Goal: Task Accomplishment & Management: Manage account settings

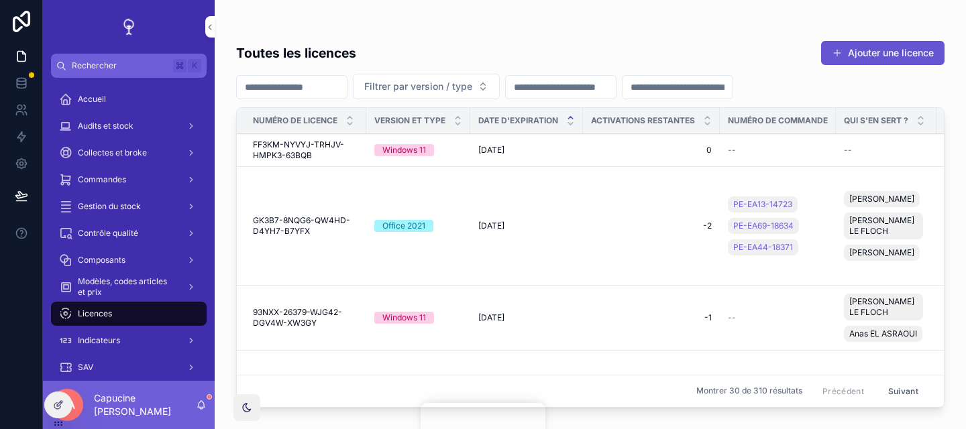
scroll to position [16, 0]
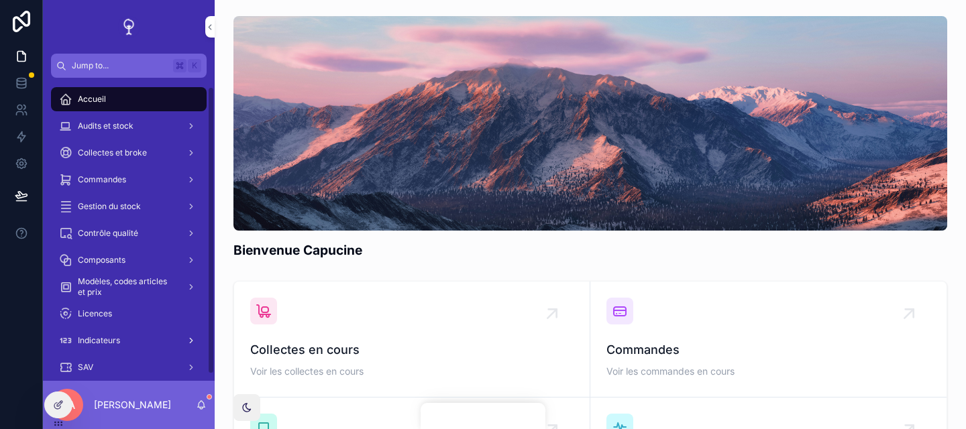
scroll to position [16, 0]
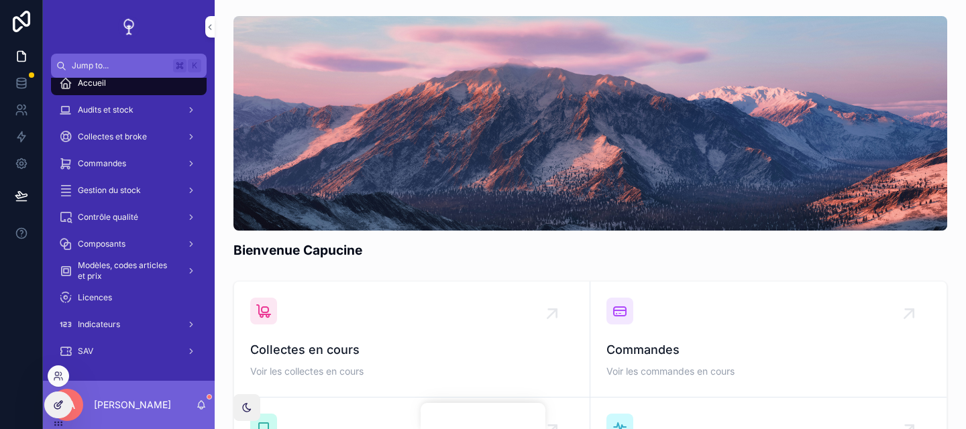
click at [58, 401] on icon at bounding box center [58, 405] width 11 height 11
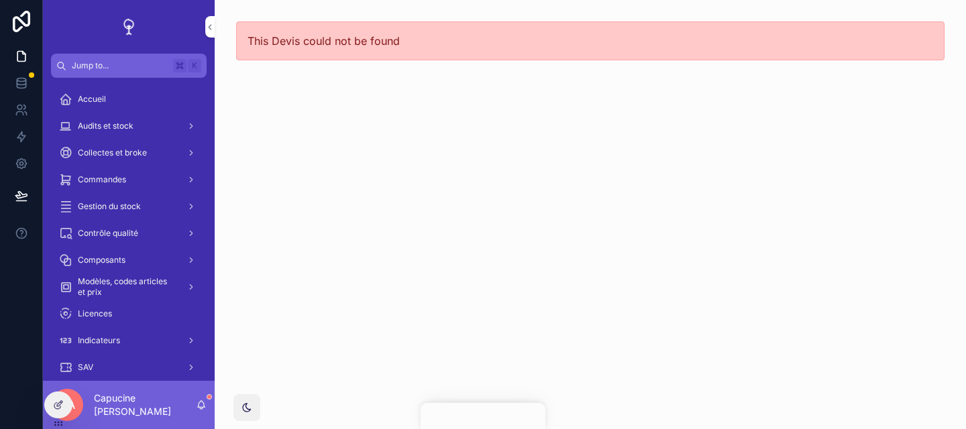
click at [294, 260] on div "This Devis could not be found" at bounding box center [591, 214] width 752 height 429
click at [527, 122] on div "This Devis could not be found" at bounding box center [591, 214] width 752 height 429
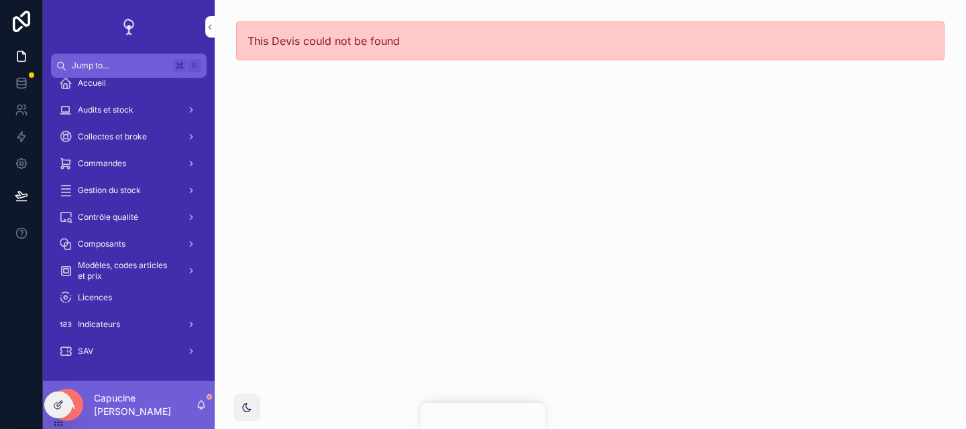
click at [521, 158] on div "This Devis could not be found" at bounding box center [591, 214] width 752 height 429
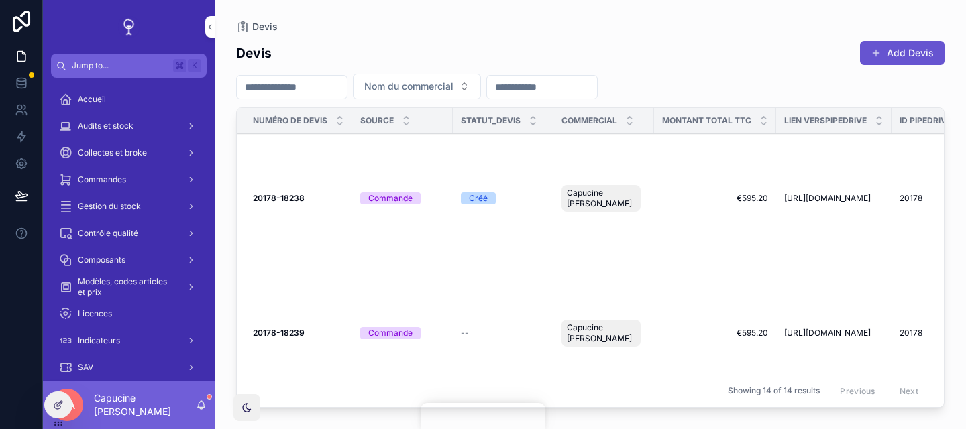
click at [526, 166] on td "Créé" at bounding box center [503, 199] width 101 height 130
click at [292, 199] on strong "20178-18238" at bounding box center [279, 198] width 52 height 10
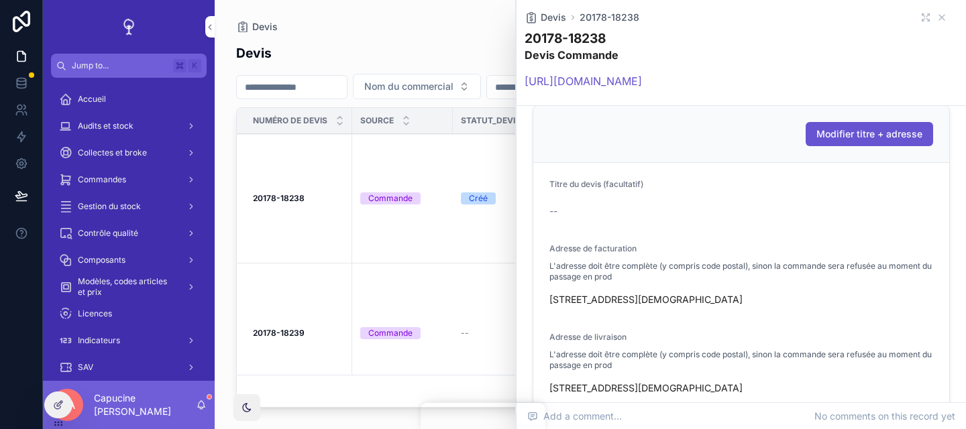
scroll to position [250, 0]
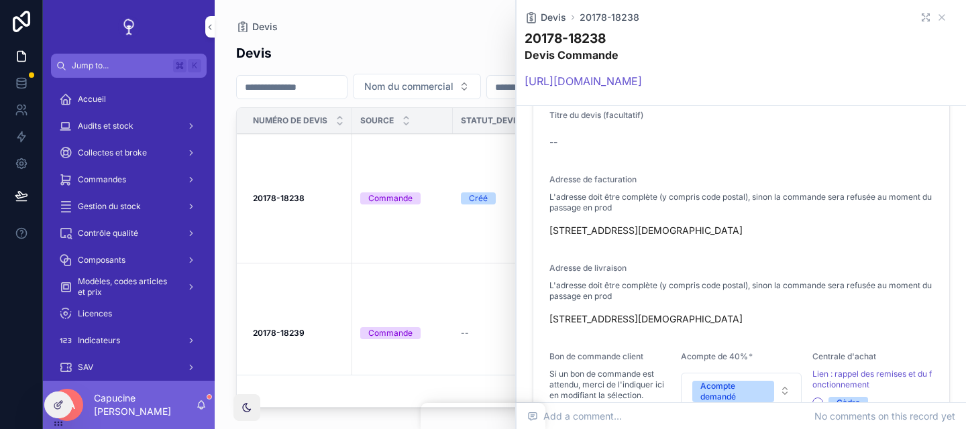
click at [921, 21] on icon "scrollable content" at bounding box center [926, 17] width 11 height 11
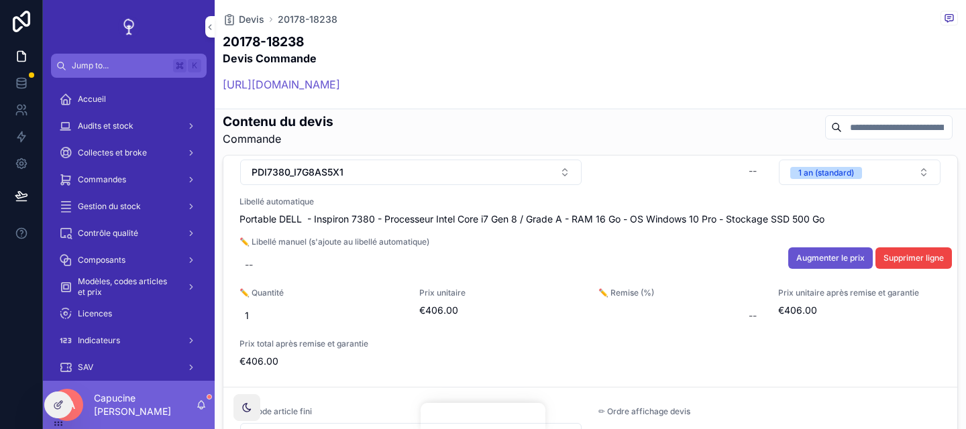
scroll to position [31, 0]
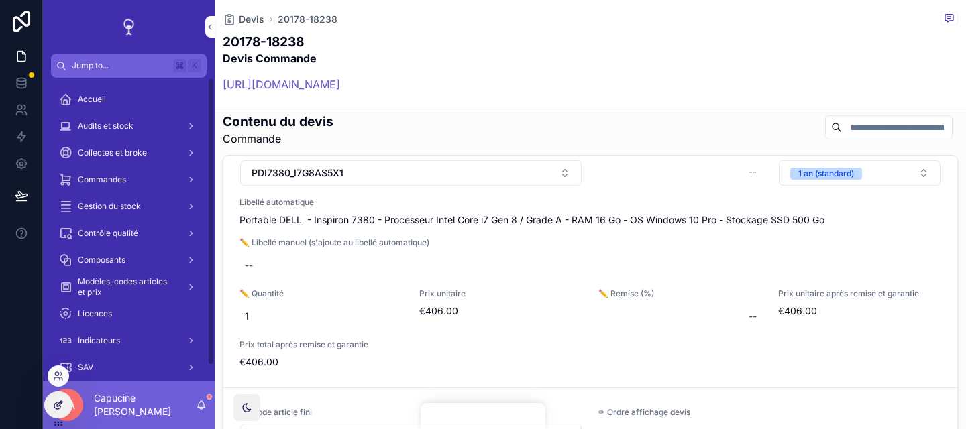
click at [55, 403] on icon at bounding box center [58, 405] width 11 height 11
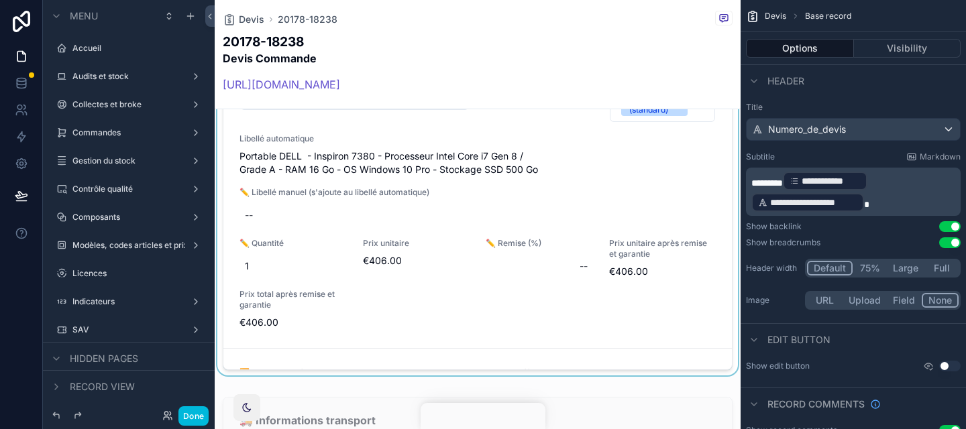
scroll to position [1439, 0]
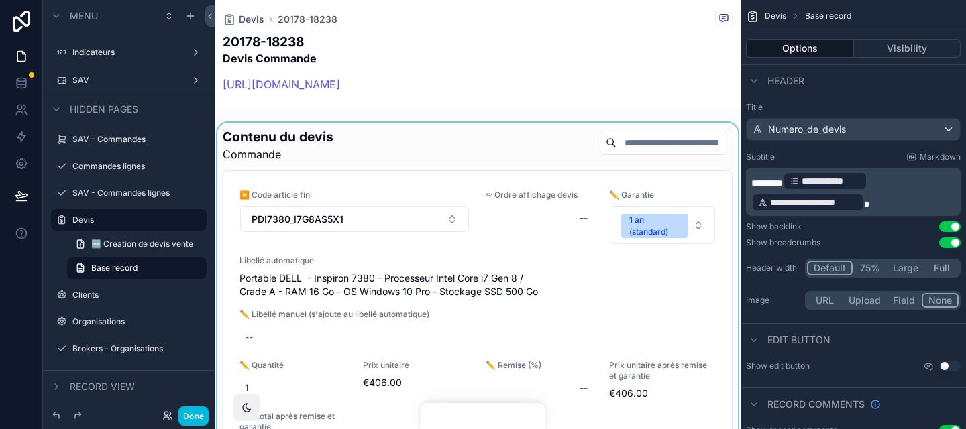
click at [536, 153] on div "scrollable content" at bounding box center [478, 313] width 526 height 380
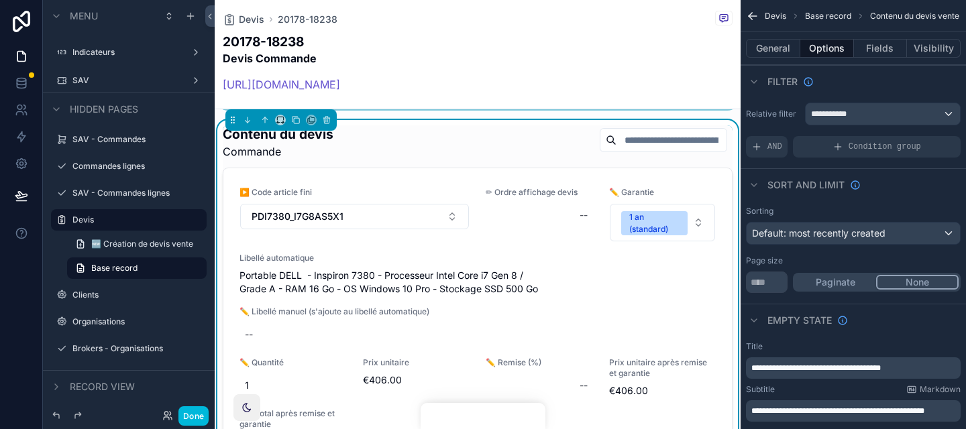
scroll to position [1443, 0]
click at [562, 144] on div "Contenu du devis Commande" at bounding box center [478, 142] width 510 height 34
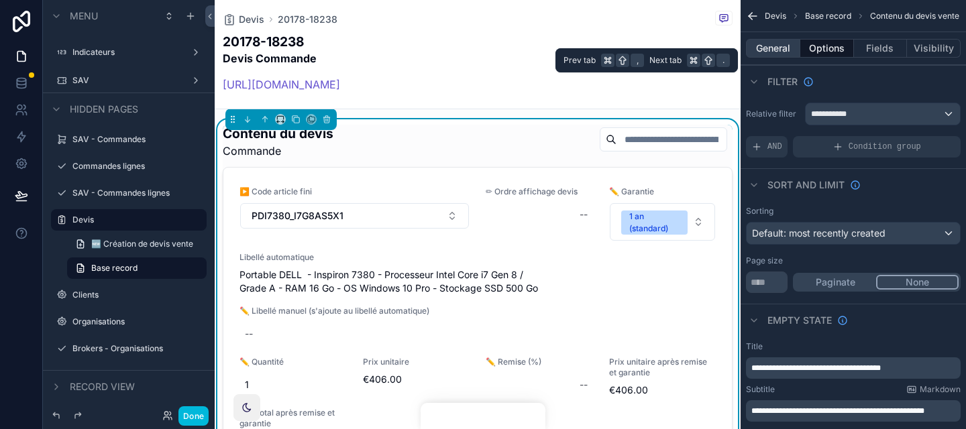
click at [787, 51] on button "General" at bounding box center [773, 48] width 54 height 19
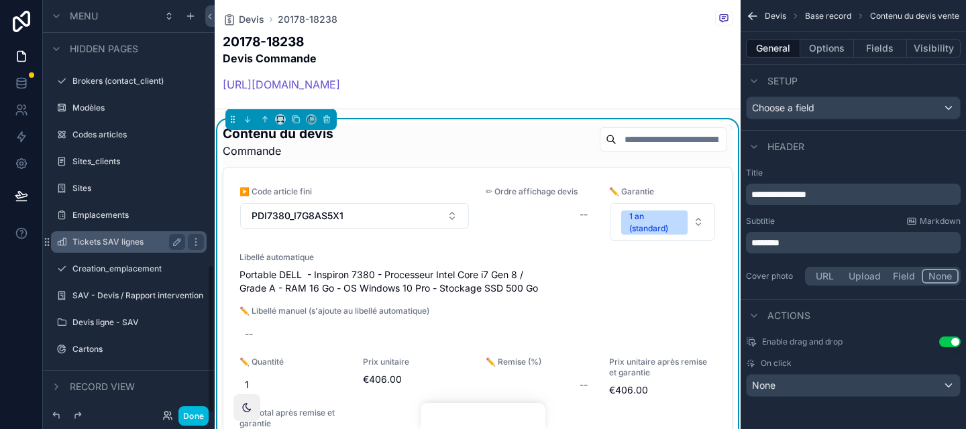
scroll to position [734, 0]
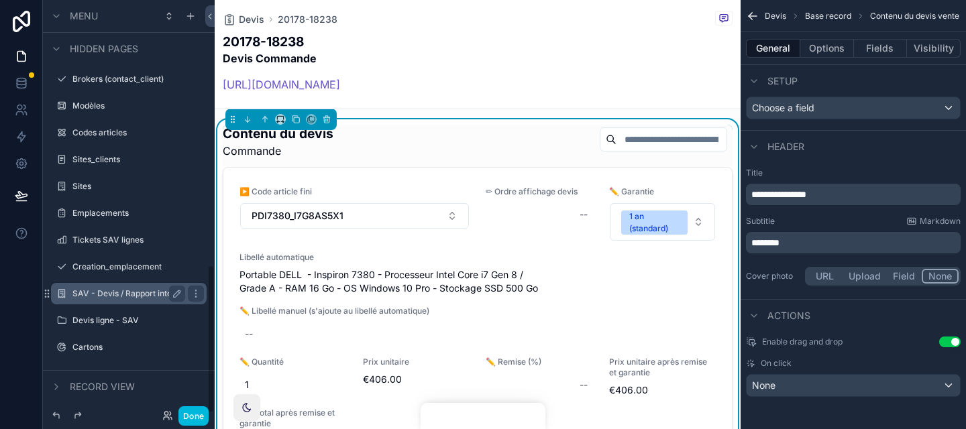
click at [128, 293] on label "SAV - Devis / Rapport intervention" at bounding box center [128, 294] width 113 height 11
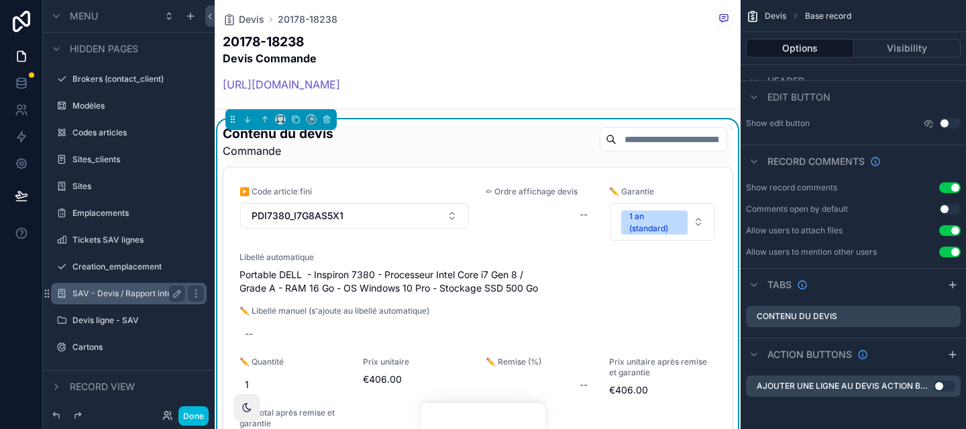
scroll to position [11, 0]
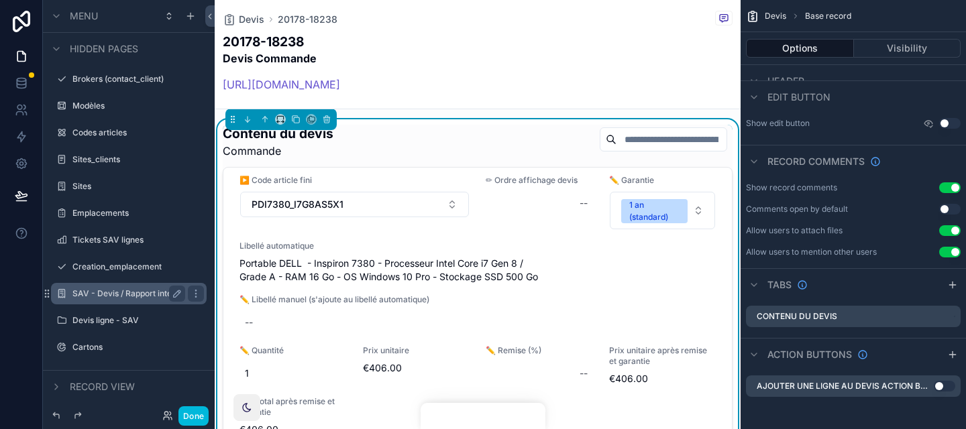
click at [530, 144] on div "Contenu du devis Commande" at bounding box center [478, 142] width 510 height 34
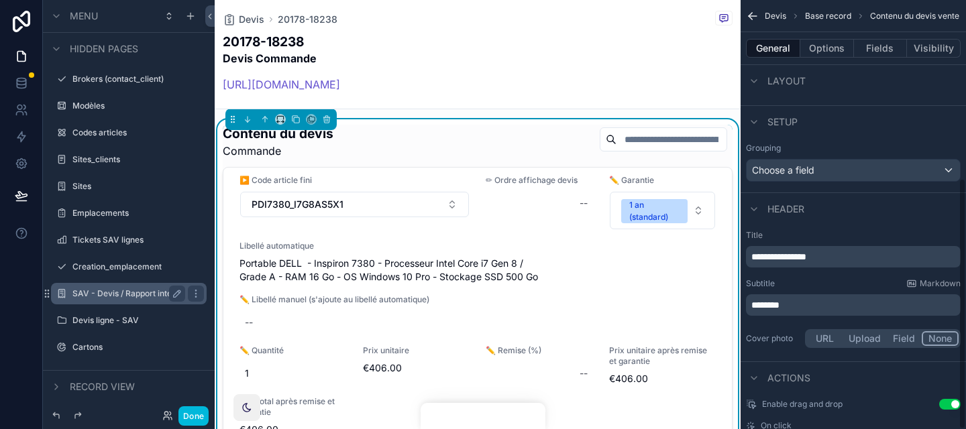
scroll to position [305, 0]
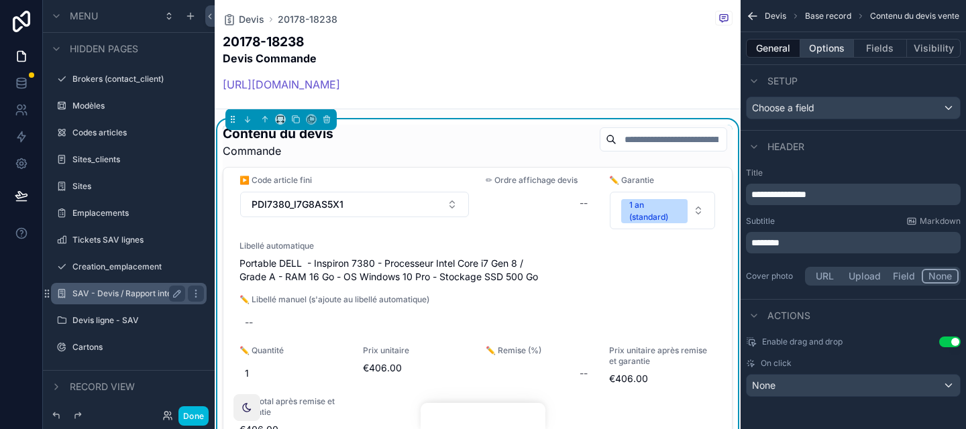
click at [830, 40] on button "Options" at bounding box center [828, 48] width 54 height 19
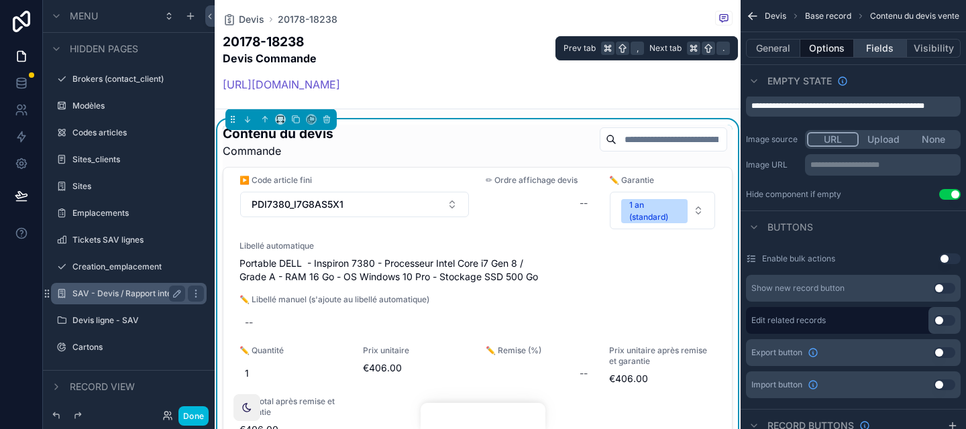
click at [871, 48] on button "Fields" at bounding box center [881, 48] width 54 height 19
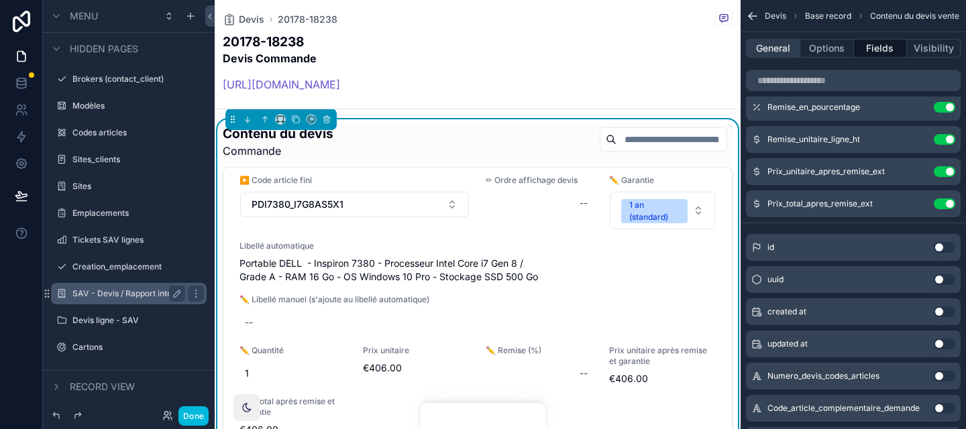
click at [778, 56] on button "General" at bounding box center [773, 48] width 54 height 19
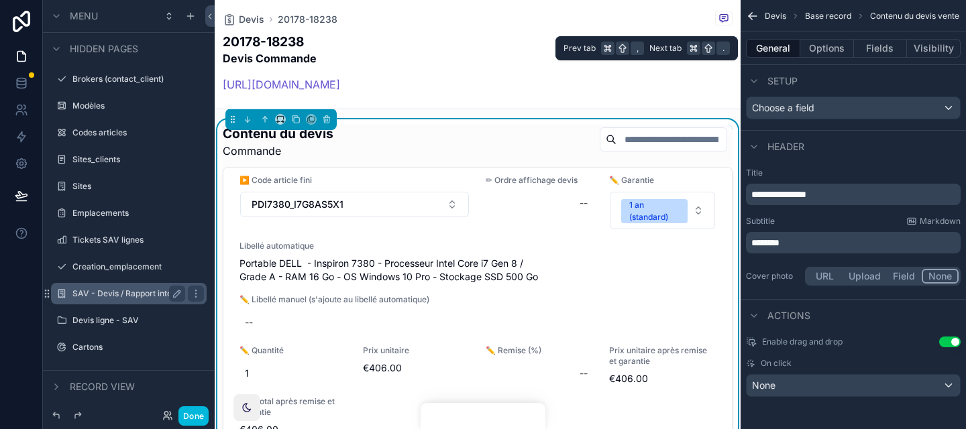
click at [778, 52] on button "General" at bounding box center [773, 48] width 54 height 19
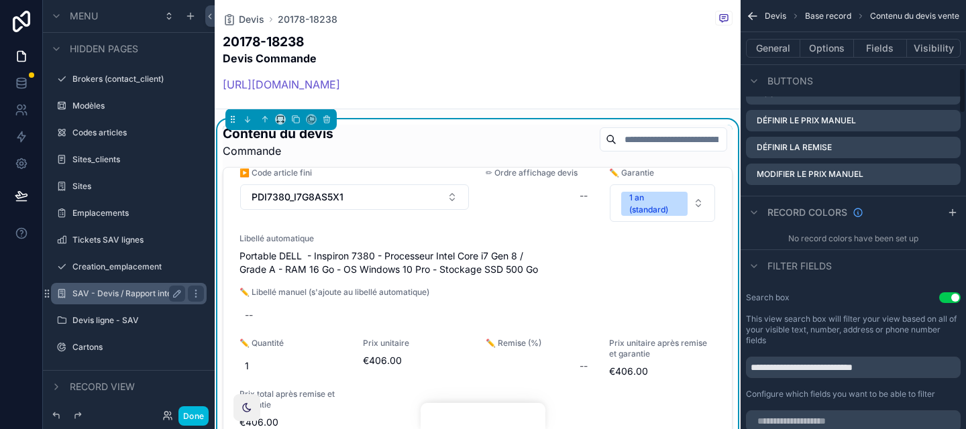
scroll to position [596, 0]
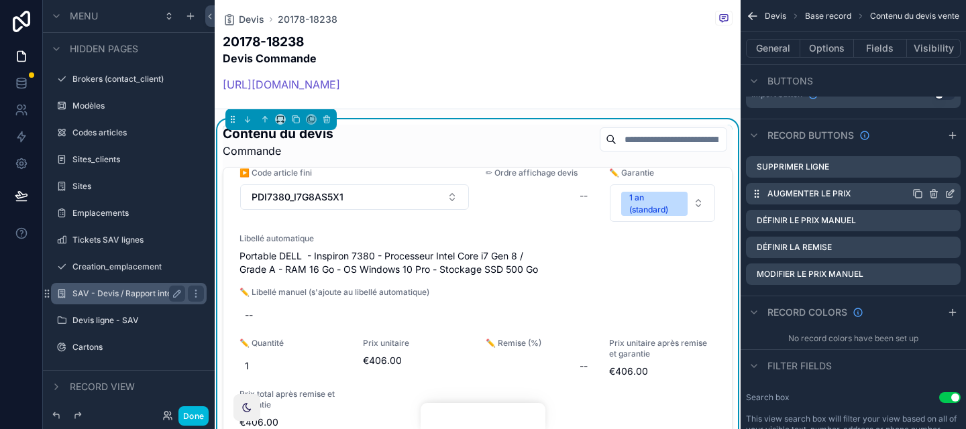
click at [950, 193] on icon "scrollable content" at bounding box center [951, 192] width 5 height 5
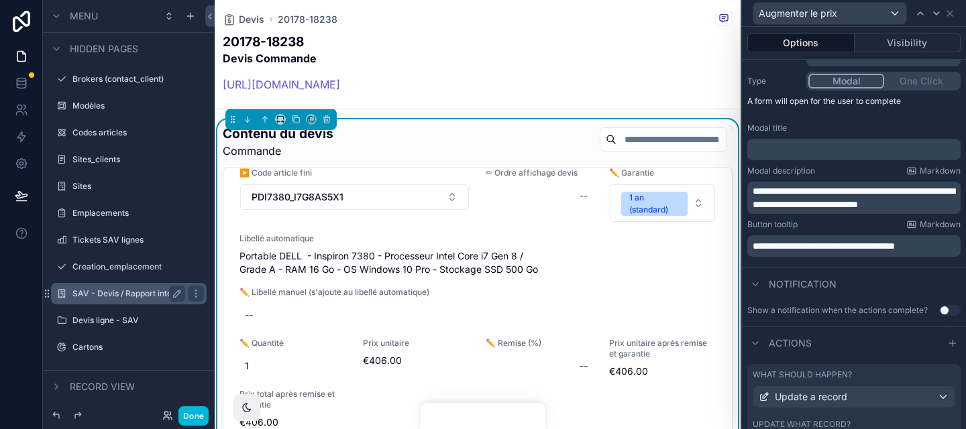
scroll to position [230, 0]
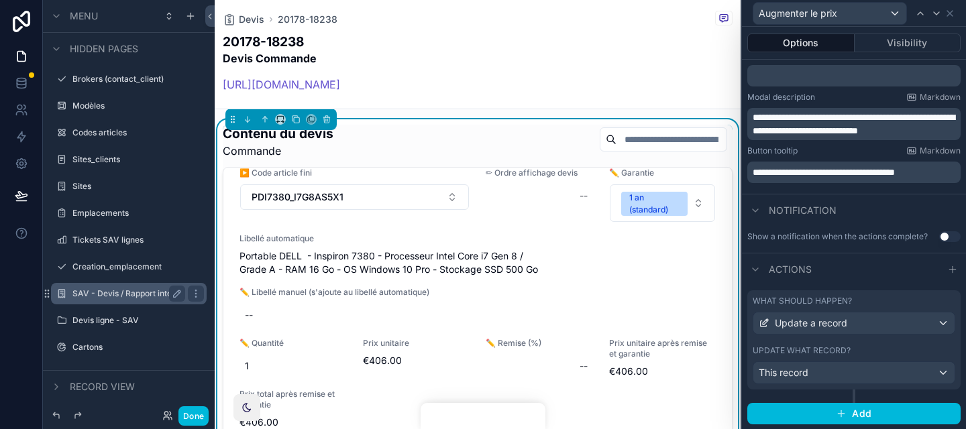
click at [893, 297] on div "What should happen?" at bounding box center [854, 301] width 203 height 11
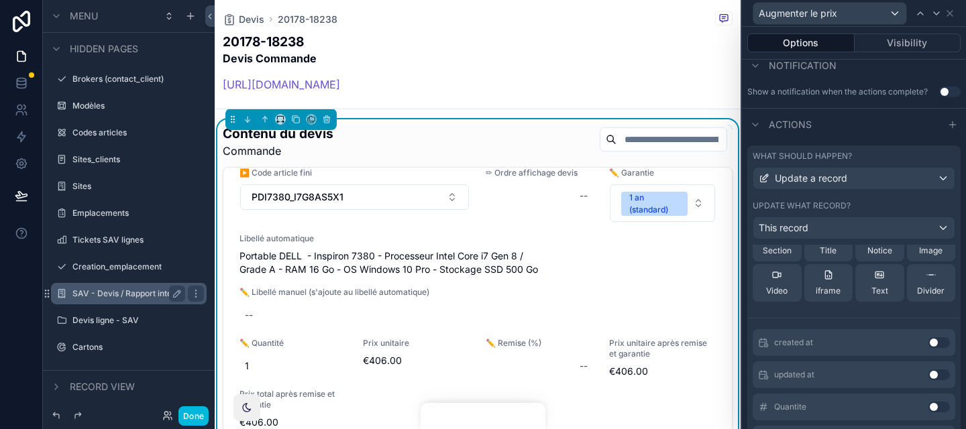
scroll to position [0, 0]
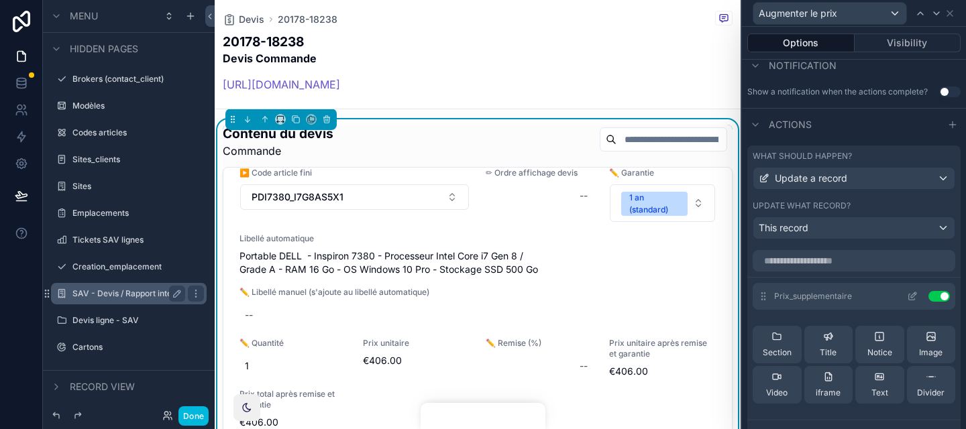
click at [911, 297] on icon at bounding box center [913, 295] width 5 height 5
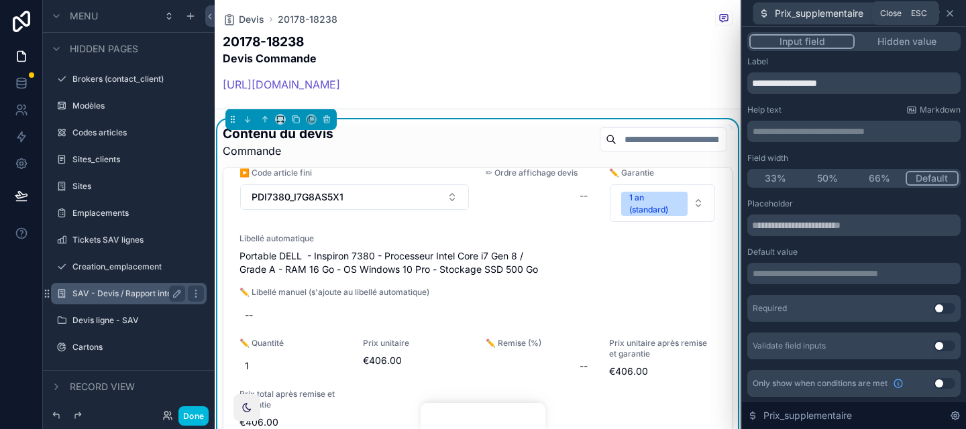
click at [953, 17] on icon at bounding box center [950, 13] width 11 height 11
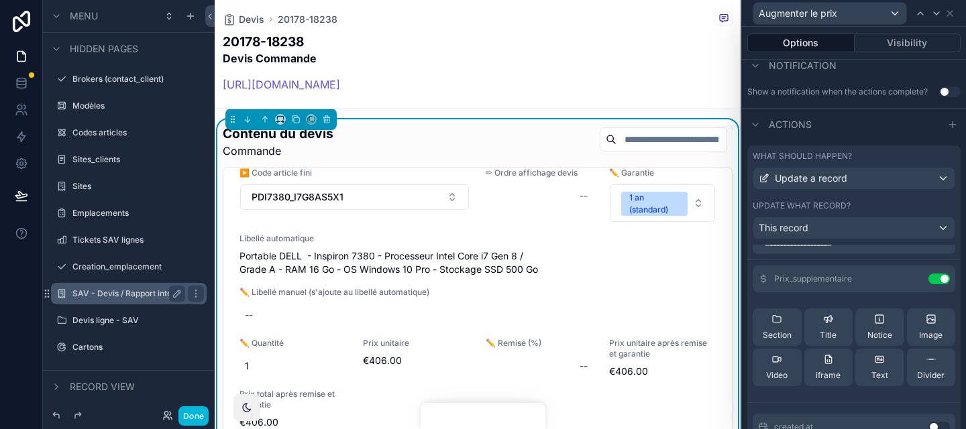
scroll to position [7, 0]
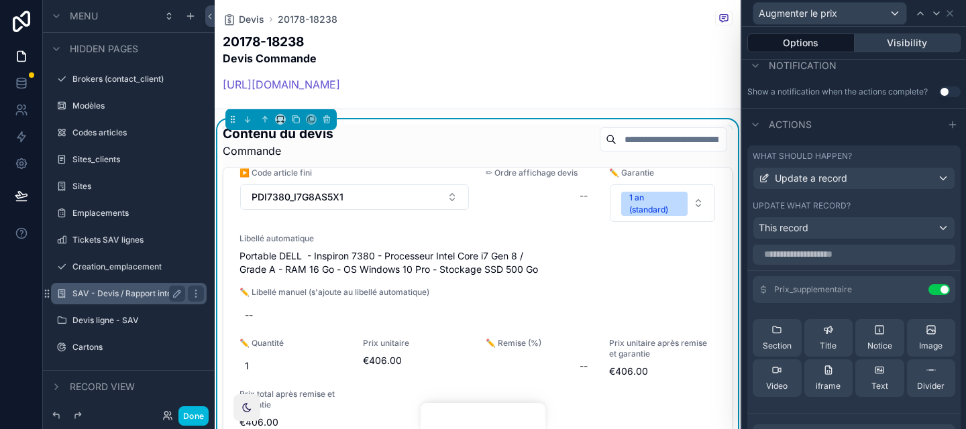
click at [890, 42] on button "Visibility" at bounding box center [908, 43] width 107 height 19
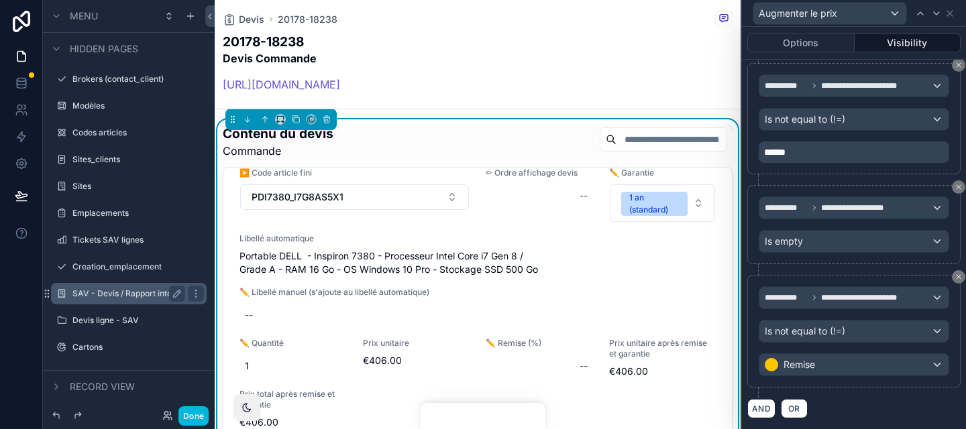
scroll to position [0, 0]
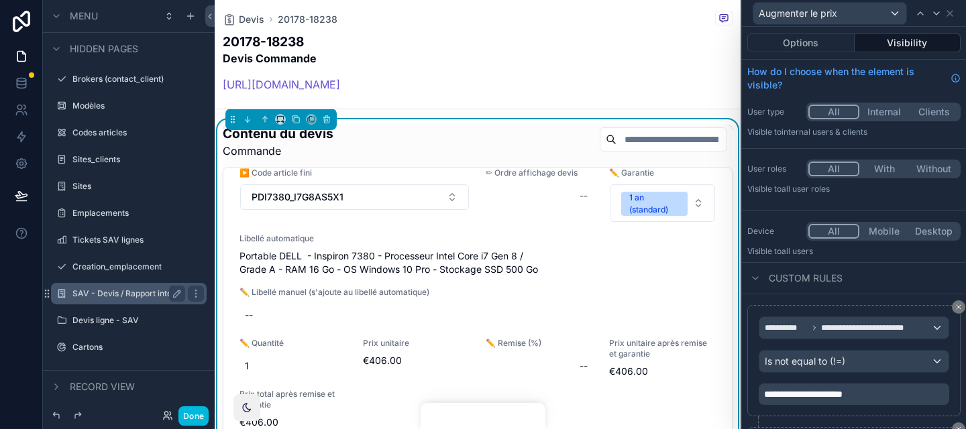
click at [831, 52] on div "Options Visibility" at bounding box center [854, 43] width 224 height 32
click at [831, 43] on button "Options" at bounding box center [801, 43] width 107 height 19
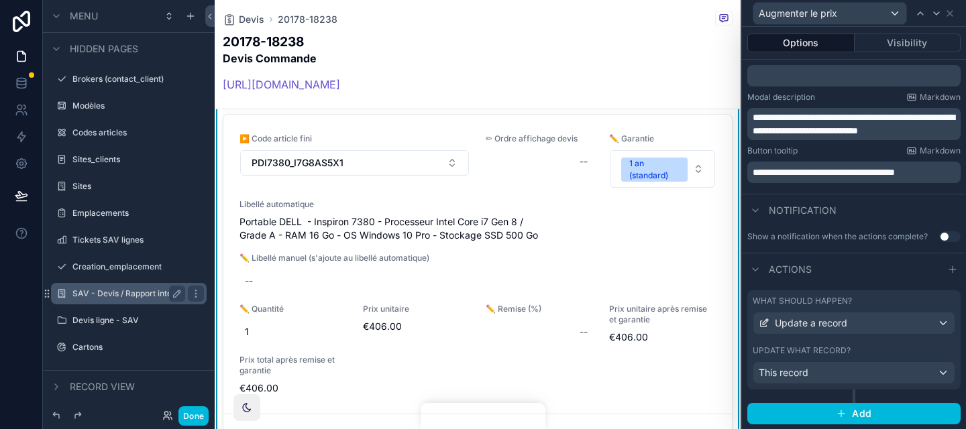
scroll to position [1494, 0]
click at [861, 283] on div "Actions" at bounding box center [854, 269] width 224 height 32
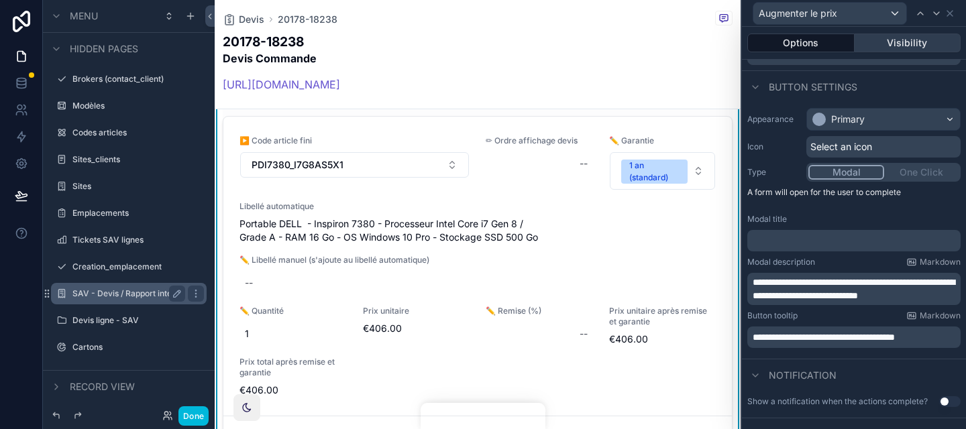
click at [906, 35] on button "Visibility" at bounding box center [908, 43] width 107 height 19
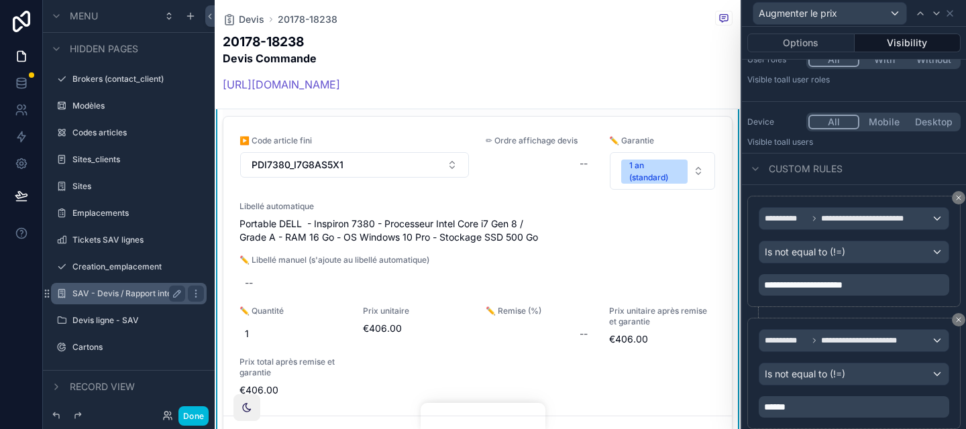
scroll to position [115, 0]
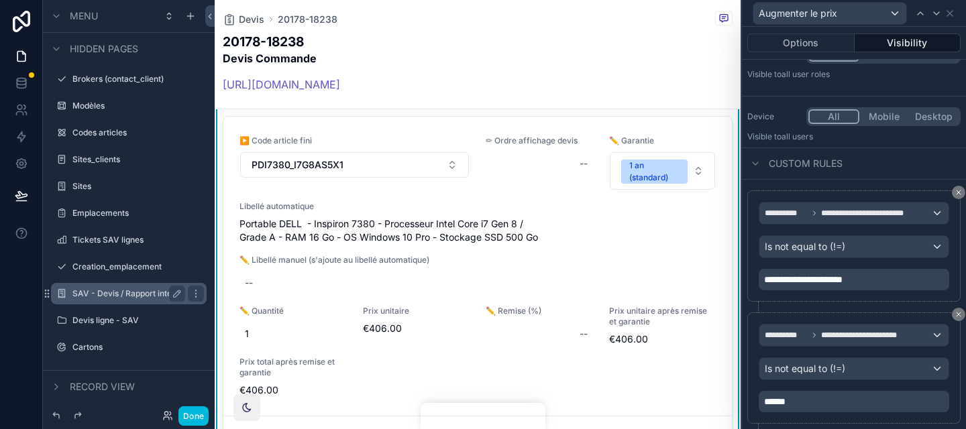
click at [957, 6] on div "Augmenter le prix" at bounding box center [854, 13] width 213 height 26
click at [956, 9] on div "Augmenter le prix" at bounding box center [854, 13] width 213 height 26
click at [952, 16] on icon at bounding box center [950, 13] width 11 height 11
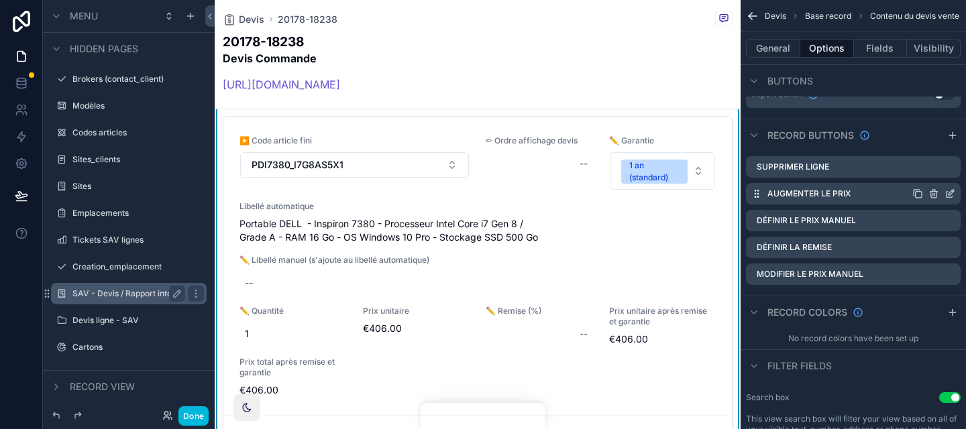
click at [947, 195] on icon "scrollable content" at bounding box center [950, 194] width 11 height 11
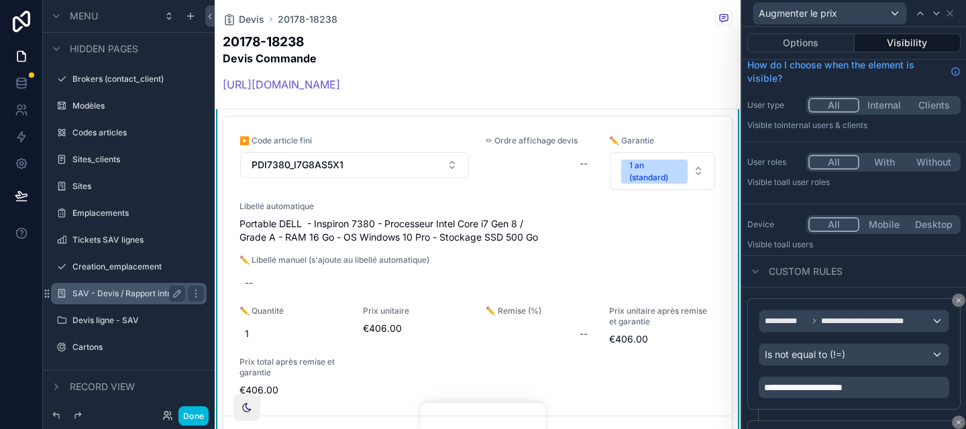
scroll to position [0, 0]
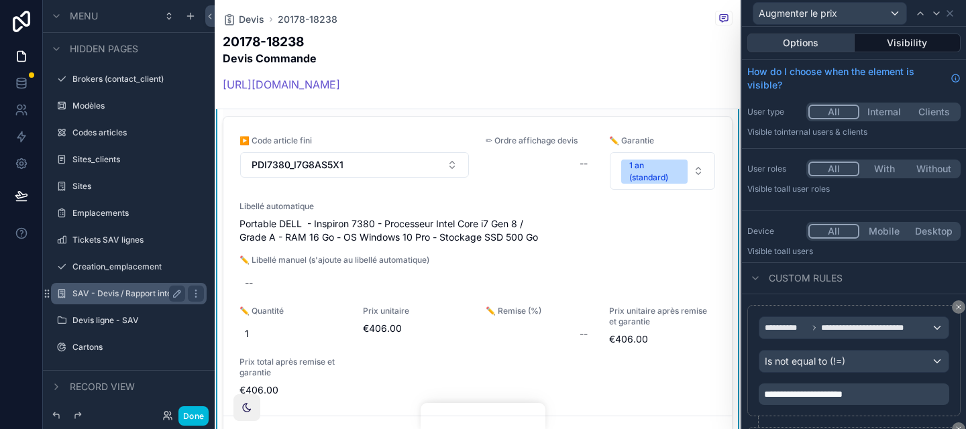
click at [801, 34] on button "Options" at bounding box center [801, 43] width 107 height 19
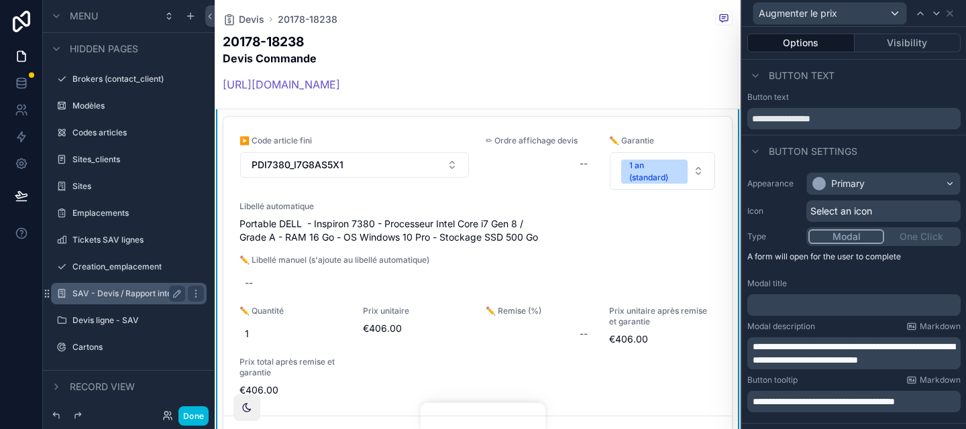
scroll to position [230, 0]
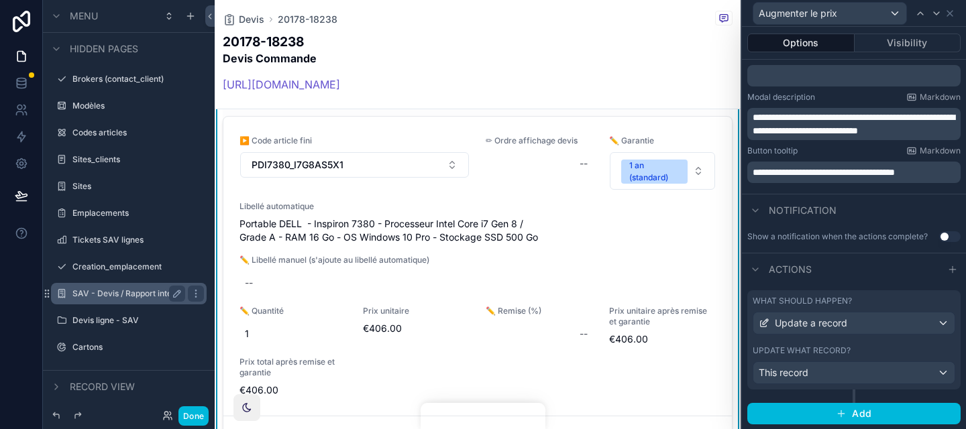
click at [884, 307] on div "What should happen? Update a record" at bounding box center [854, 315] width 203 height 39
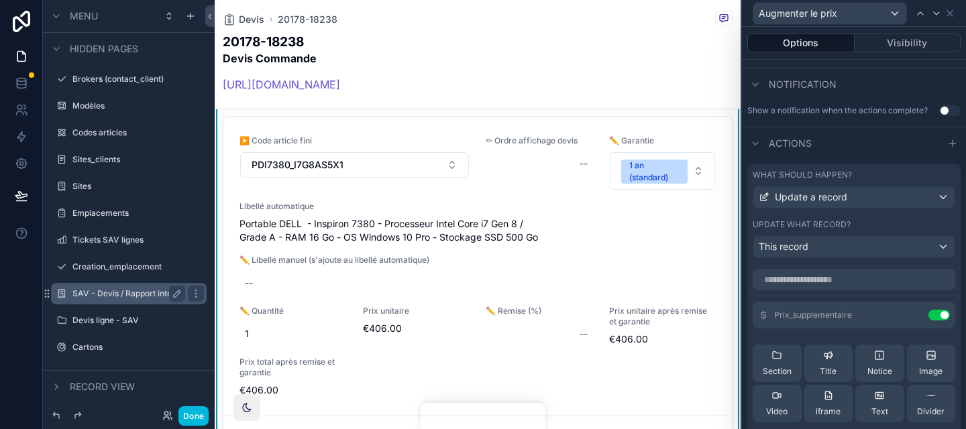
scroll to position [371, 0]
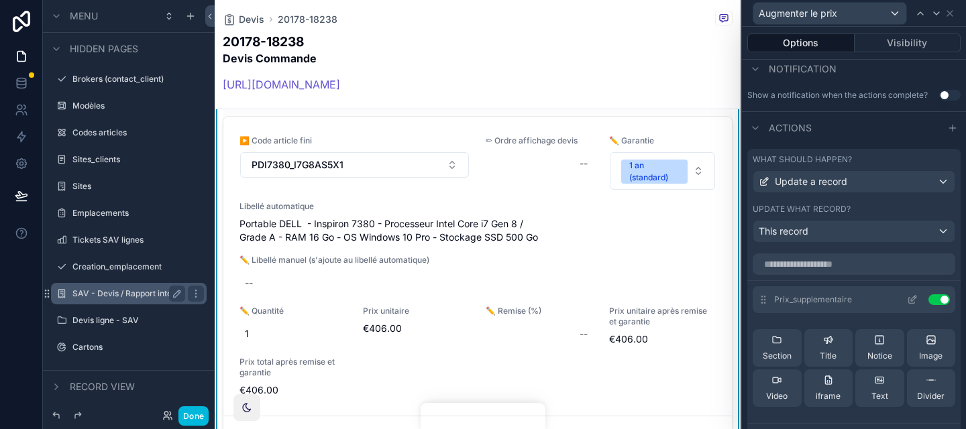
click at [918, 298] on button at bounding box center [912, 300] width 21 height 11
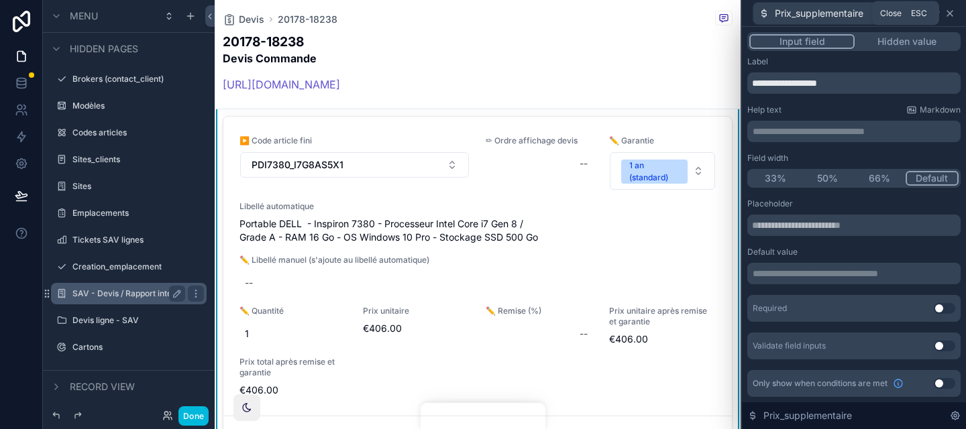
click at [947, 12] on icon at bounding box center [950, 13] width 11 height 11
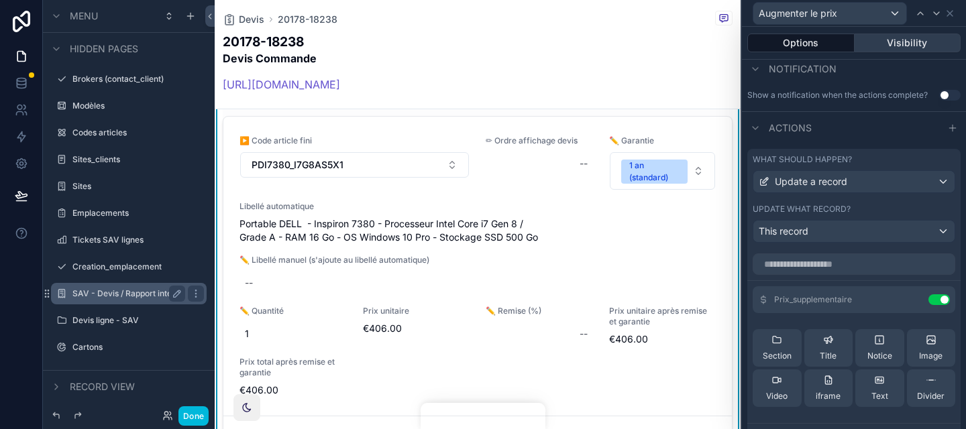
click at [886, 45] on button "Visibility" at bounding box center [908, 43] width 107 height 19
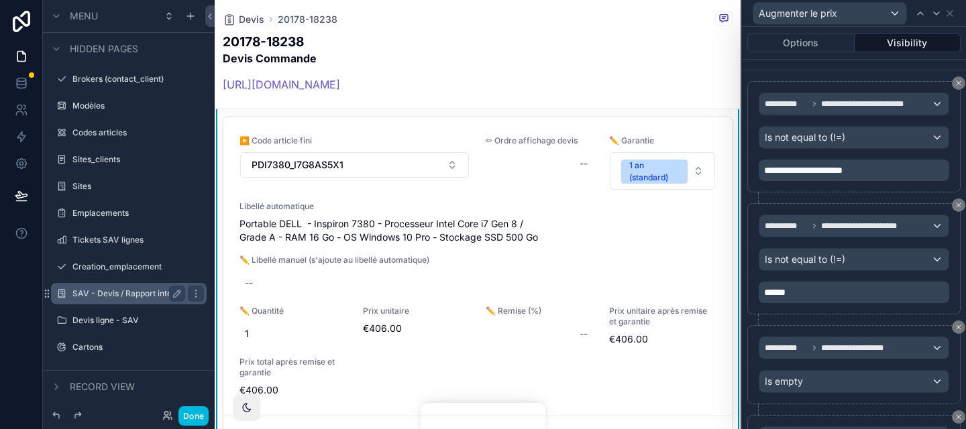
scroll to position [364, 0]
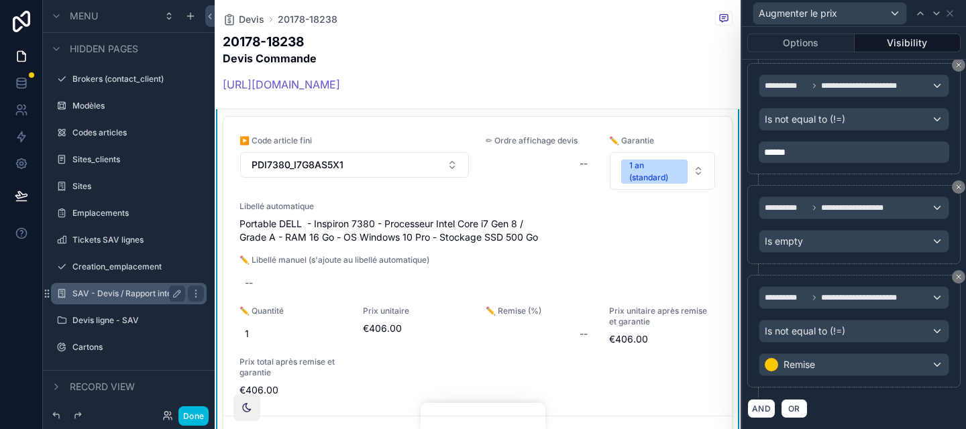
click at [817, 283] on div "**********" at bounding box center [854, 331] width 213 height 113
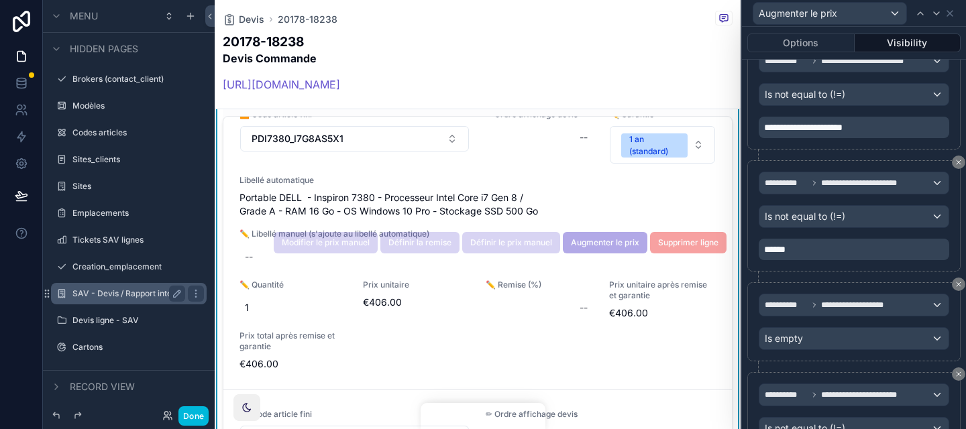
scroll to position [54, 0]
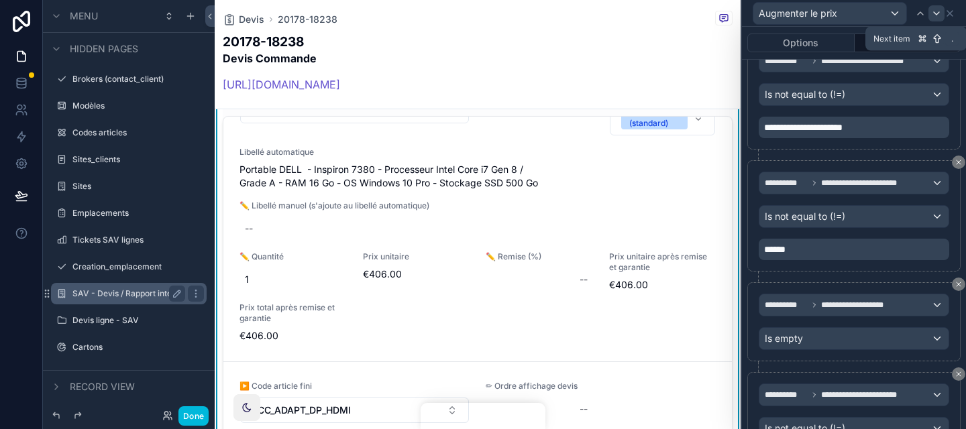
click at [939, 17] on icon at bounding box center [936, 13] width 11 height 11
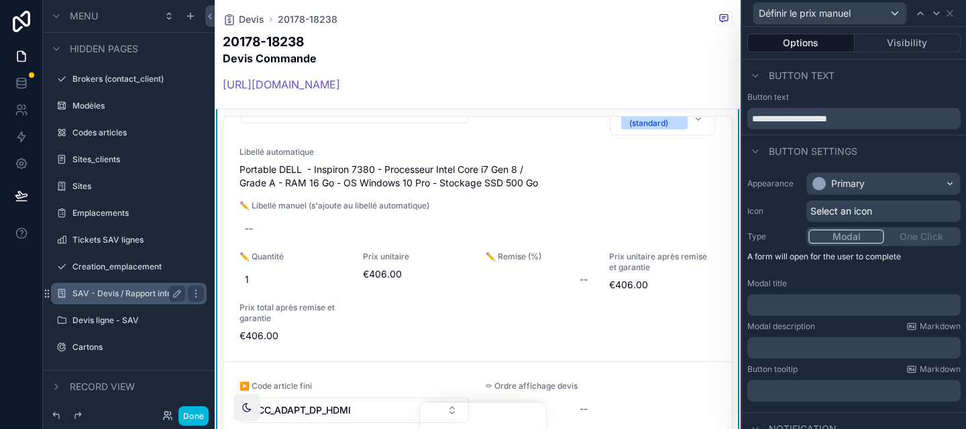
scroll to position [219, 0]
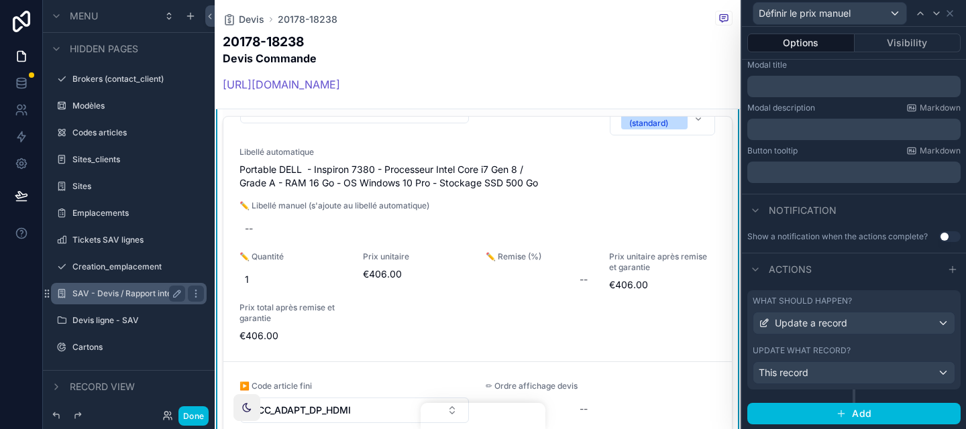
click at [881, 288] on div "What should happen? Update a record Update what record? This record Add" at bounding box center [854, 357] width 224 height 145
click at [880, 288] on div "What should happen? Update a record Update what record? This record Add" at bounding box center [854, 357] width 224 height 145
click at [880, 298] on div "What should happen?" at bounding box center [854, 301] width 203 height 11
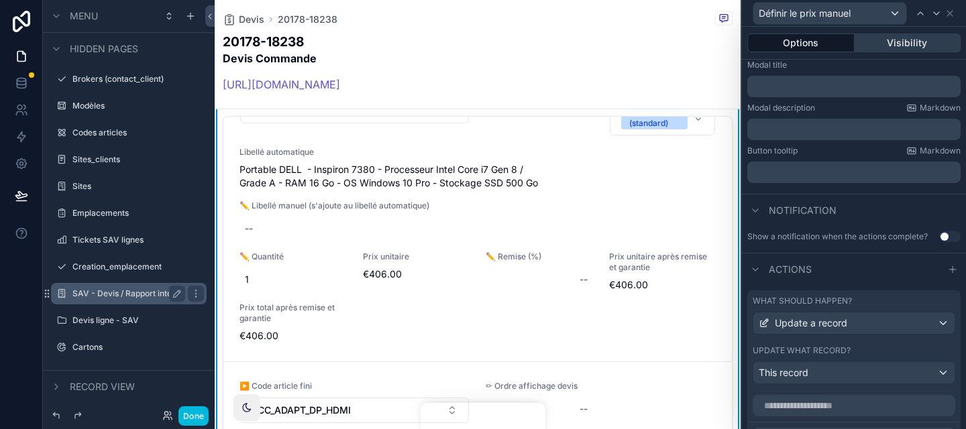
click at [901, 50] on button "Visibility" at bounding box center [908, 43] width 107 height 19
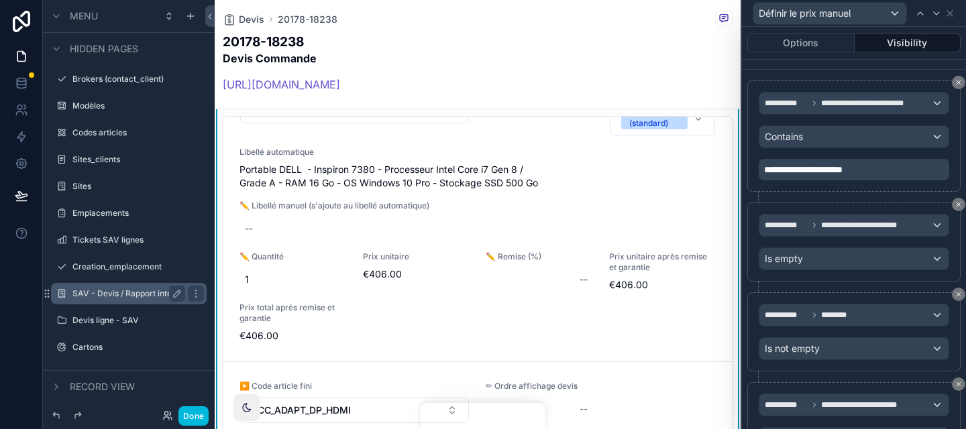
scroll to position [0, 0]
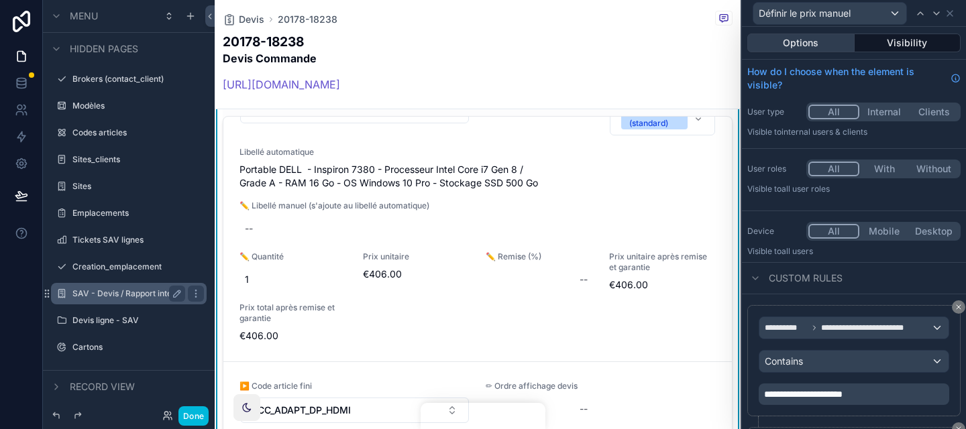
click at [827, 48] on button "Options" at bounding box center [801, 43] width 107 height 19
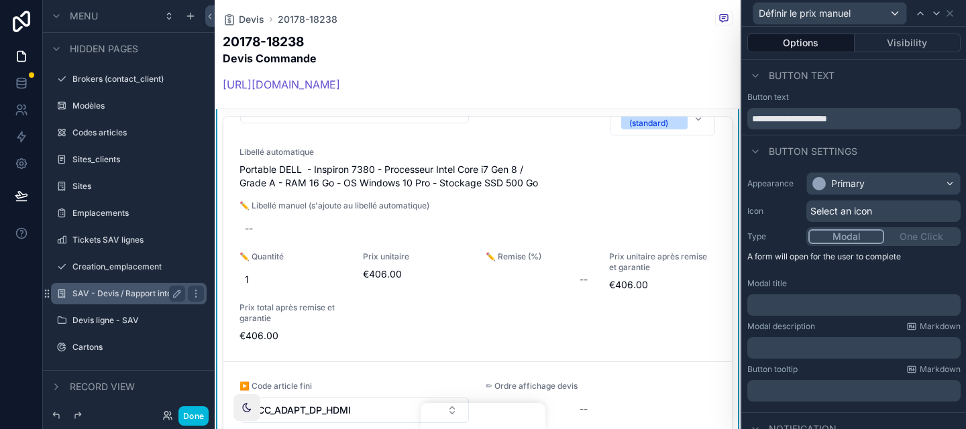
scroll to position [219, 0]
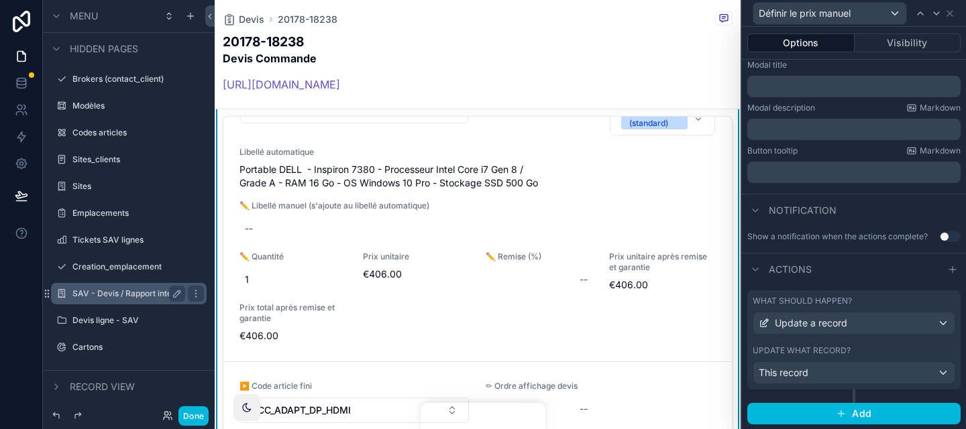
click at [846, 310] on div "What should happen? Update a record" at bounding box center [854, 315] width 203 height 39
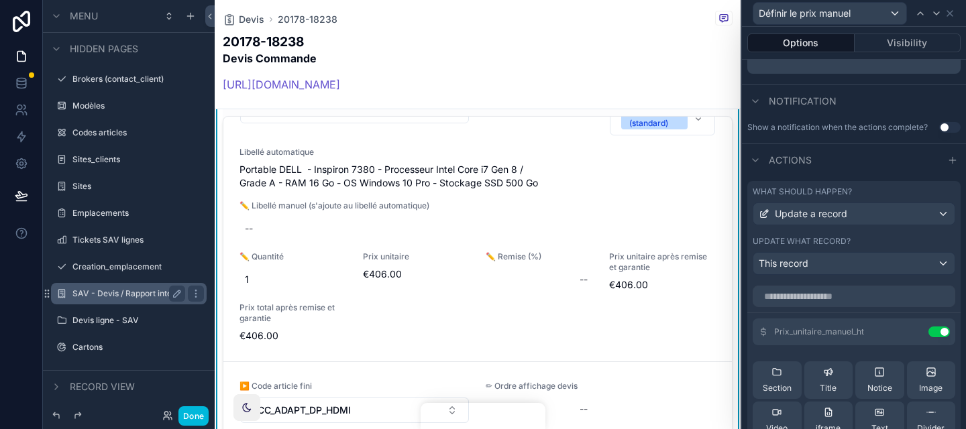
scroll to position [354, 0]
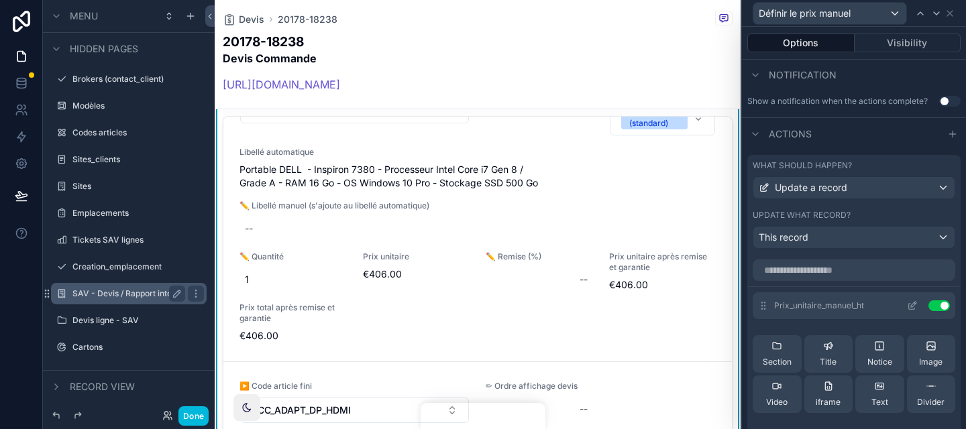
click at [915, 309] on icon at bounding box center [912, 306] width 11 height 11
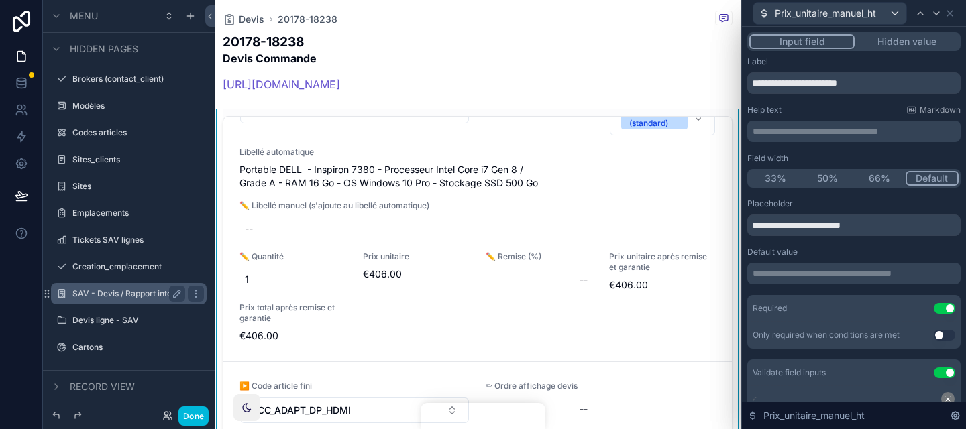
click at [956, 17] on div "Prix_unitaire_manuel_ht" at bounding box center [854, 13] width 213 height 26
click at [950, 11] on icon at bounding box center [950, 13] width 11 height 11
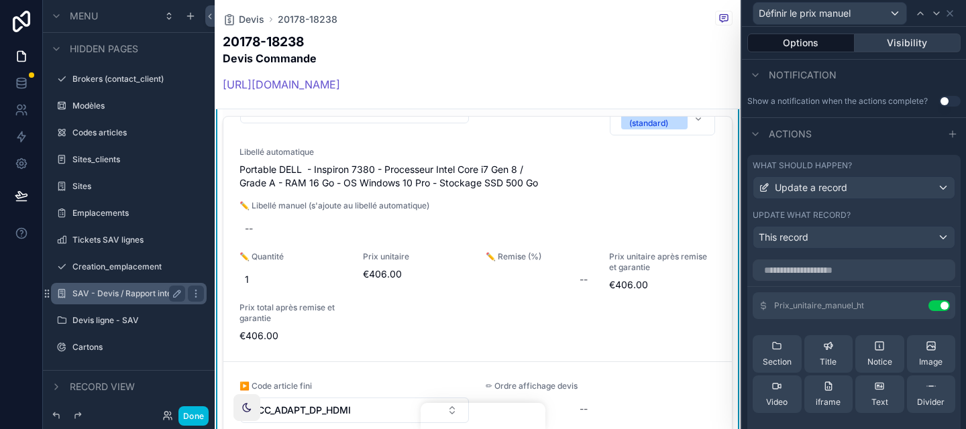
click at [899, 36] on button "Visibility" at bounding box center [908, 43] width 107 height 19
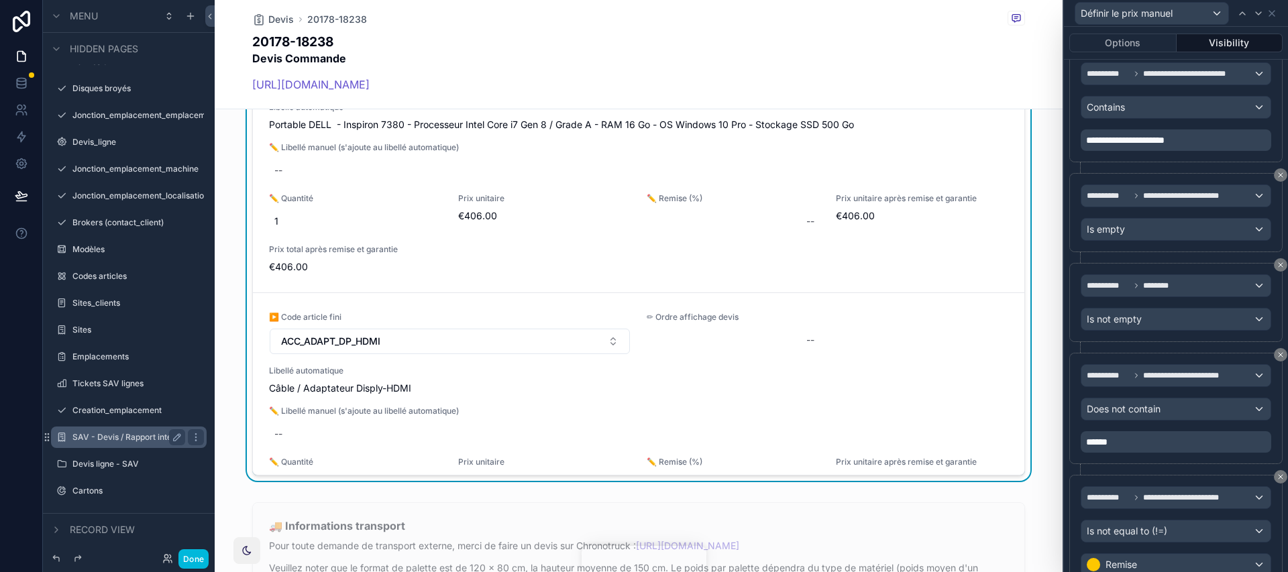
scroll to position [252, 0]
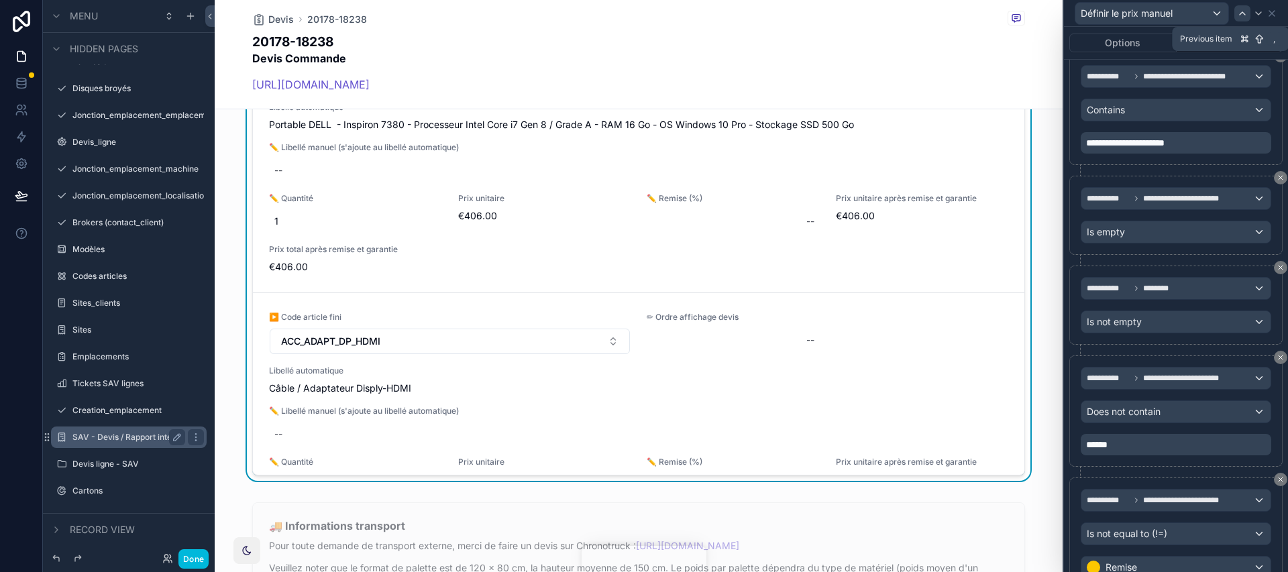
click at [966, 16] on icon at bounding box center [1242, 13] width 11 height 11
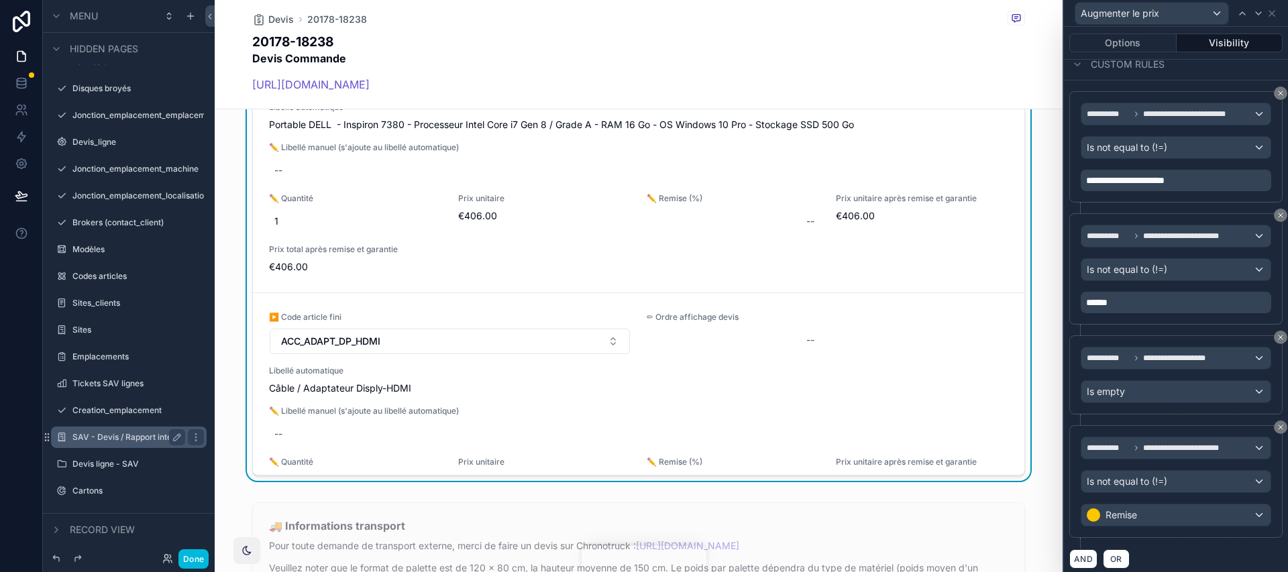
scroll to position [171, 0]
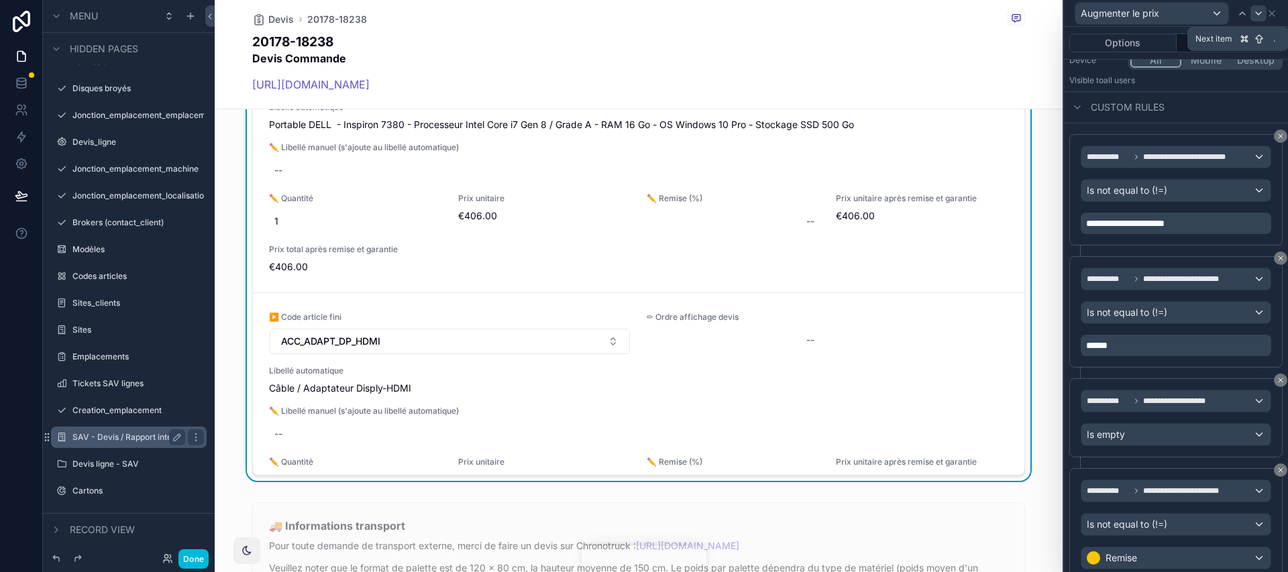
click at [966, 14] on icon at bounding box center [1259, 13] width 11 height 11
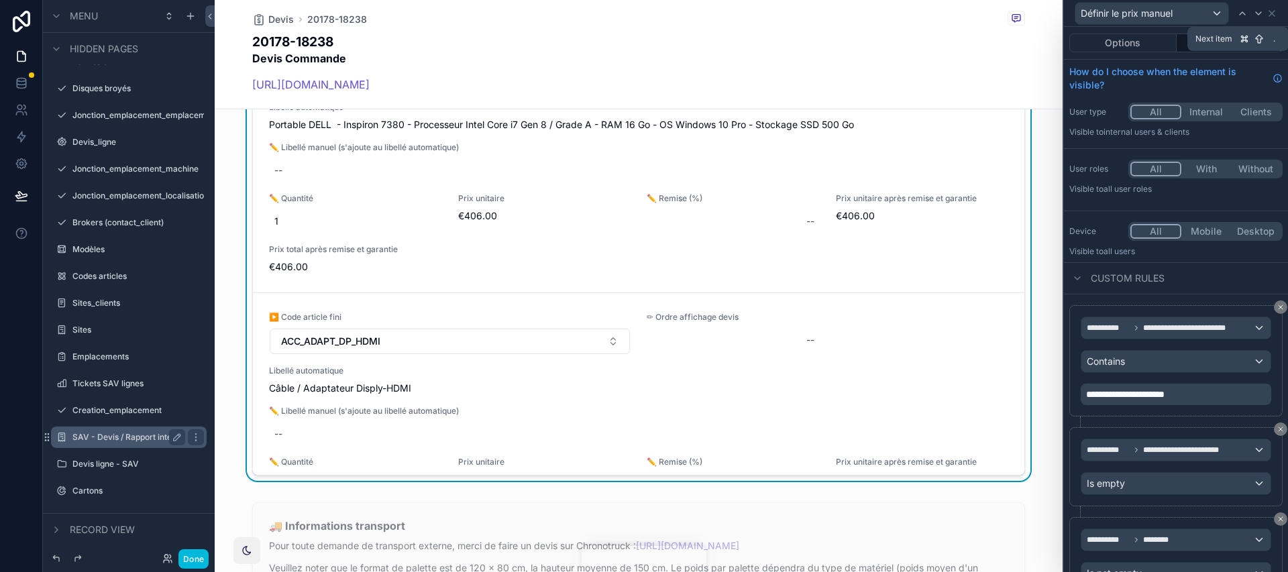
click at [966, 14] on icon at bounding box center [1259, 13] width 11 height 11
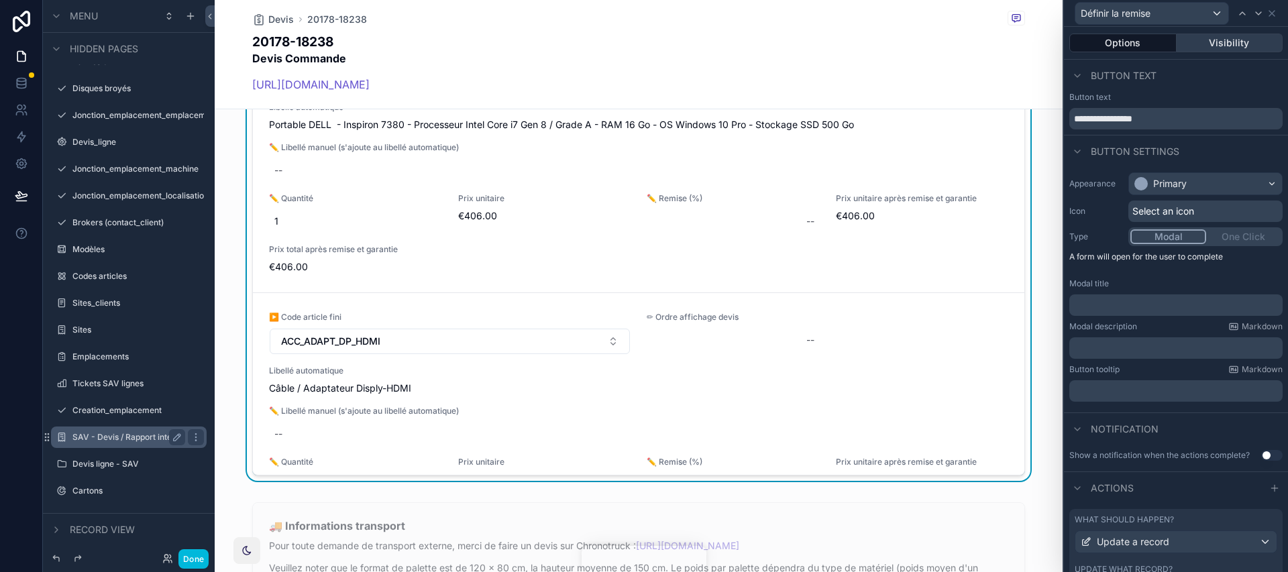
click at [966, 45] on button "Visibility" at bounding box center [1230, 43] width 107 height 19
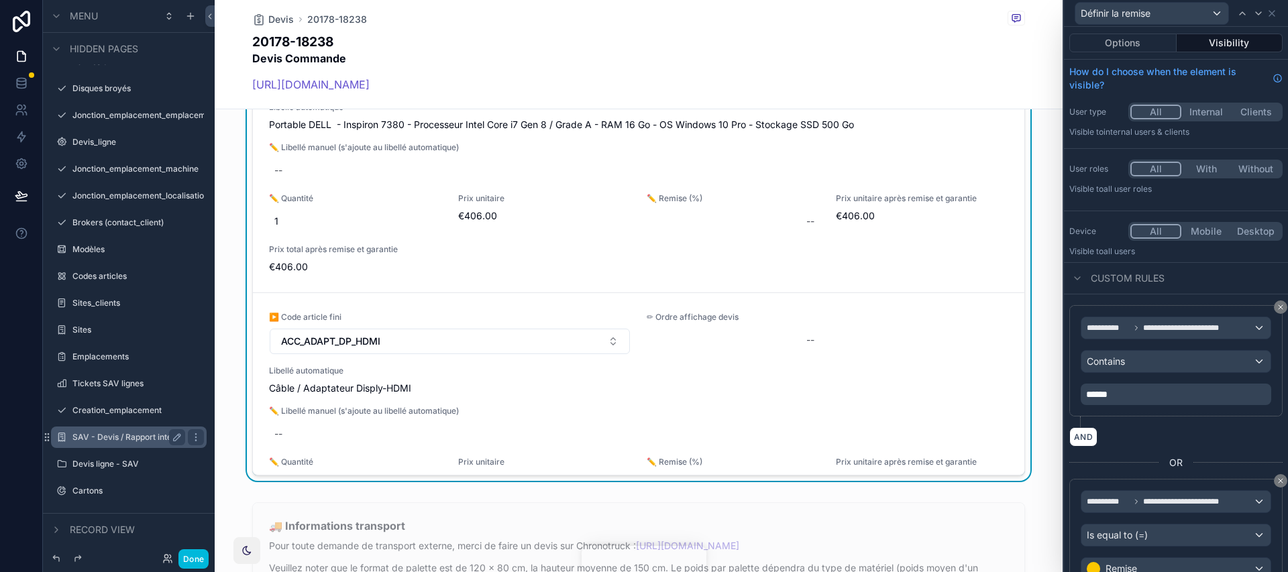
scroll to position [56, 0]
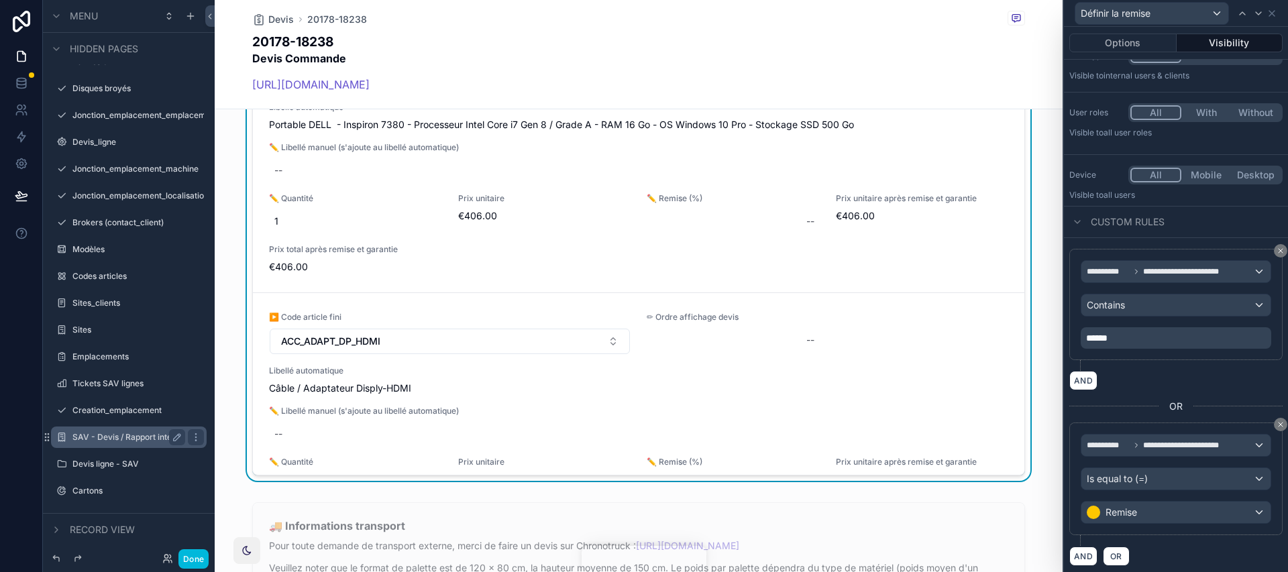
click at [966, 427] on div "**********" at bounding box center [1176, 479] width 213 height 113
click at [966, 41] on button "Options" at bounding box center [1123, 43] width 107 height 19
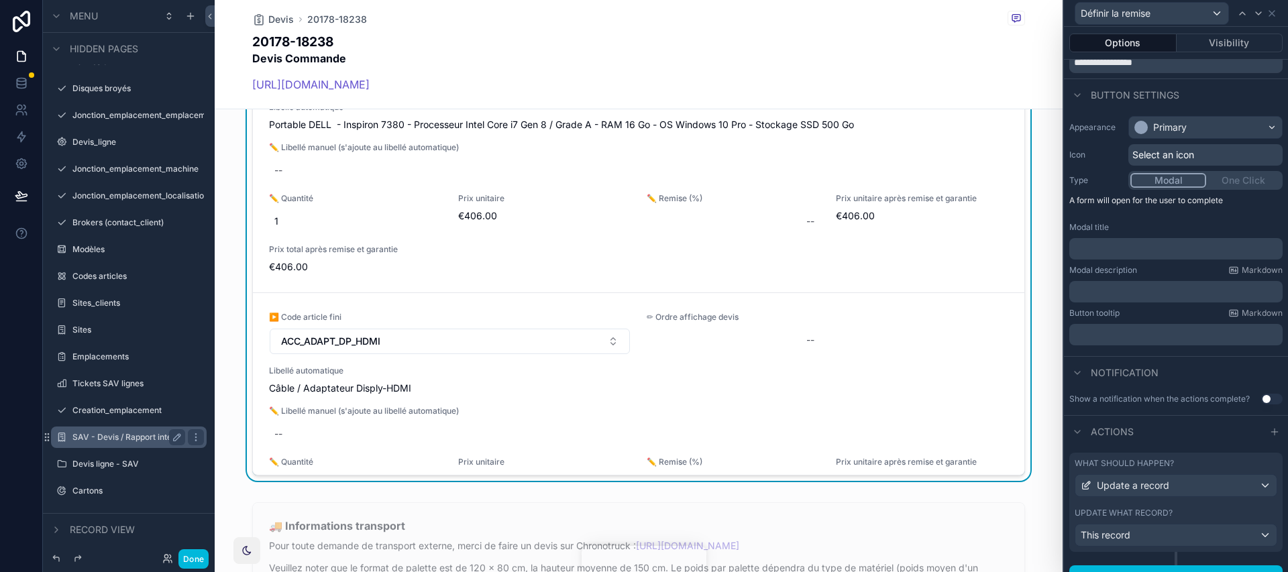
scroll to position [74, 0]
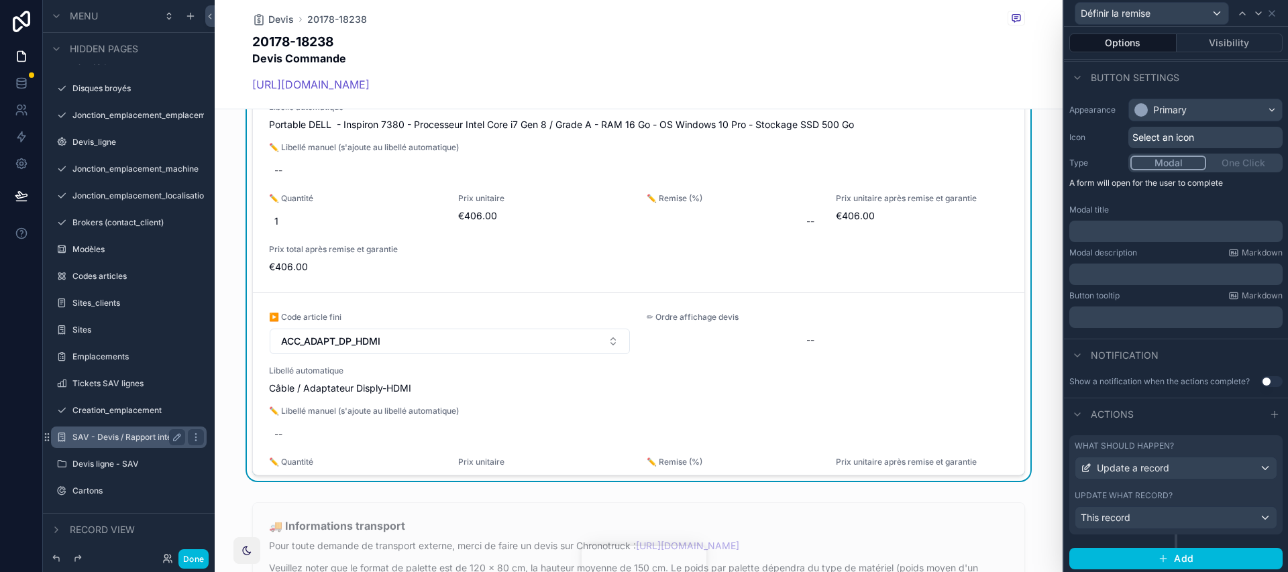
click at [966, 429] on div "What should happen? Update a record" at bounding box center [1176, 460] width 203 height 39
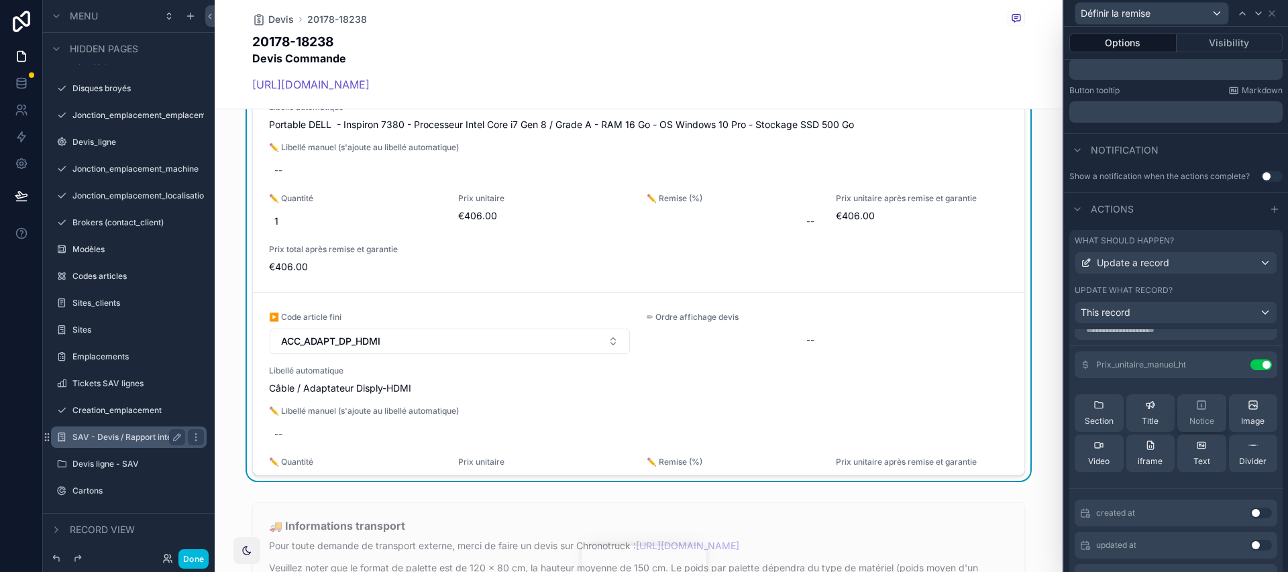
scroll to position [13, 0]
click at [966, 363] on button at bounding box center [1234, 367] width 21 height 11
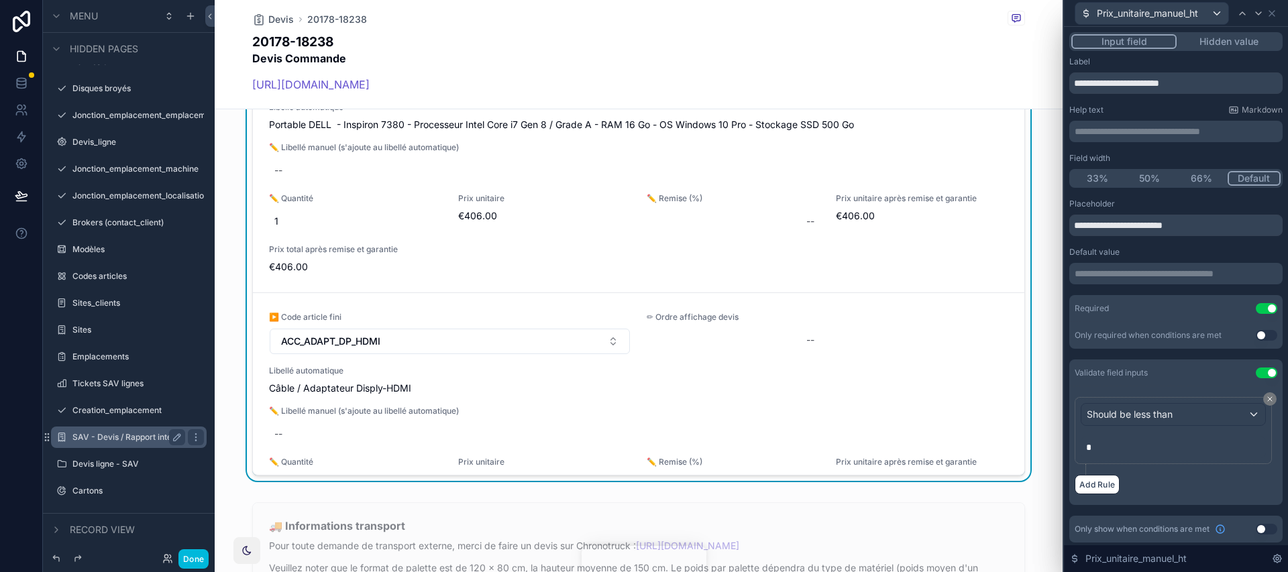
click at [966, 44] on button "Hidden value" at bounding box center [1229, 41] width 104 height 15
click at [966, 45] on button "Input field" at bounding box center [1124, 41] width 105 height 15
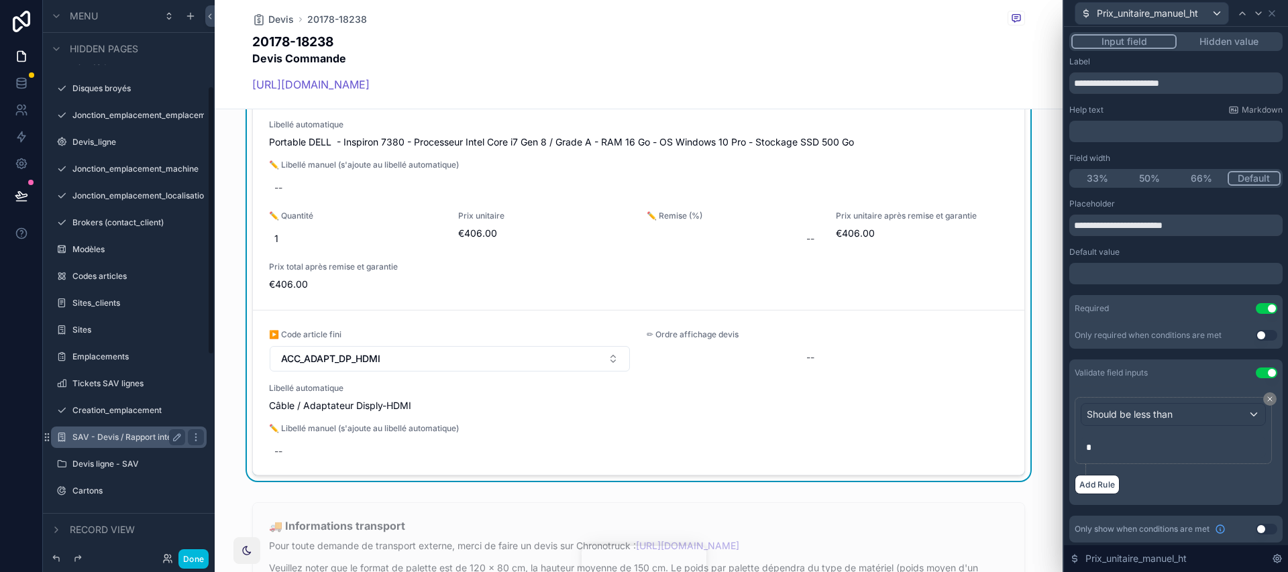
scroll to position [178, 0]
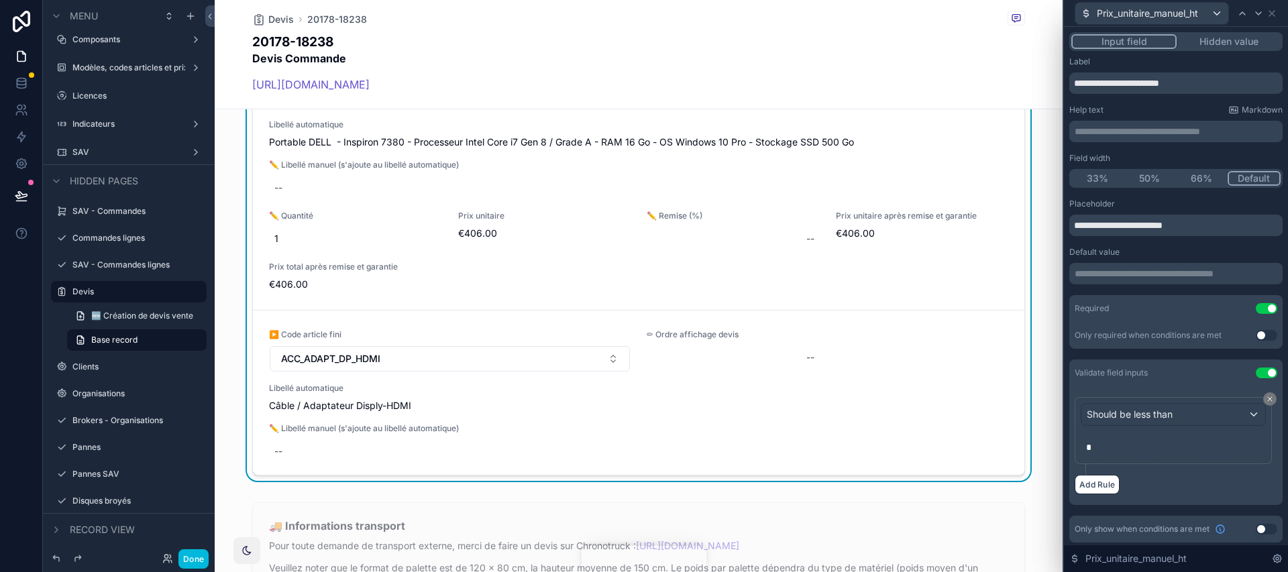
click at [966, 368] on div "Validate field inputs Use setting" at bounding box center [1176, 373] width 213 height 27
click at [966, 13] on div "Prix_unitaire_manuel_ht" at bounding box center [1176, 13] width 213 height 26
click at [966, 13] on icon at bounding box center [1272, 13] width 11 height 11
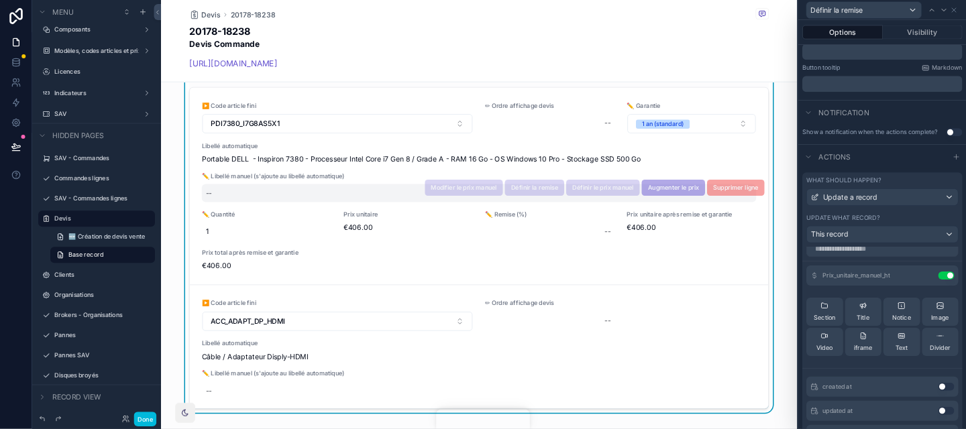
scroll to position [1388, 0]
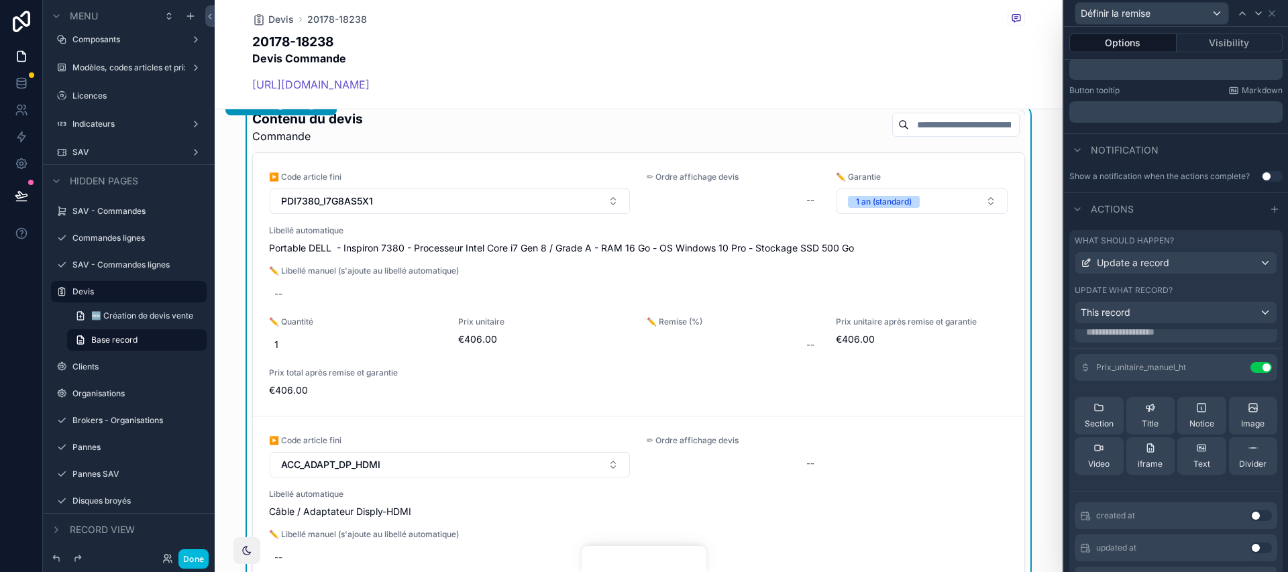
click at [966, 212] on div "Contenu du devis Commande ▶️ Code article fini PDI7380_I7G8AS5X1 ✏ Ordre affich…" at bounding box center [639, 349] width 848 height 488
click at [966, 10] on icon at bounding box center [1272, 13] width 11 height 11
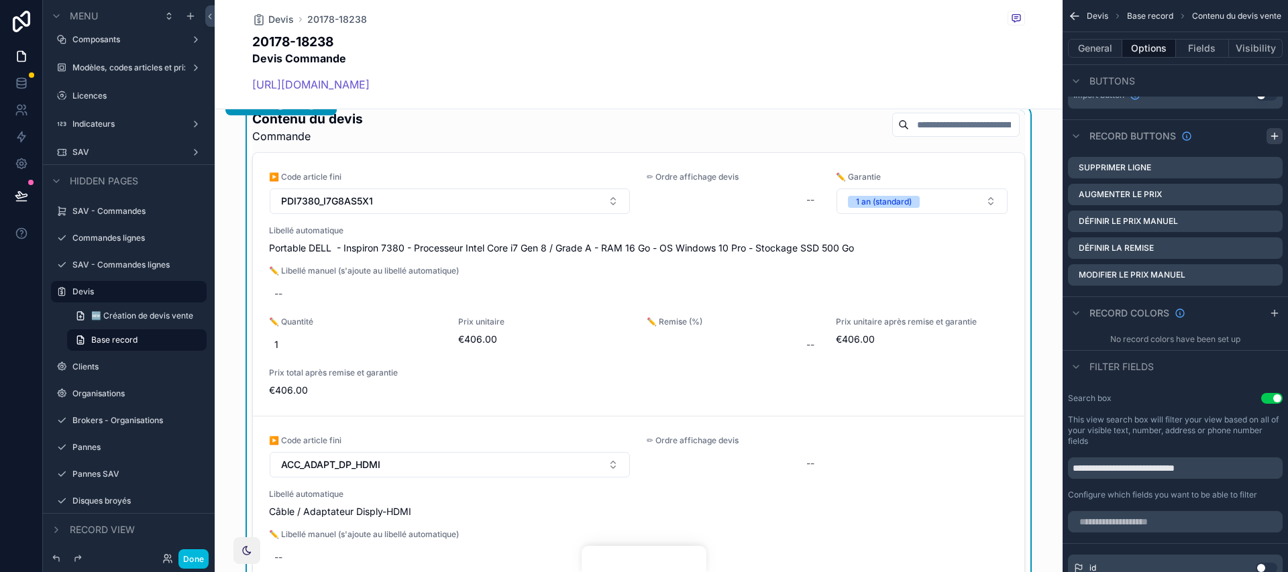
click at [966, 135] on icon "scrollable content" at bounding box center [1275, 136] width 11 height 11
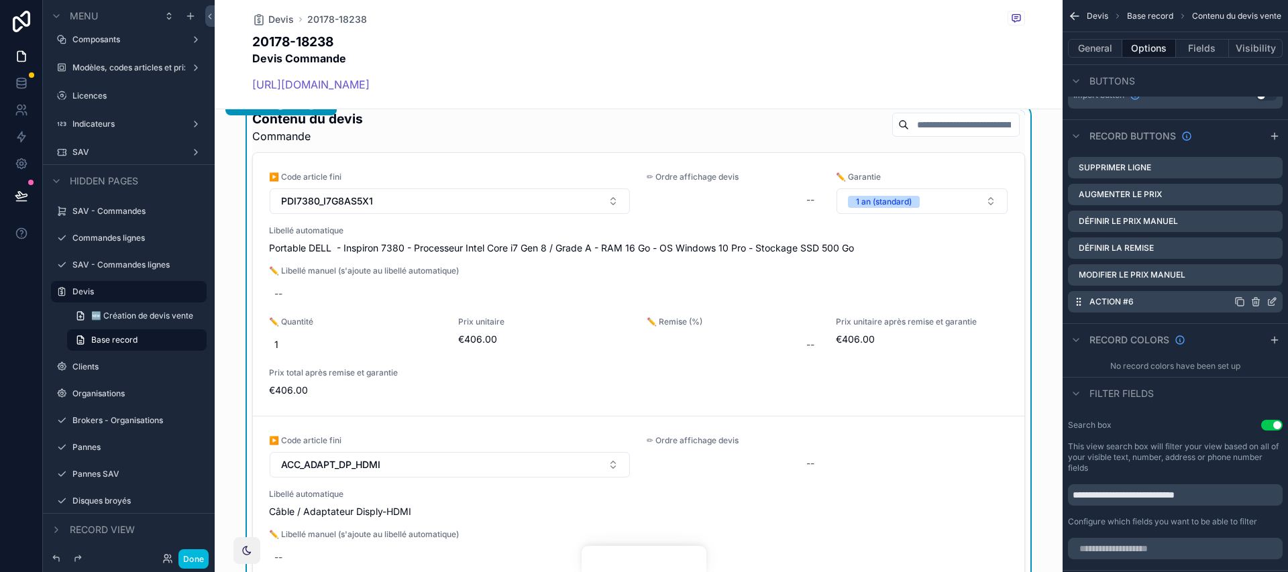
click at [966, 298] on icon "scrollable content" at bounding box center [1273, 300] width 5 height 5
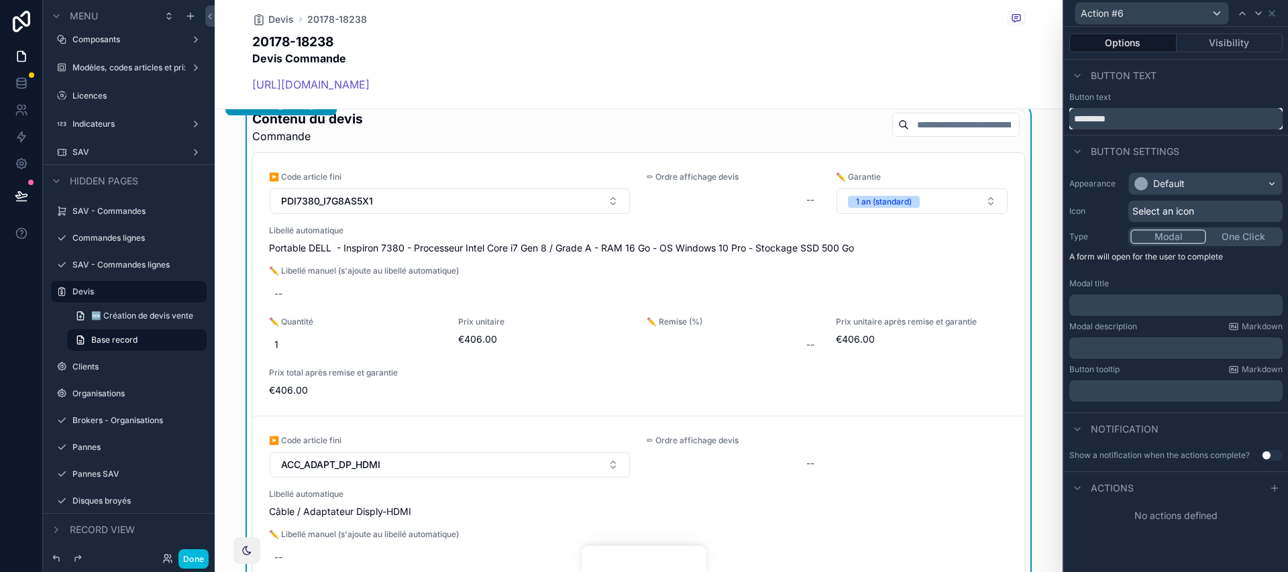
click at [966, 129] on input "*********" at bounding box center [1176, 118] width 213 height 21
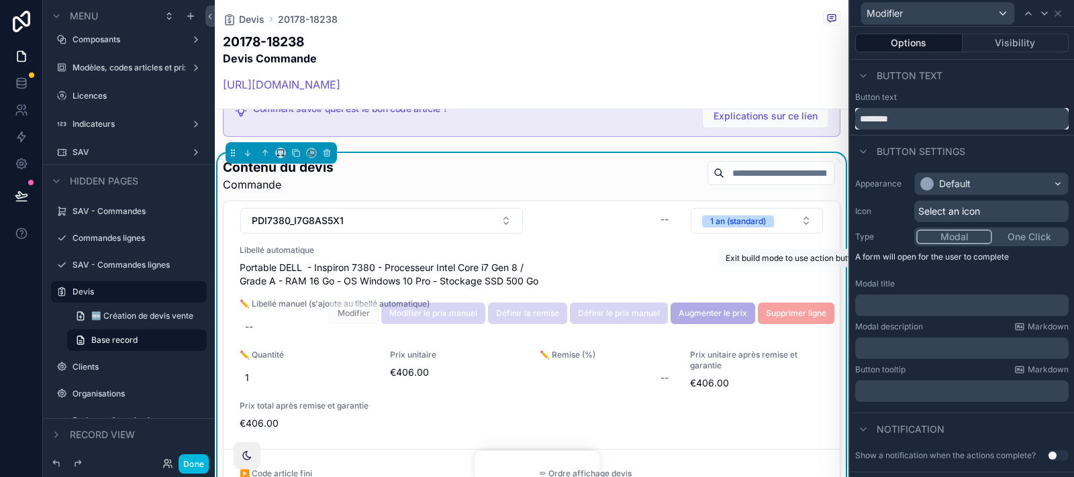
scroll to position [48, 0]
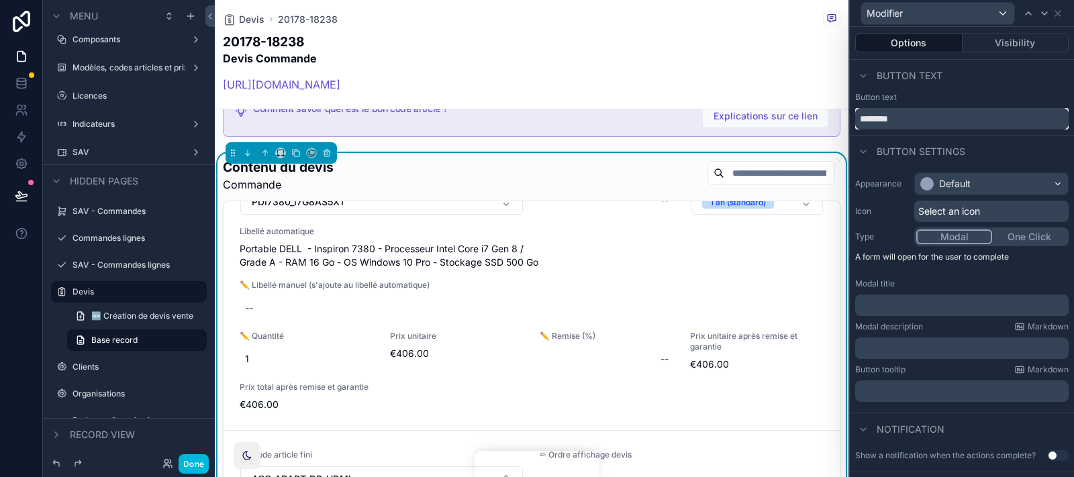
type input "********"
click at [962, 174] on div "Default" at bounding box center [991, 183] width 153 height 21
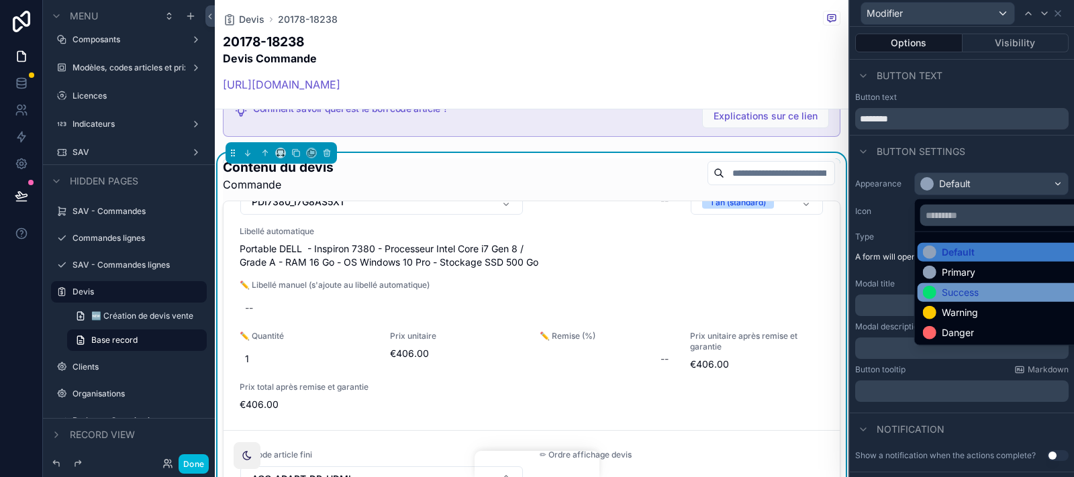
click at [951, 295] on div "Success" at bounding box center [959, 292] width 37 height 13
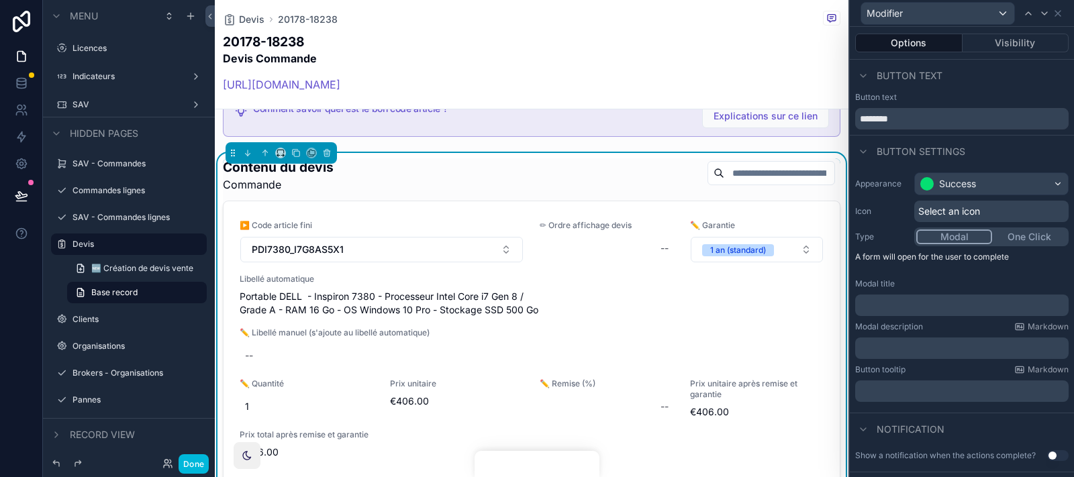
scroll to position [50, 0]
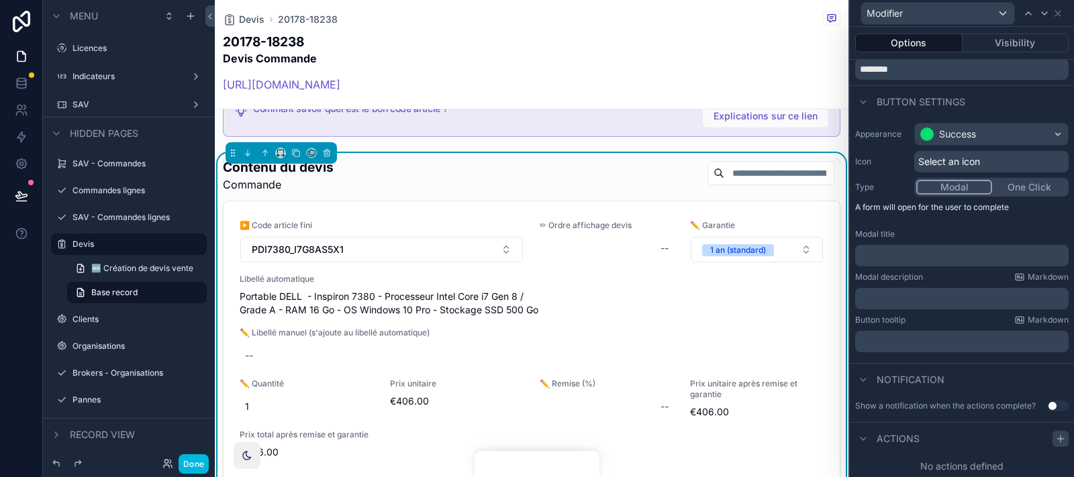
click at [966, 429] on icon at bounding box center [1060, 439] width 11 height 11
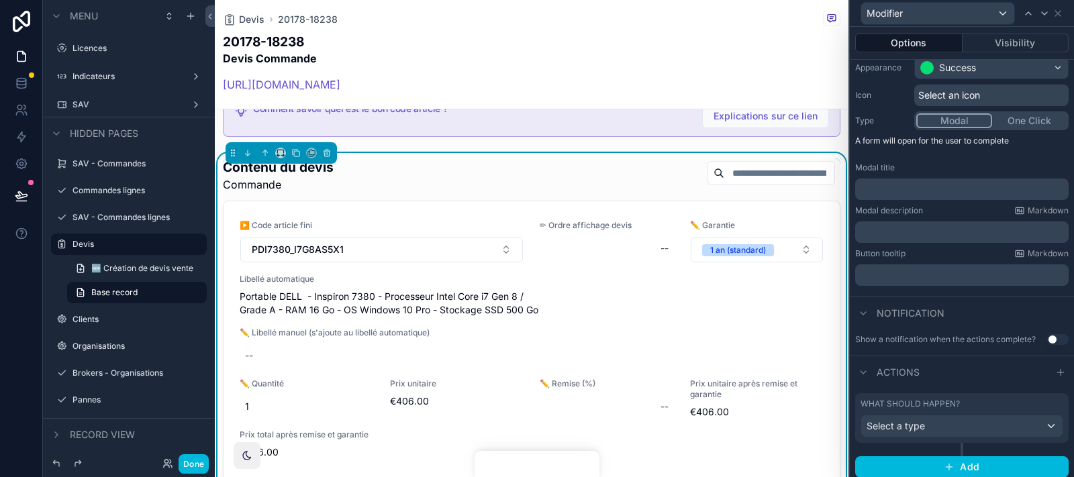
scroll to position [119, 0]
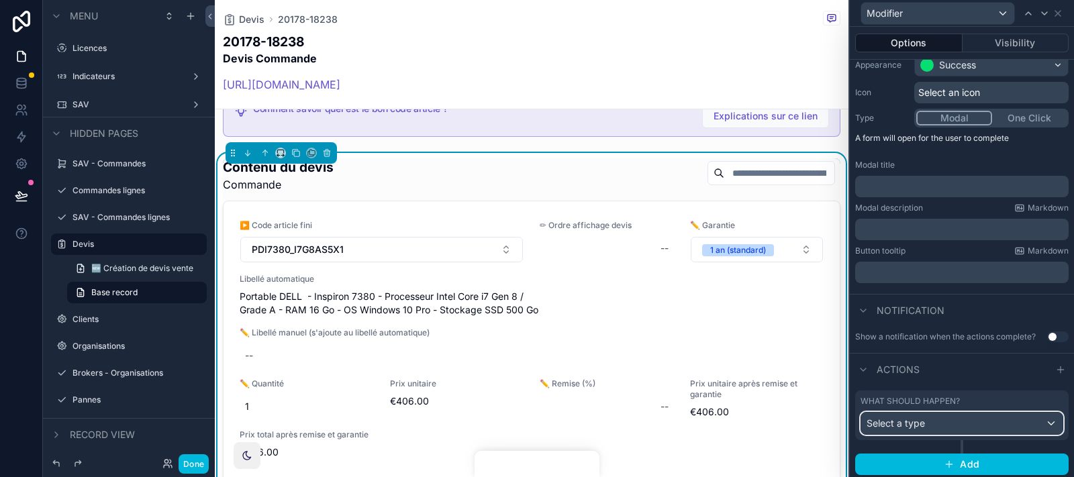
click at [966, 420] on div "Select a type" at bounding box center [961, 423] width 201 height 21
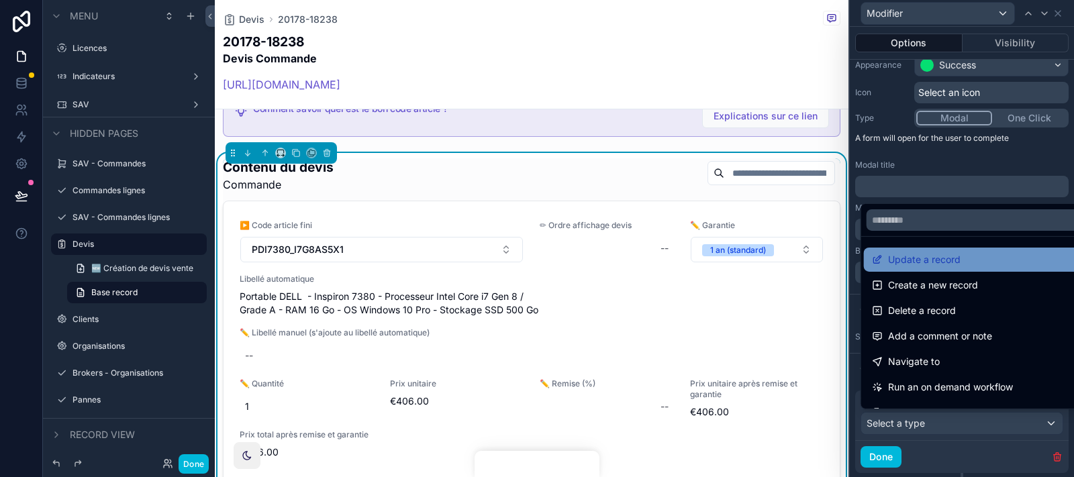
click at [942, 264] on span "Update a record" at bounding box center [924, 260] width 72 height 16
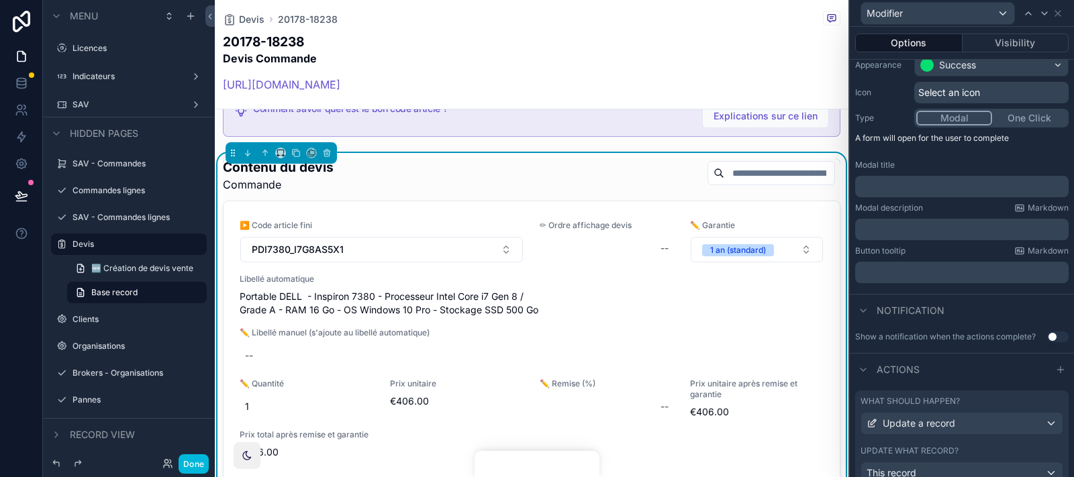
scroll to position [210, 0]
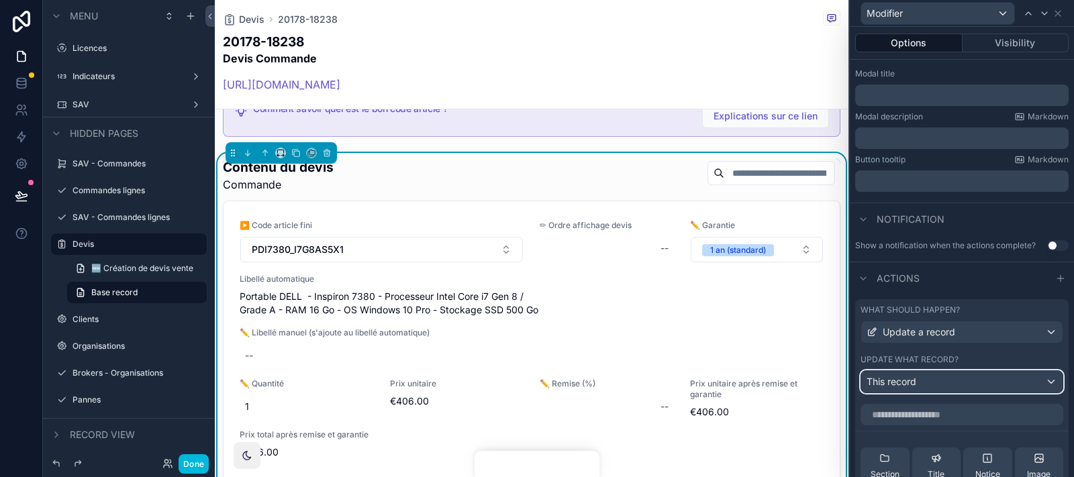
click at [916, 382] on span "This record" at bounding box center [891, 381] width 50 height 13
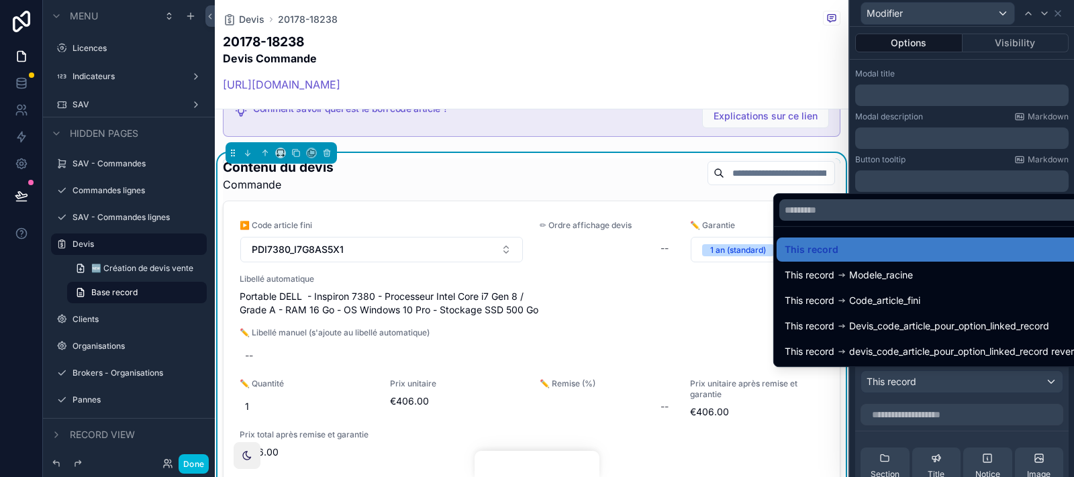
click at [916, 382] on div at bounding box center [962, 238] width 224 height 477
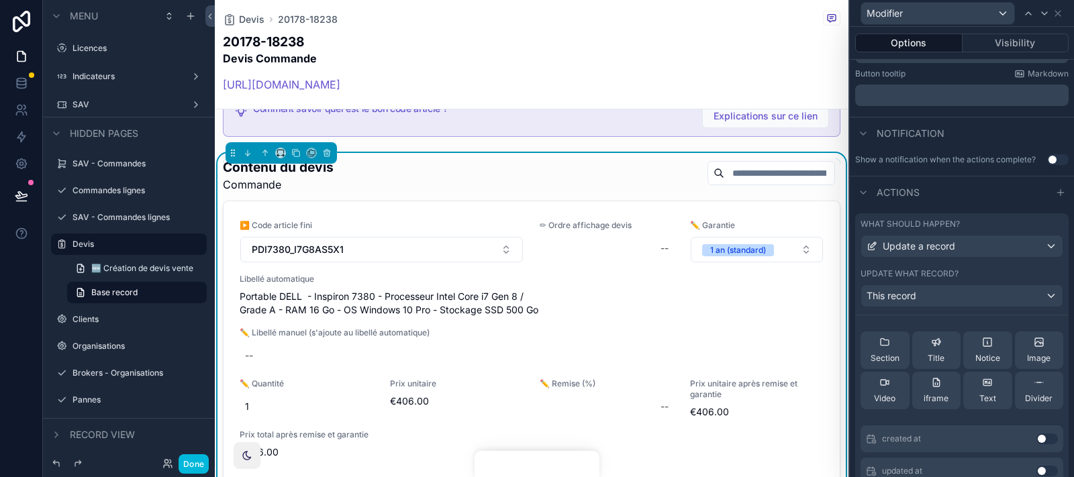
scroll to position [0, 0]
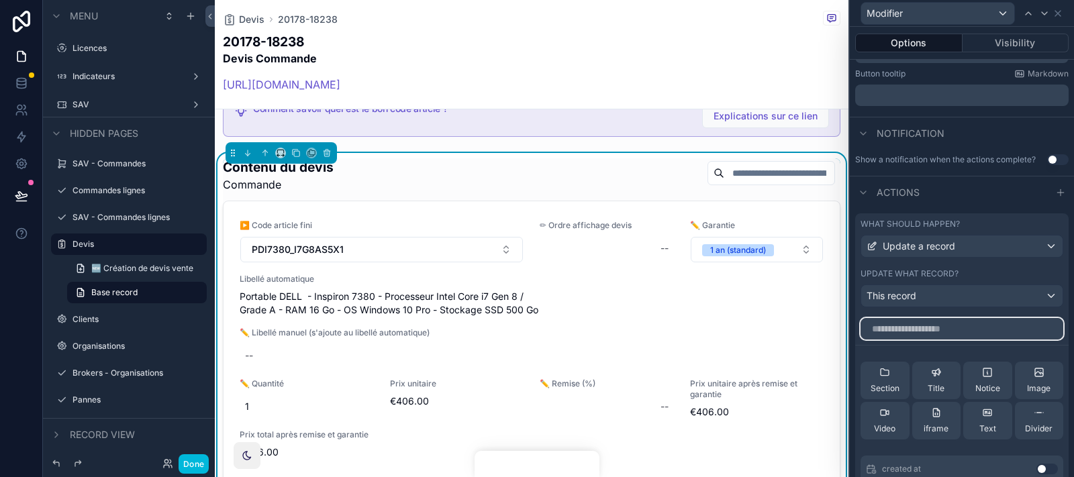
click at [915, 321] on input "text" at bounding box center [961, 328] width 203 height 21
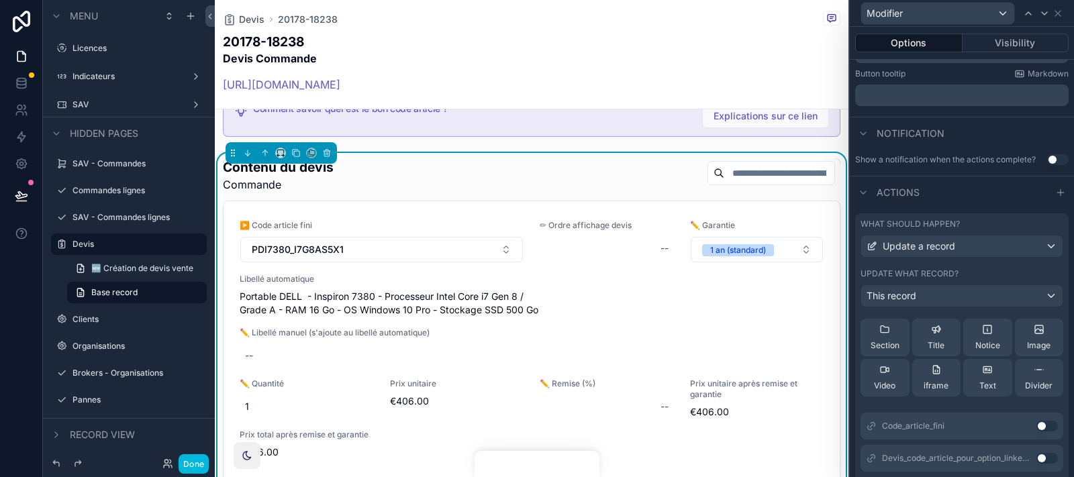
click at [966, 423] on button "Use setting" at bounding box center [1046, 426] width 21 height 11
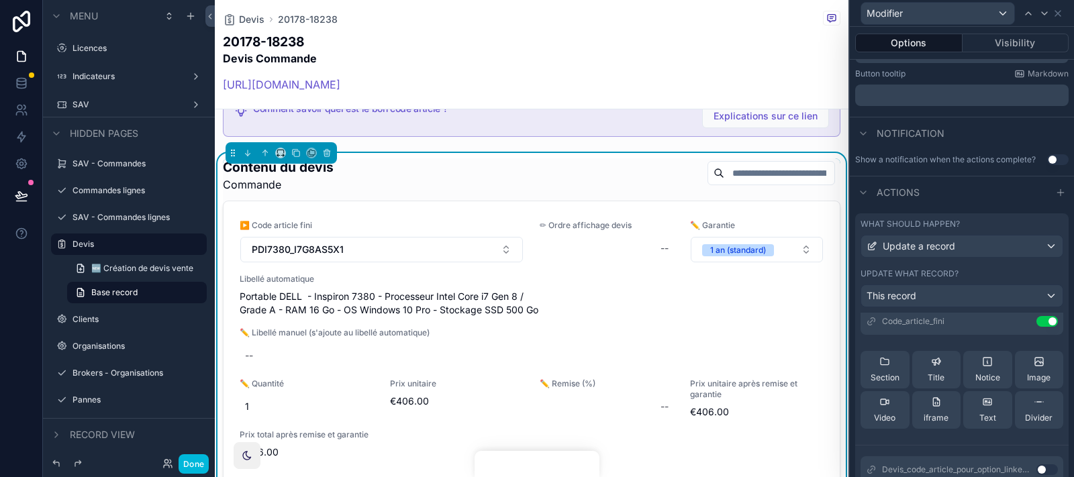
scroll to position [54, 0]
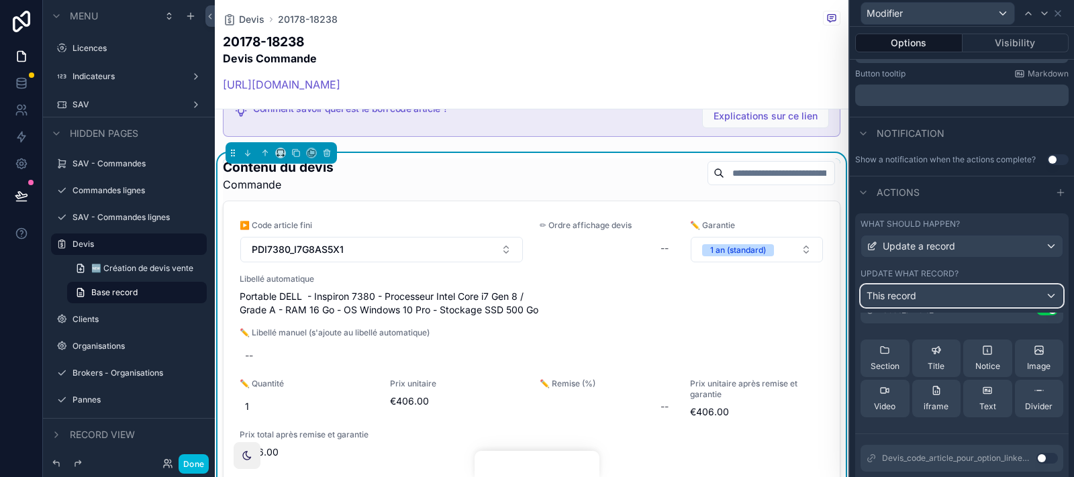
click at [966, 295] on div "This record" at bounding box center [961, 295] width 201 height 21
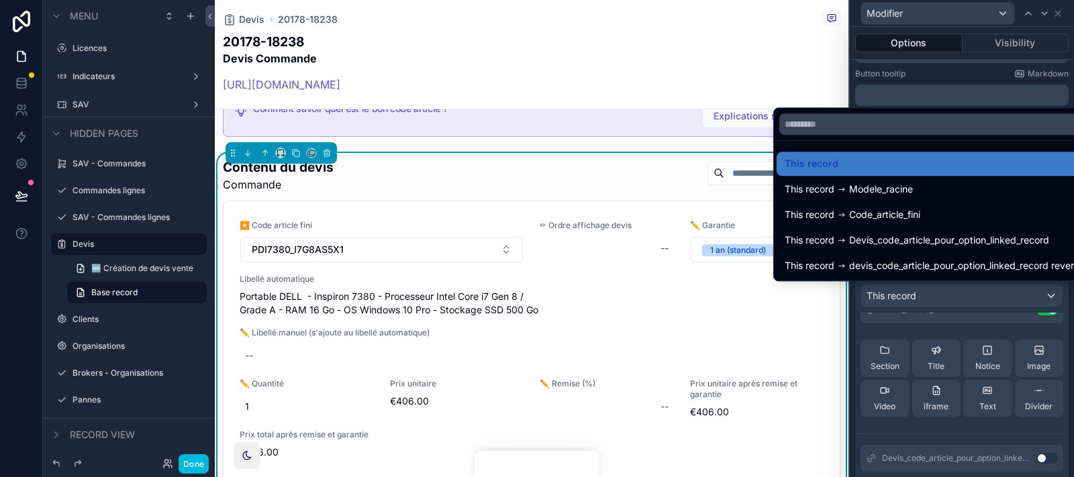
click at [966, 295] on div at bounding box center [962, 238] width 224 height 477
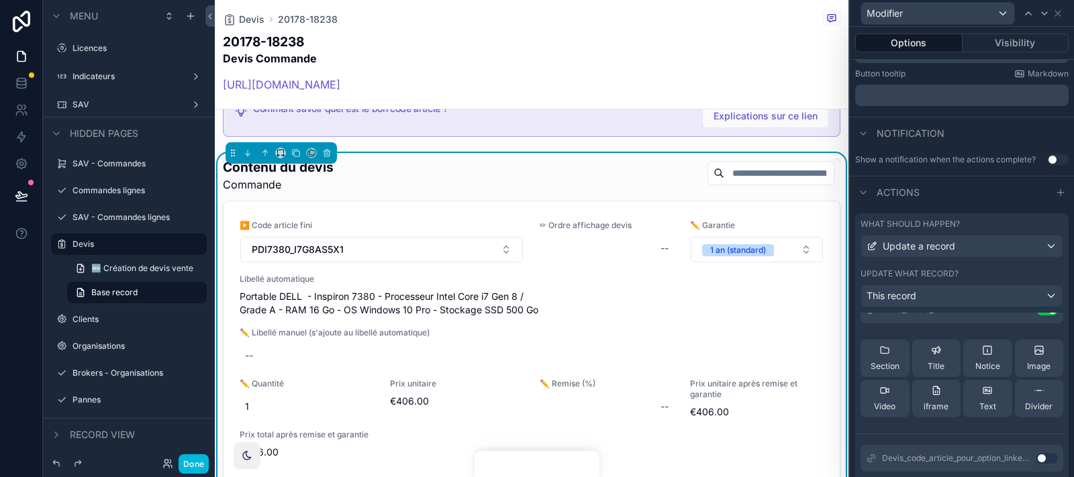
scroll to position [9, 0]
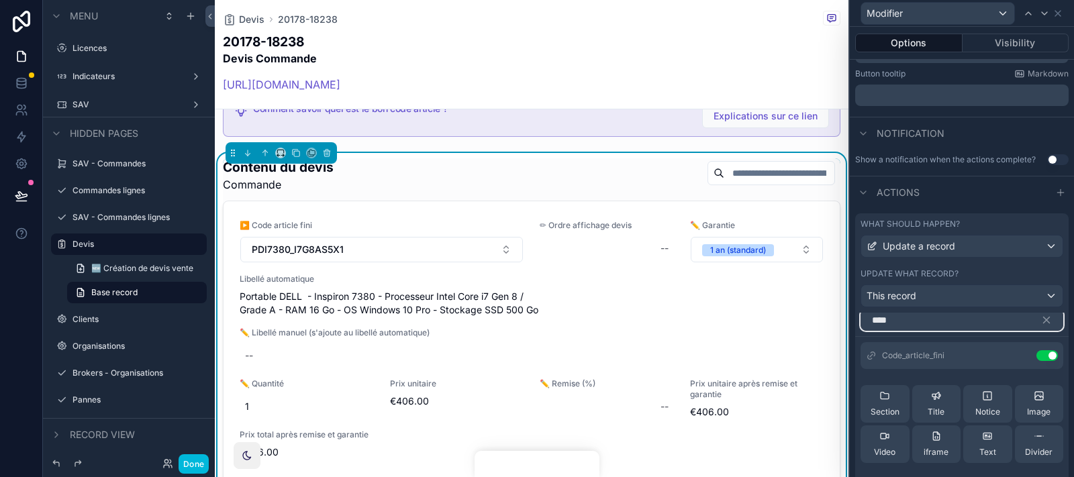
click at [955, 317] on input "****" at bounding box center [961, 319] width 203 height 21
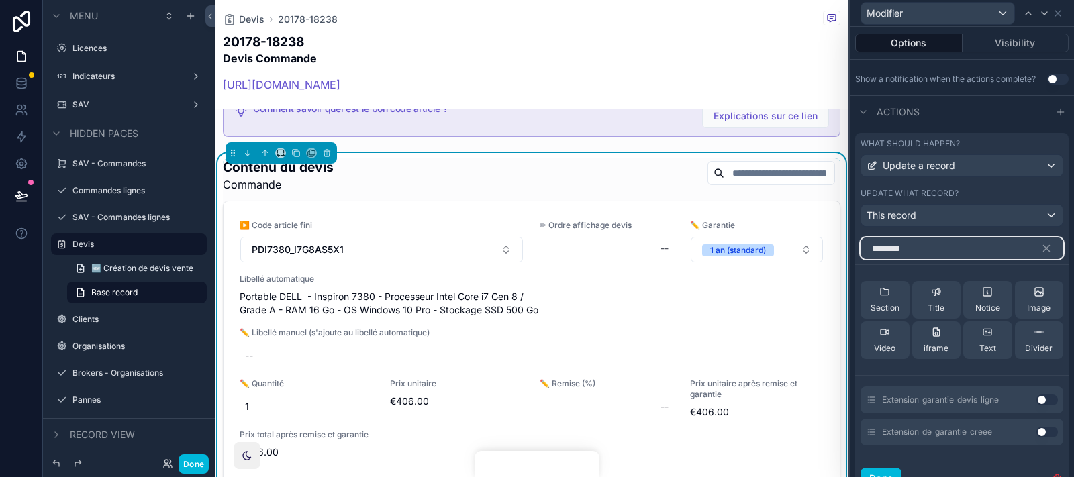
scroll to position [378, 0]
click at [966, 395] on button "Use setting" at bounding box center [1046, 398] width 21 height 11
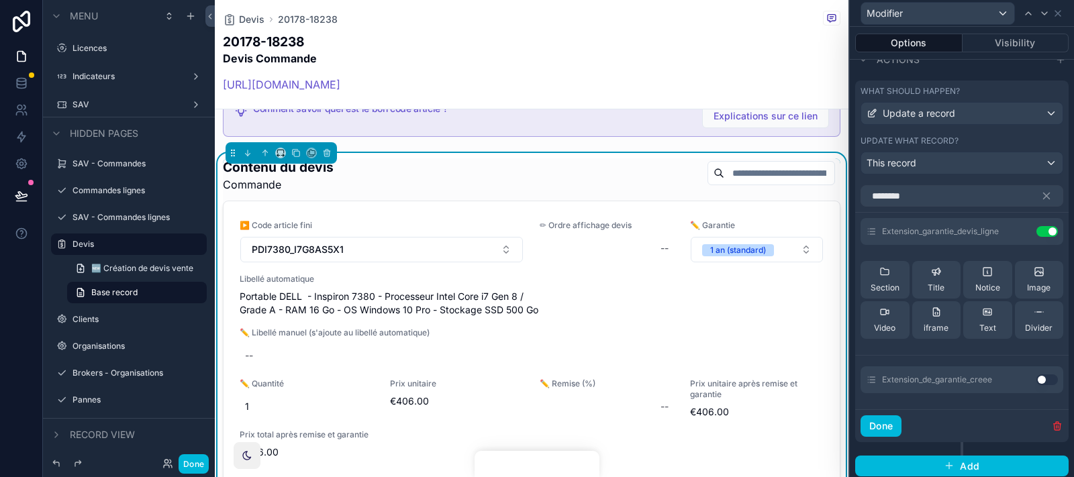
scroll to position [410, 0]
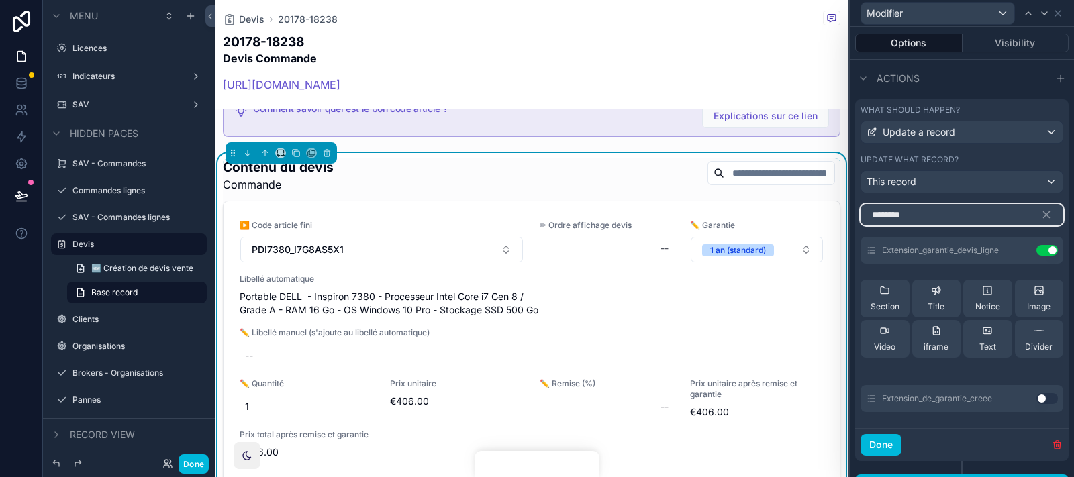
click at [964, 219] on input "********" at bounding box center [961, 214] width 203 height 21
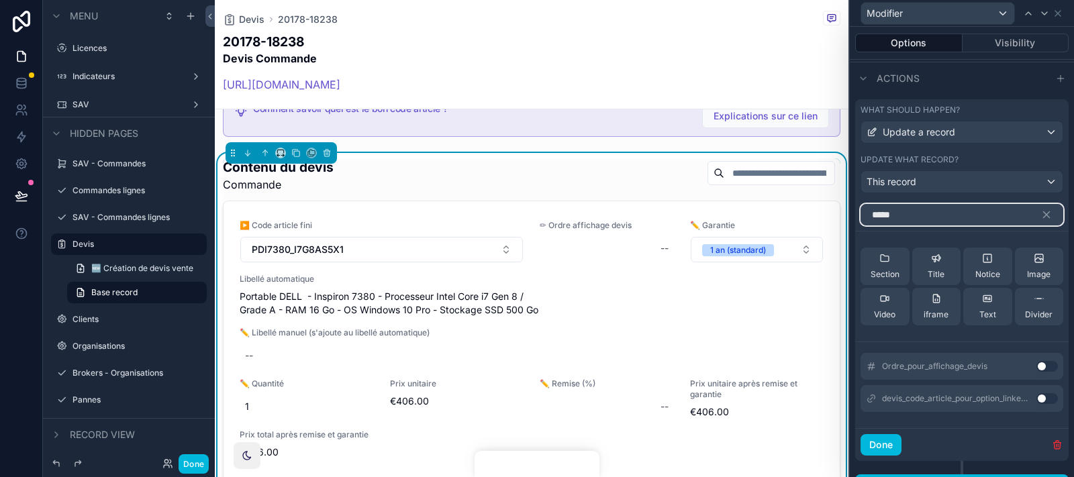
type input "*****"
drag, startPoint x: 1046, startPoint y: 365, endPoint x: 1032, endPoint y: 365, distance: 14.1
click at [966, 365] on button "Use setting" at bounding box center [1046, 366] width 21 height 11
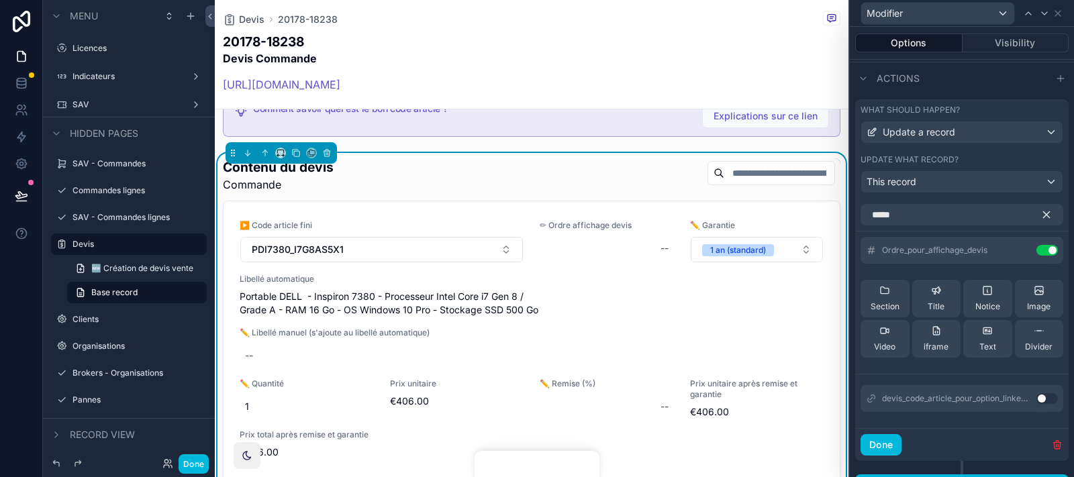
click at [966, 209] on icon "button" at bounding box center [1046, 215] width 12 height 12
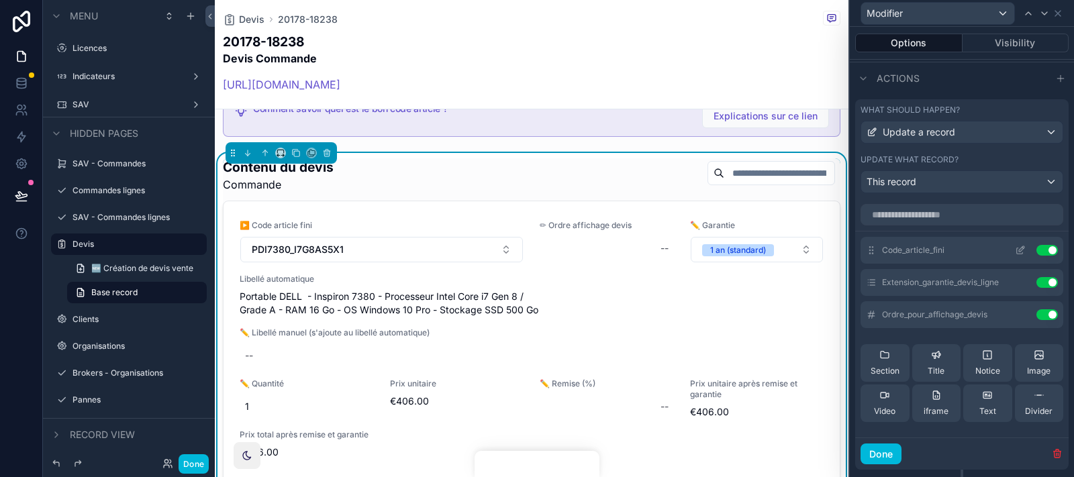
scroll to position [395, 0]
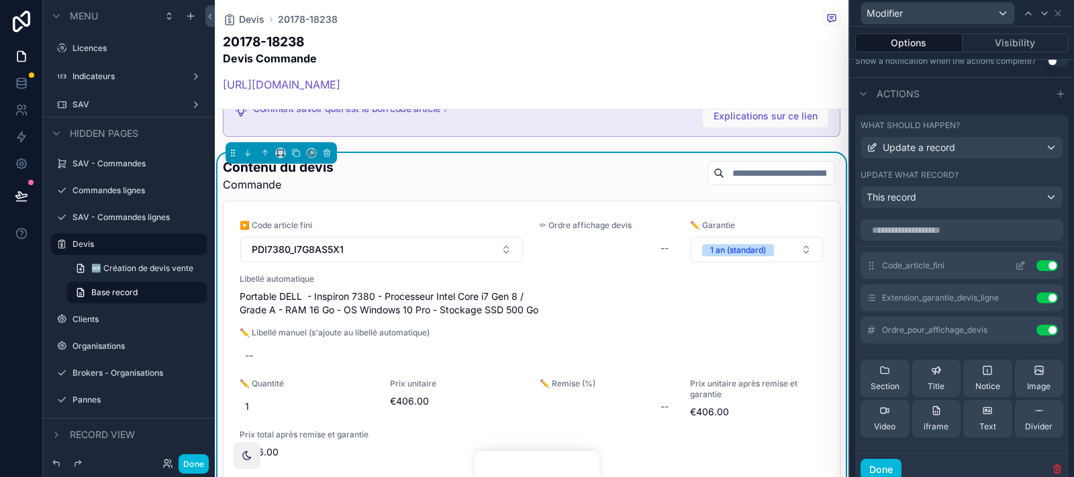
click at [966, 263] on icon at bounding box center [1020, 265] width 11 height 11
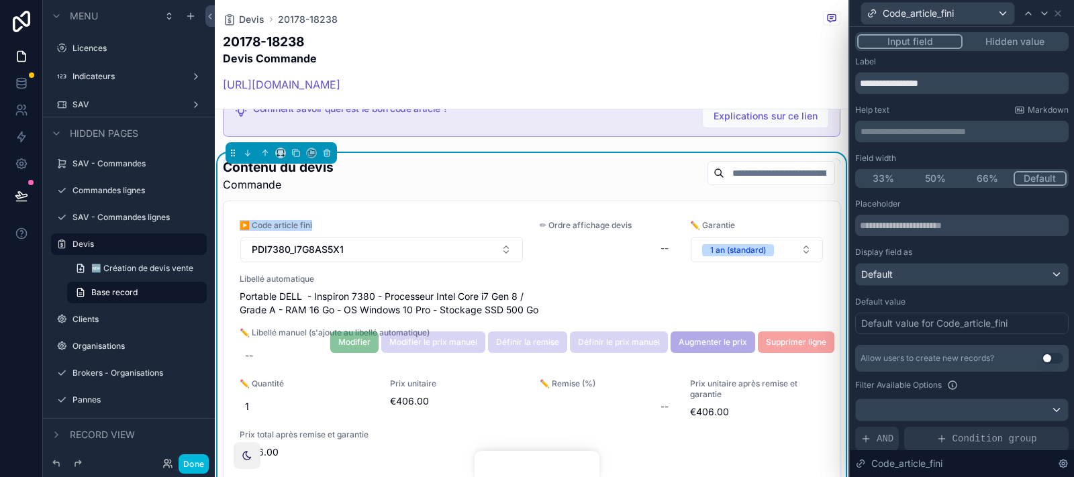
drag, startPoint x: 235, startPoint y: 205, endPoint x: 325, endPoint y: 205, distance: 90.6
click at [325, 205] on div "▶️ Code article fini PDI7380_I7G8AS5X1 ✏ Ordre affichage devis -- ✏️ Garantie 1…" at bounding box center [531, 339] width 616 height 277
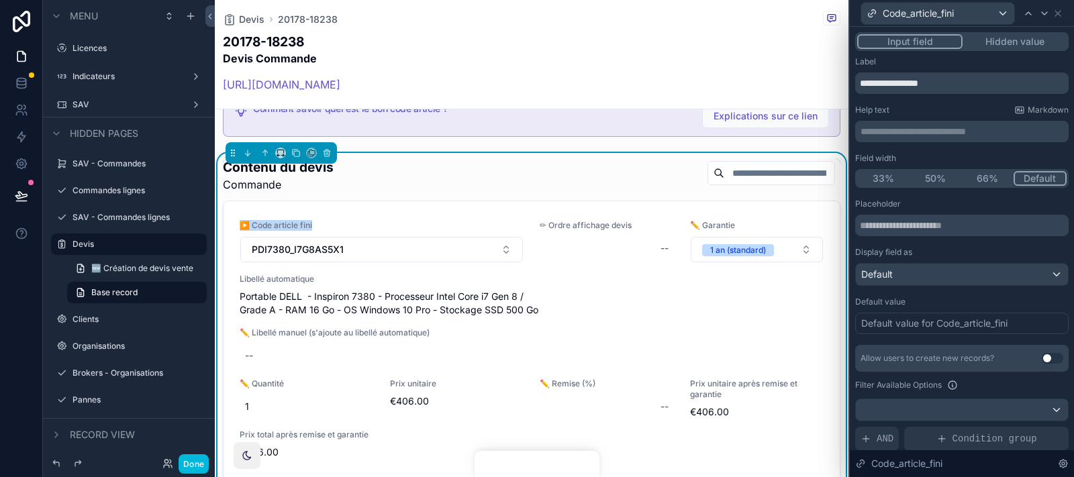
copy span "▶️ Code article fini"
click at [911, 85] on input "**********" at bounding box center [961, 82] width 213 height 21
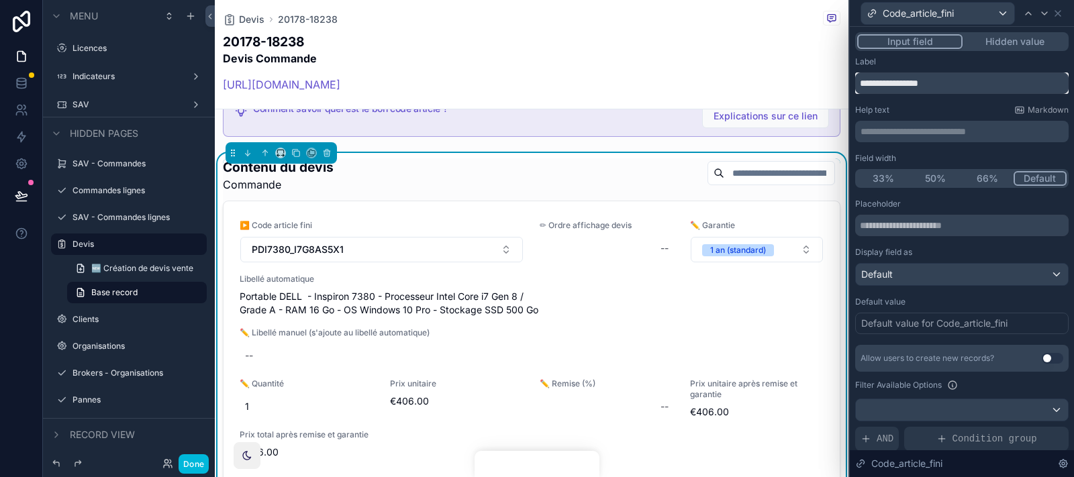
paste input "***"
type input "**********"
click at [966, 8] on icon at bounding box center [1044, 13] width 11 height 11
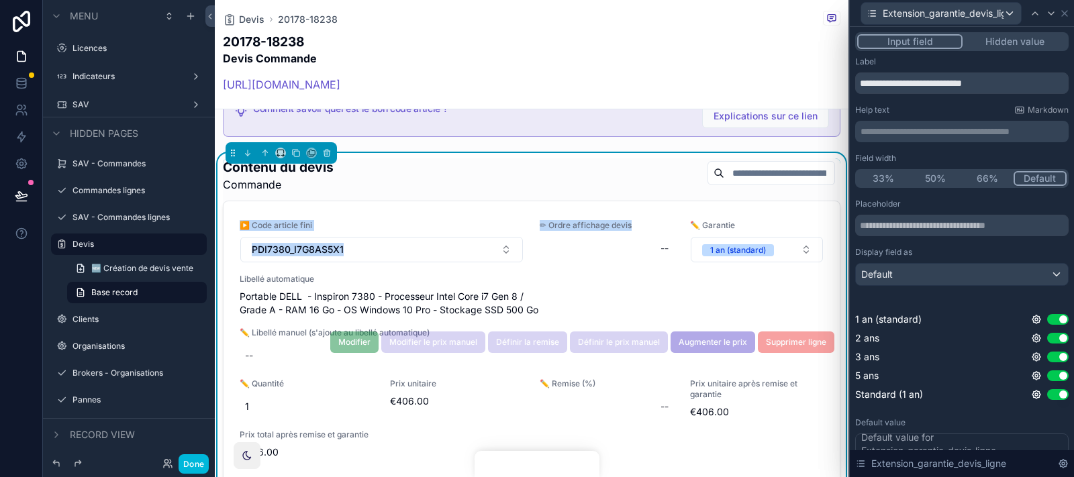
drag, startPoint x: 540, startPoint y: 204, endPoint x: 641, endPoint y: 206, distance: 101.3
click at [607, 220] on span "✏ Ordre affichage devis" at bounding box center [607, 225] width 134 height 11
click at [721, 220] on span "✏️ Garantie" at bounding box center [757, 225] width 134 height 11
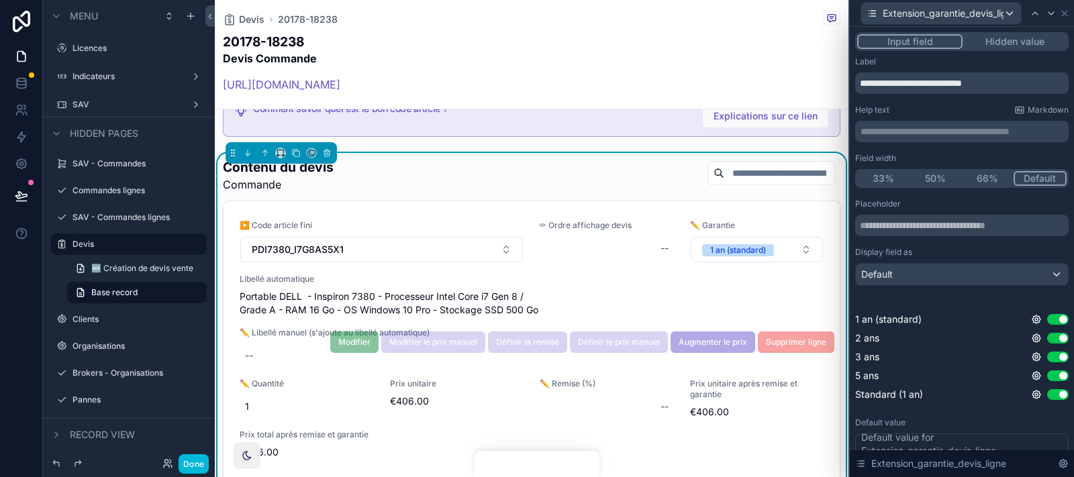
click at [721, 220] on span "✏️ Garantie" at bounding box center [757, 225] width 134 height 11
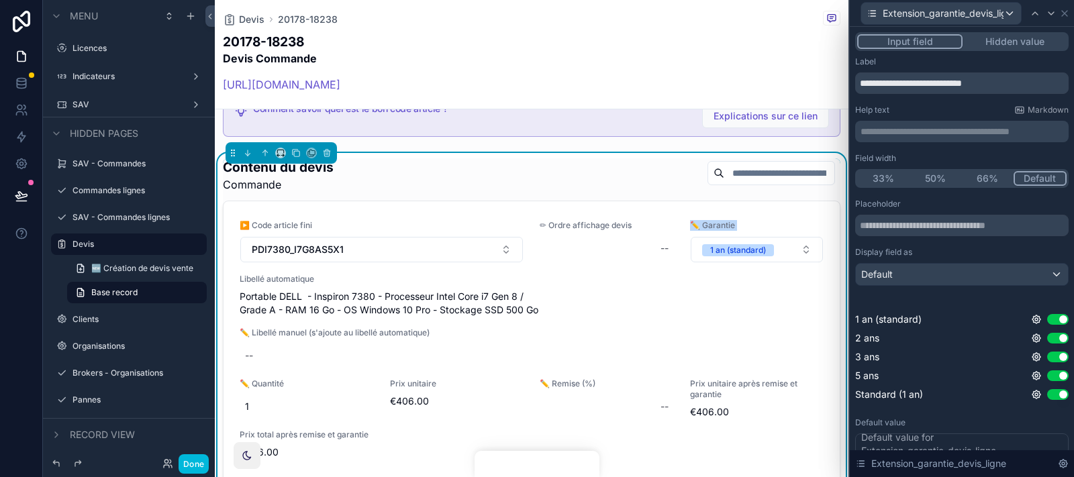
copy span "✏️ Garantie"
click at [923, 75] on input "**********" at bounding box center [961, 82] width 213 height 21
paste input "text"
type input "**********"
copy span "✏ Ordre affichage devis"
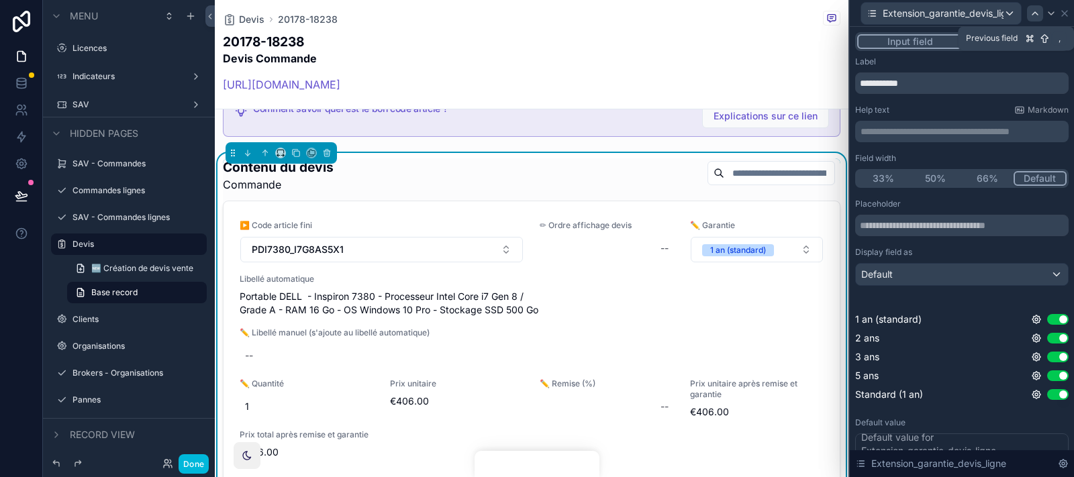
click at [966, 13] on div at bounding box center [1035, 13] width 16 height 16
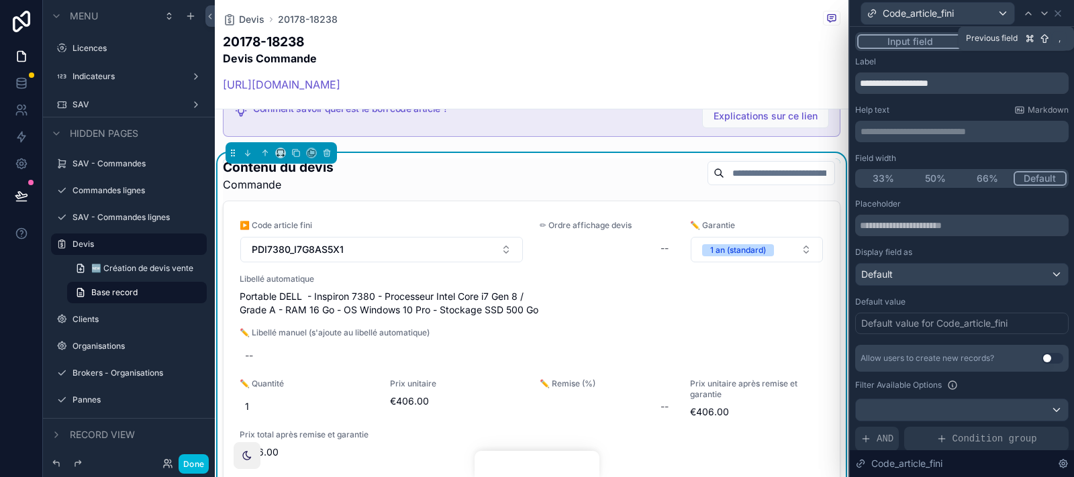
click at [966, 13] on icon at bounding box center [1028, 13] width 11 height 11
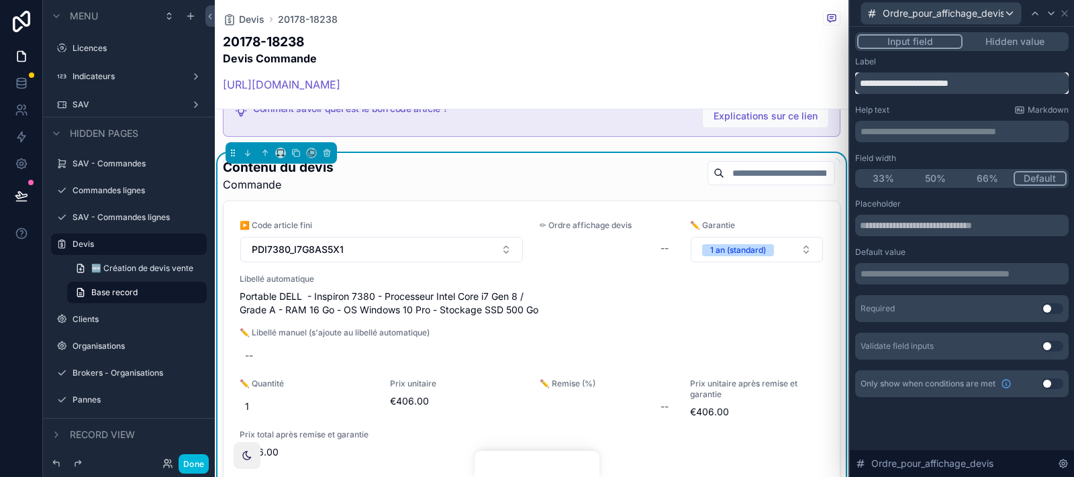
click at [919, 88] on input "**********" at bounding box center [961, 82] width 213 height 21
paste input "text"
type input "**********"
click at [966, 13] on icon at bounding box center [1064, 13] width 11 height 11
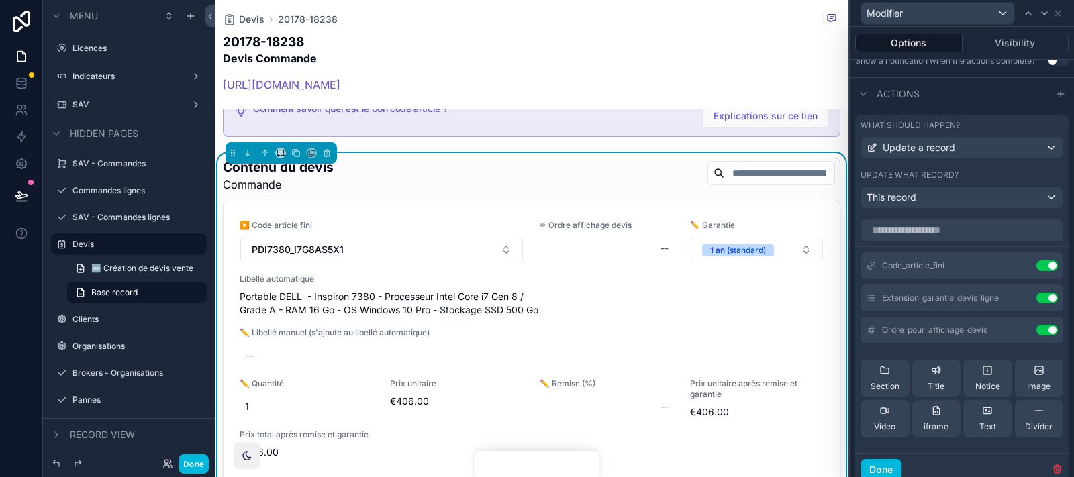
click at [652, 158] on div "Contenu du devis Commande" at bounding box center [531, 175] width 617 height 34
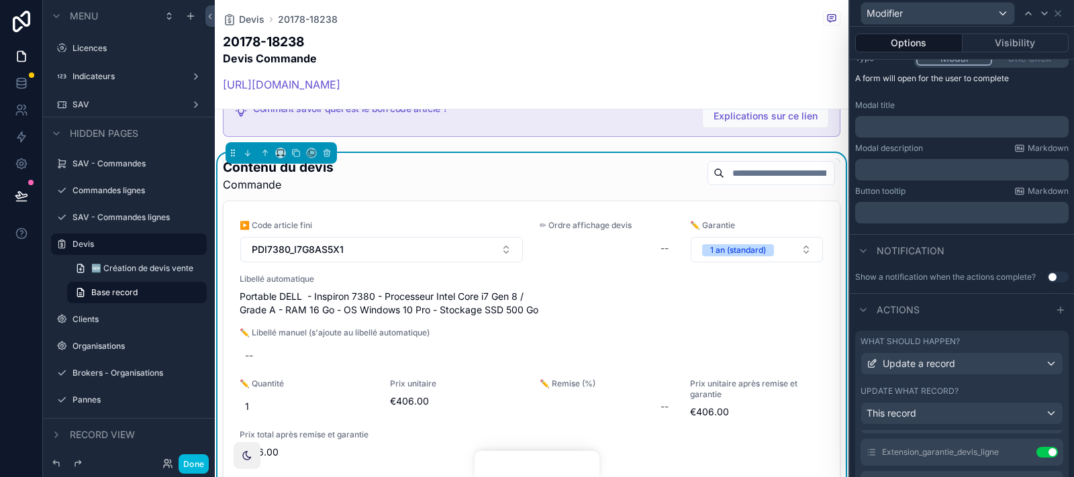
scroll to position [0, 0]
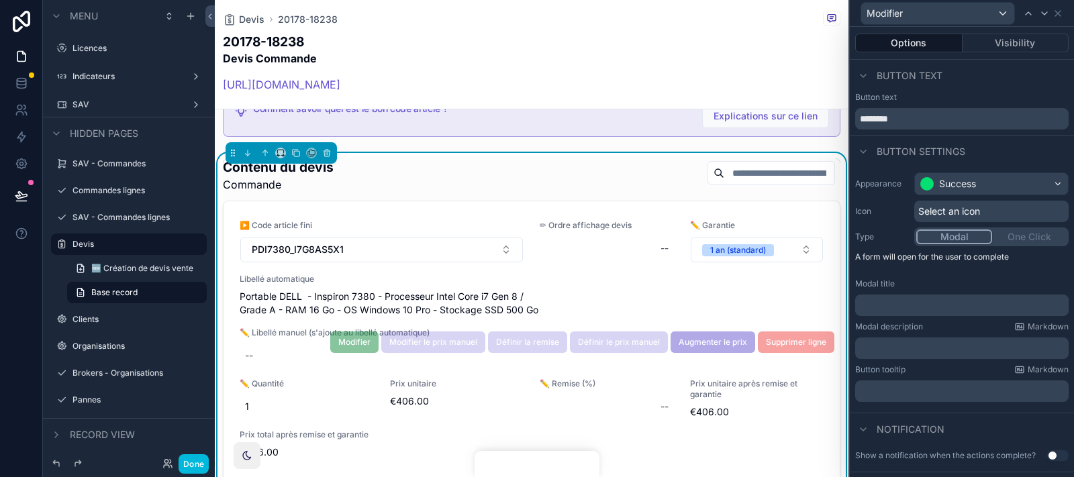
click at [511, 220] on span "▶️ Code article fini" at bounding box center [382, 225] width 284 height 11
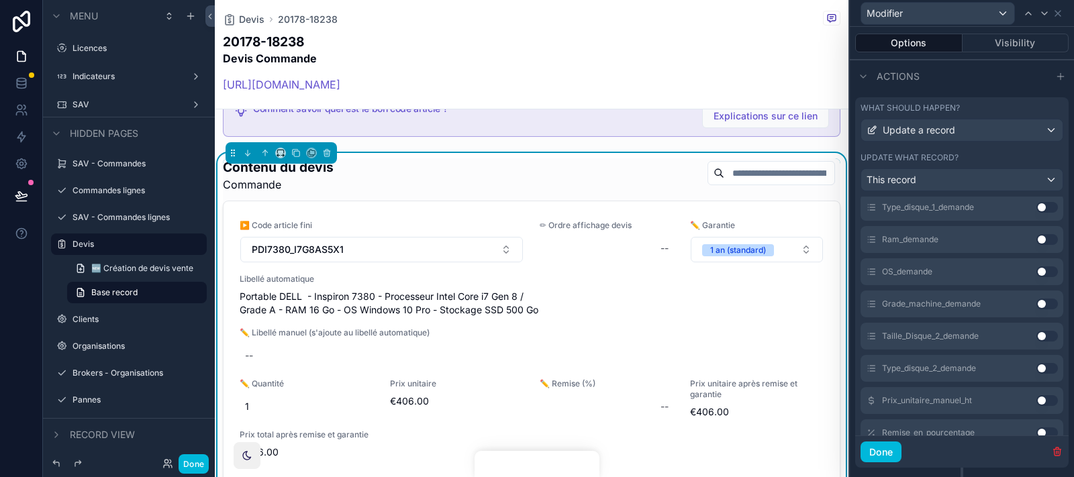
scroll to position [399, 0]
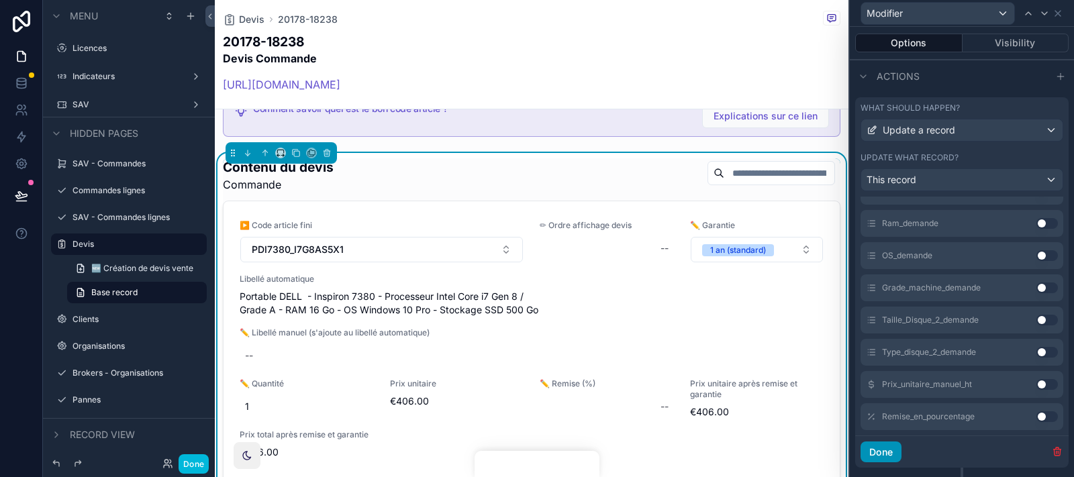
click at [901, 429] on button "Done" at bounding box center [880, 452] width 41 height 21
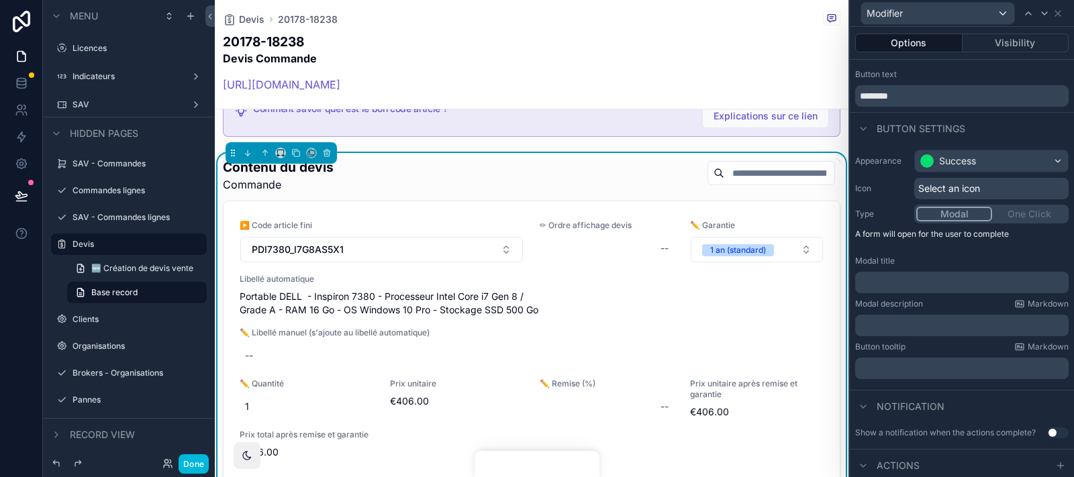
scroll to position [0, 0]
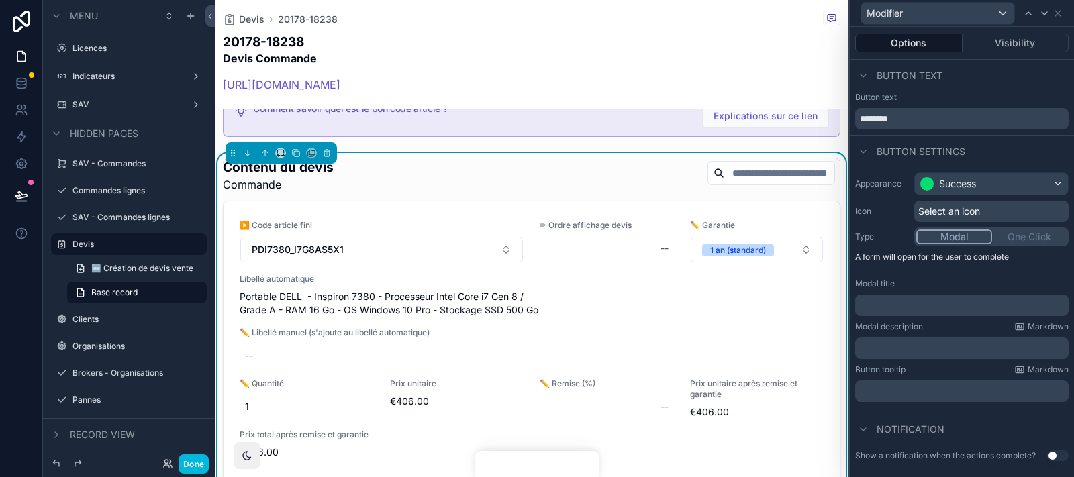
click at [966, 19] on div "Modifier" at bounding box center [961, 13] width 213 height 26
click at [966, 15] on icon at bounding box center [1057, 13] width 11 height 11
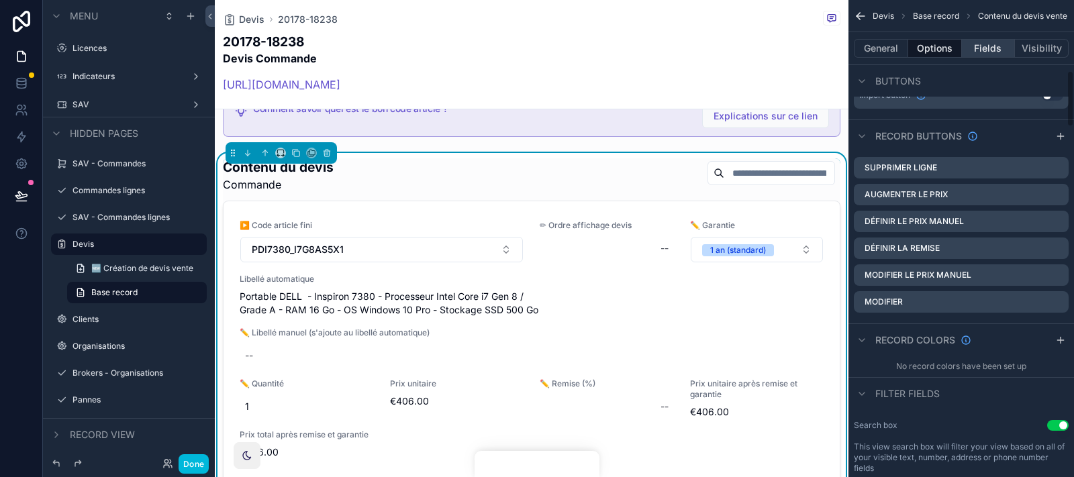
click at [966, 45] on button "Fields" at bounding box center [989, 48] width 54 height 19
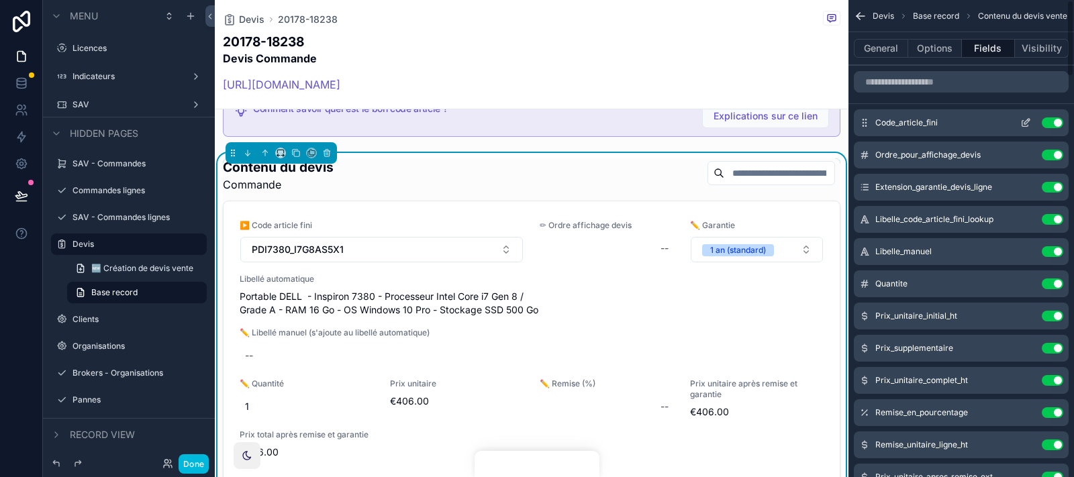
click at [966, 119] on icon "scrollable content" at bounding box center [1025, 122] width 11 height 11
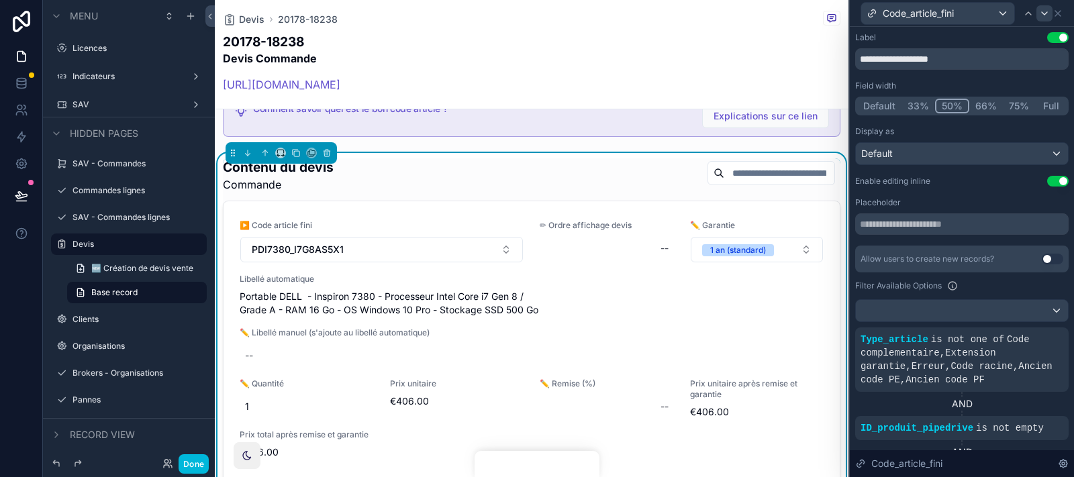
click at [966, 179] on button "Use setting" at bounding box center [1057, 181] width 21 height 11
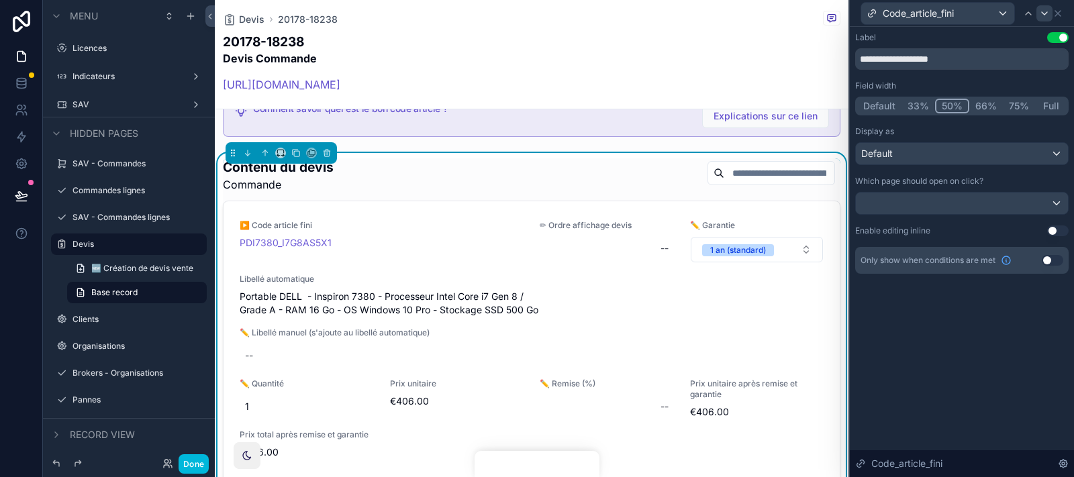
click at [966, 11] on icon at bounding box center [1044, 13] width 11 height 11
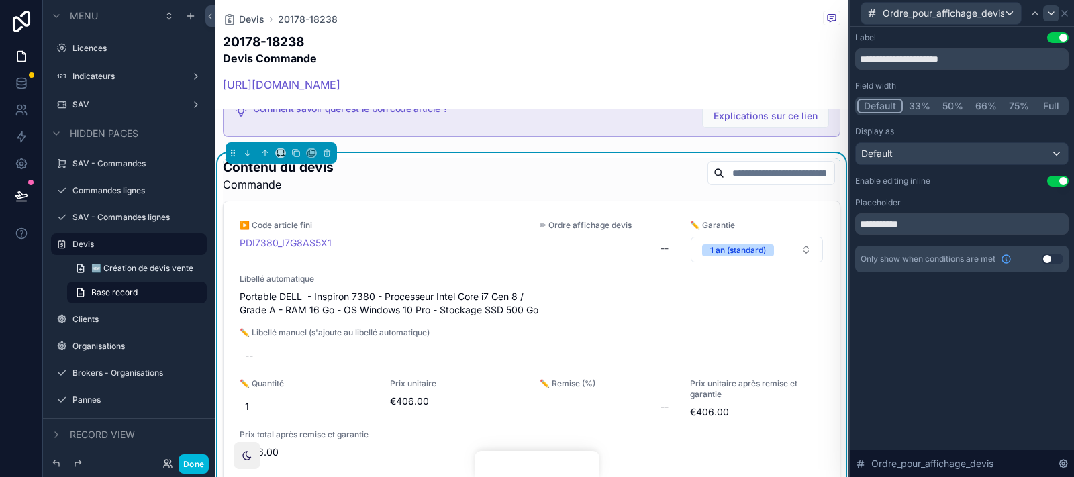
click at [966, 176] on button "Use setting" at bounding box center [1057, 181] width 21 height 11
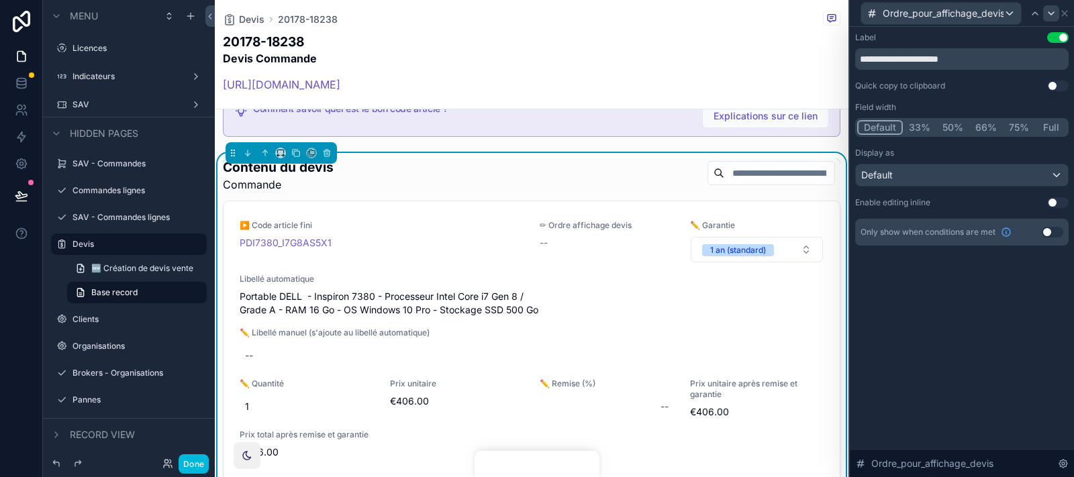
click at [966, 11] on icon at bounding box center [1051, 13] width 11 height 11
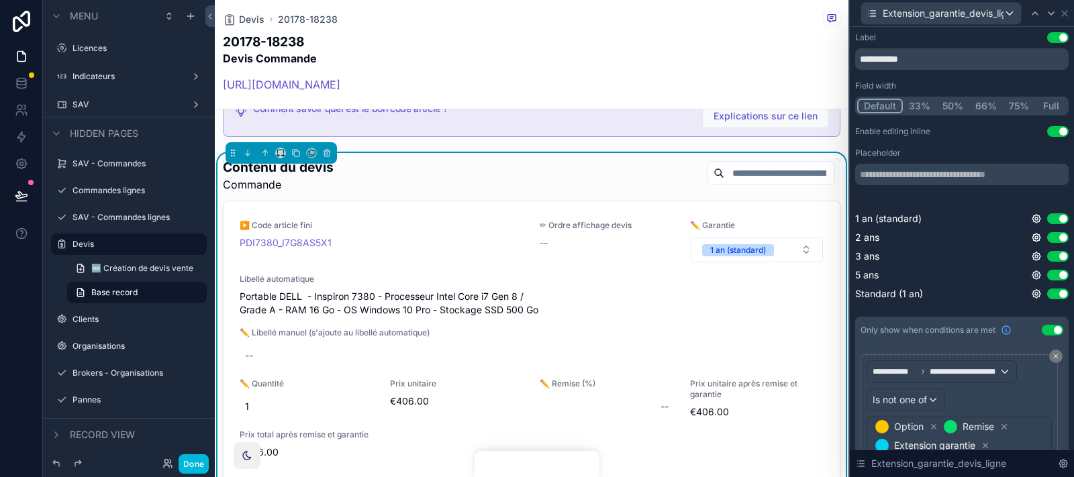
click at [966, 130] on button "Use setting" at bounding box center [1057, 131] width 21 height 11
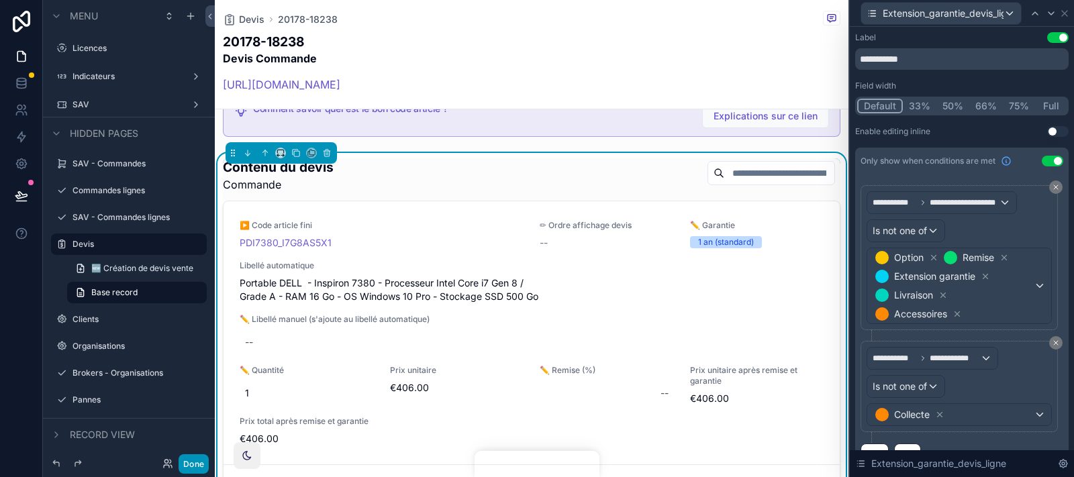
click at [202, 429] on button "Done" at bounding box center [194, 463] width 30 height 19
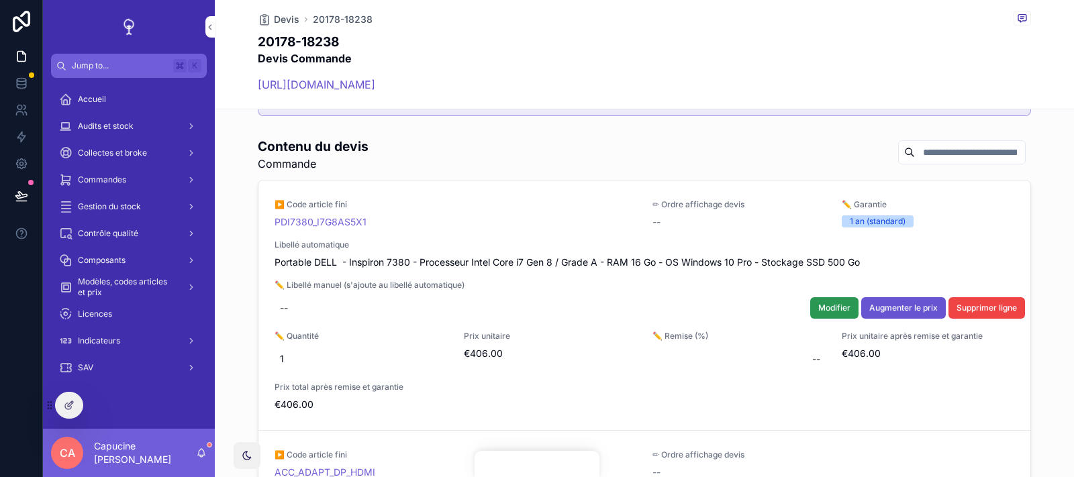
click at [835, 297] on button "Modifier" at bounding box center [834, 307] width 48 height 21
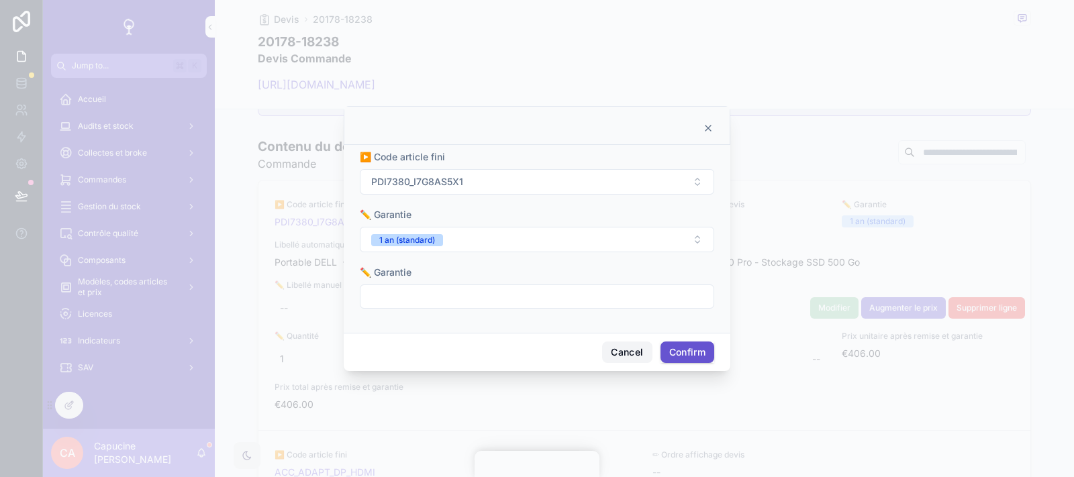
click at [618, 357] on button "Cancel" at bounding box center [627, 352] width 50 height 21
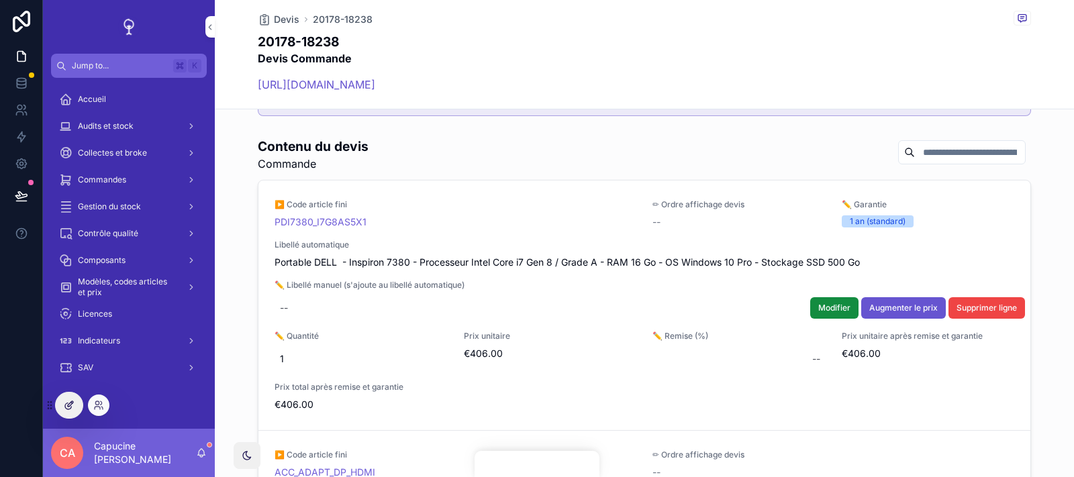
click at [68, 409] on icon at bounding box center [69, 405] width 11 height 11
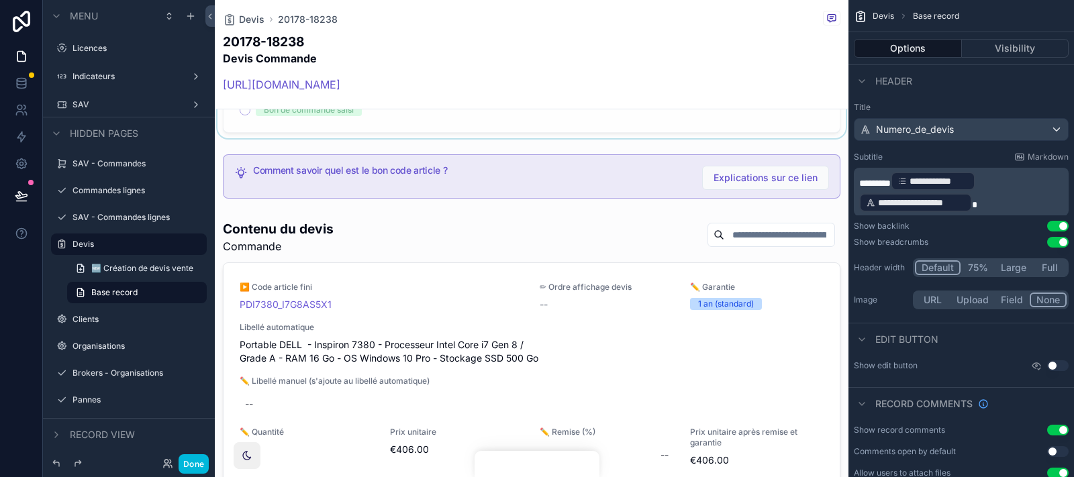
scroll to position [1328, 0]
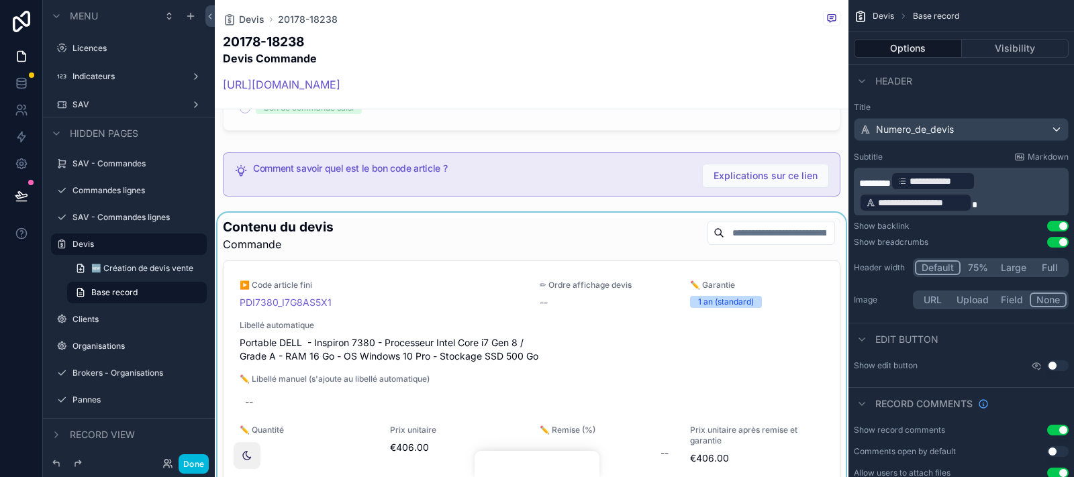
click at [637, 219] on div "scrollable content" at bounding box center [531, 421] width 633 height 416
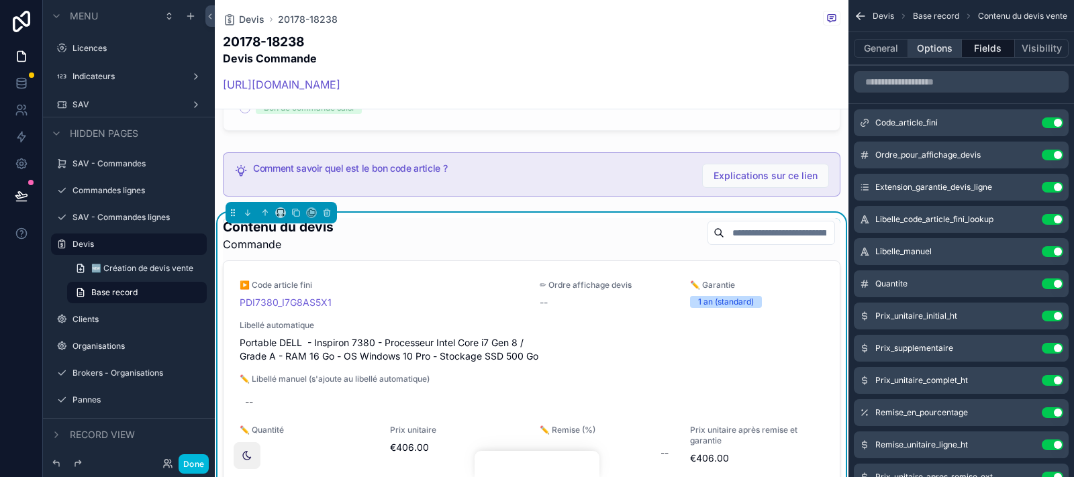
click at [936, 41] on button "Options" at bounding box center [935, 48] width 54 height 19
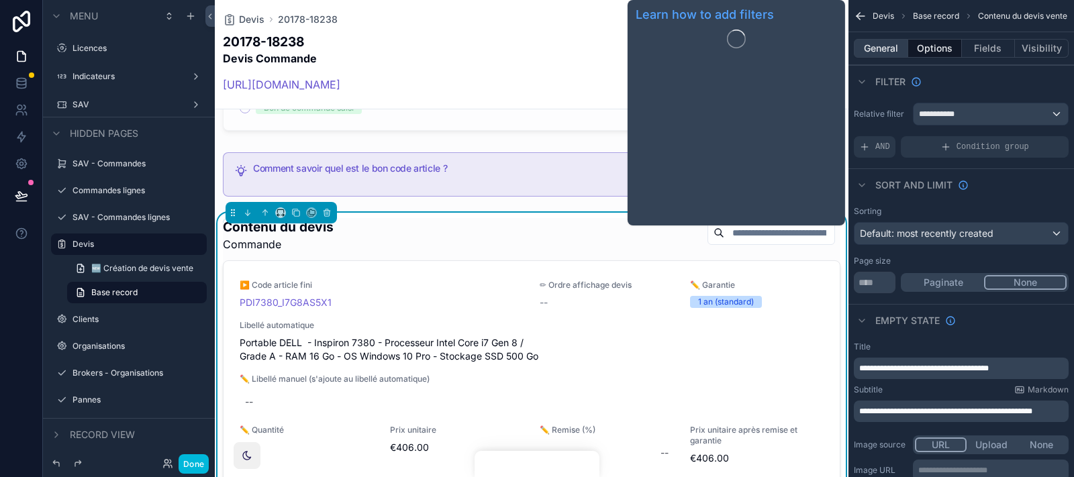
click at [886, 54] on button "General" at bounding box center [881, 48] width 54 height 19
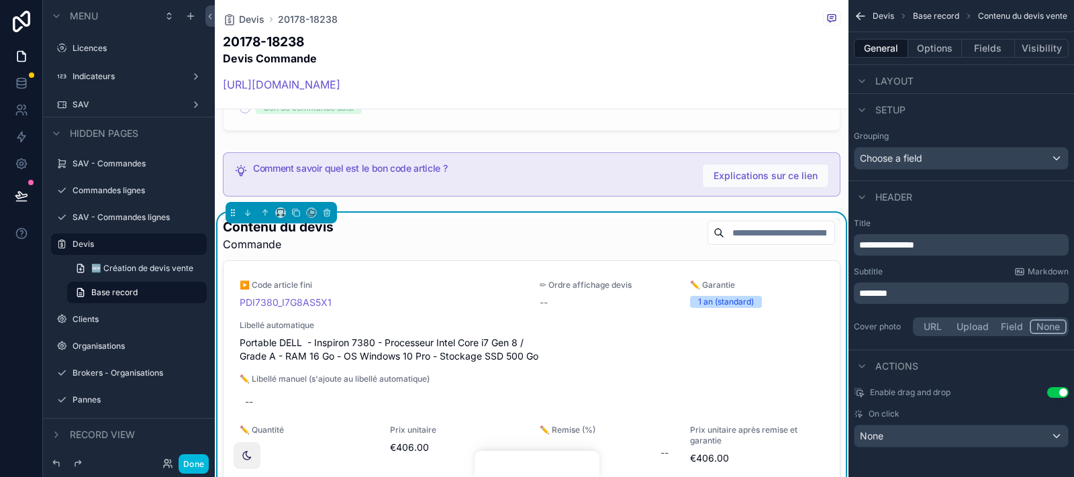
scroll to position [0, 0]
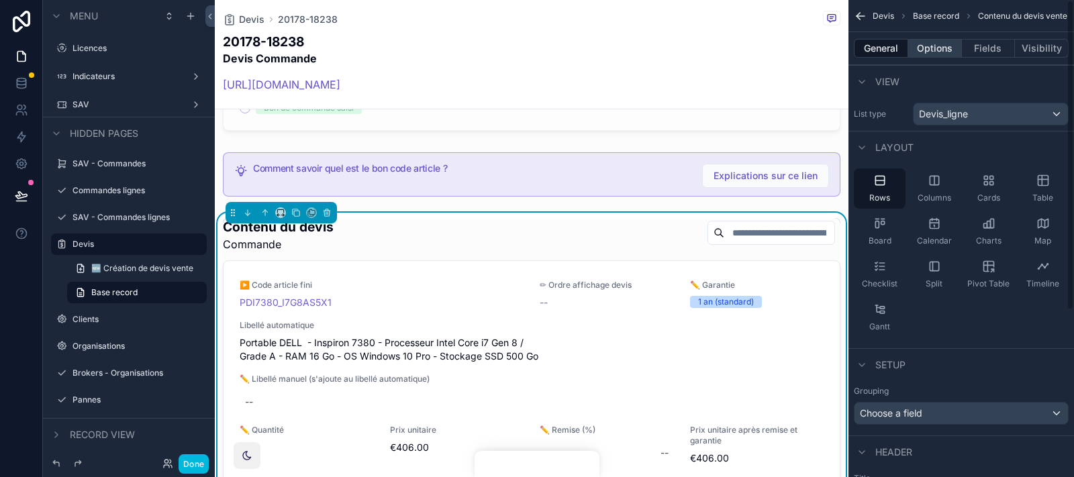
click at [939, 54] on button "Options" at bounding box center [935, 48] width 54 height 19
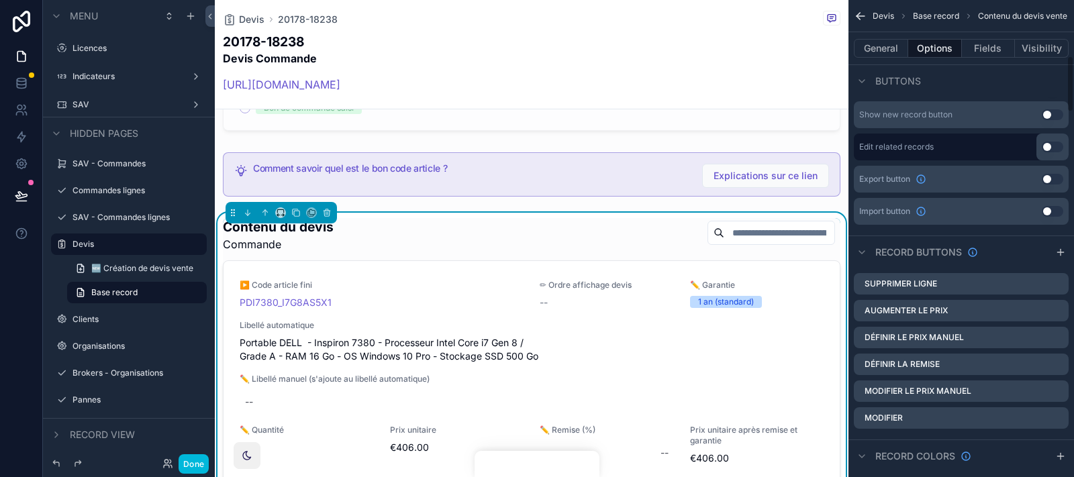
scroll to position [482, 0]
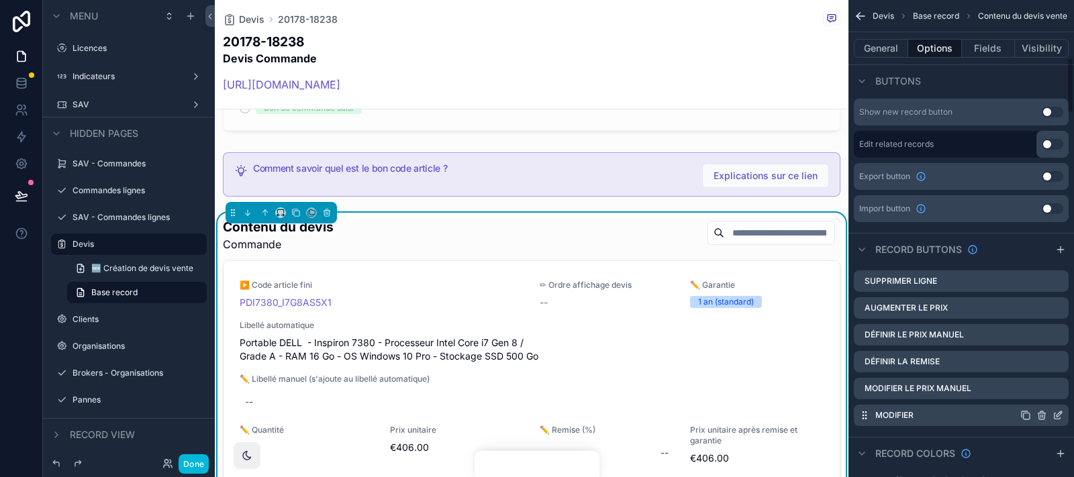
click at [966, 413] on icon "scrollable content" at bounding box center [1057, 416] width 6 height 6
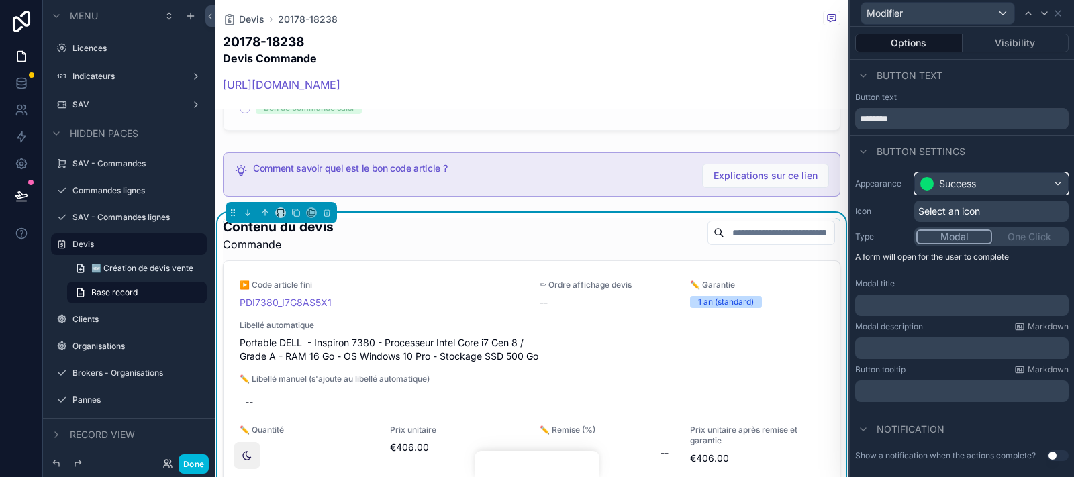
click at [944, 187] on div "Success" at bounding box center [957, 183] width 37 height 13
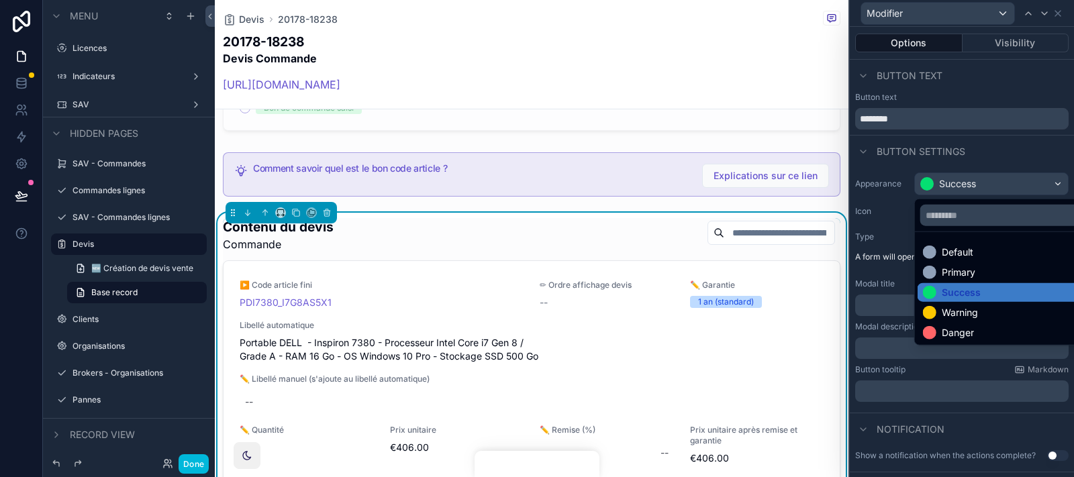
click at [944, 187] on div at bounding box center [962, 238] width 224 height 477
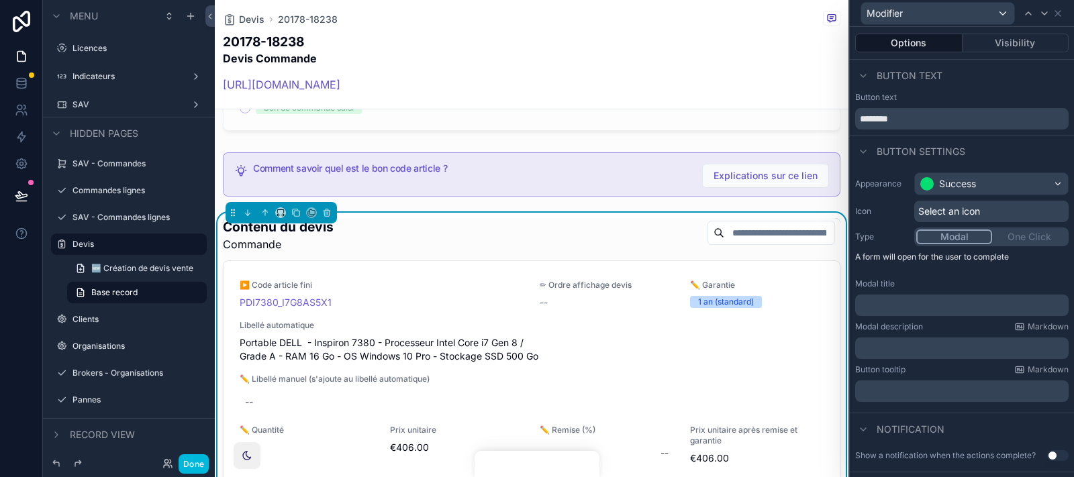
scroll to position [168, 0]
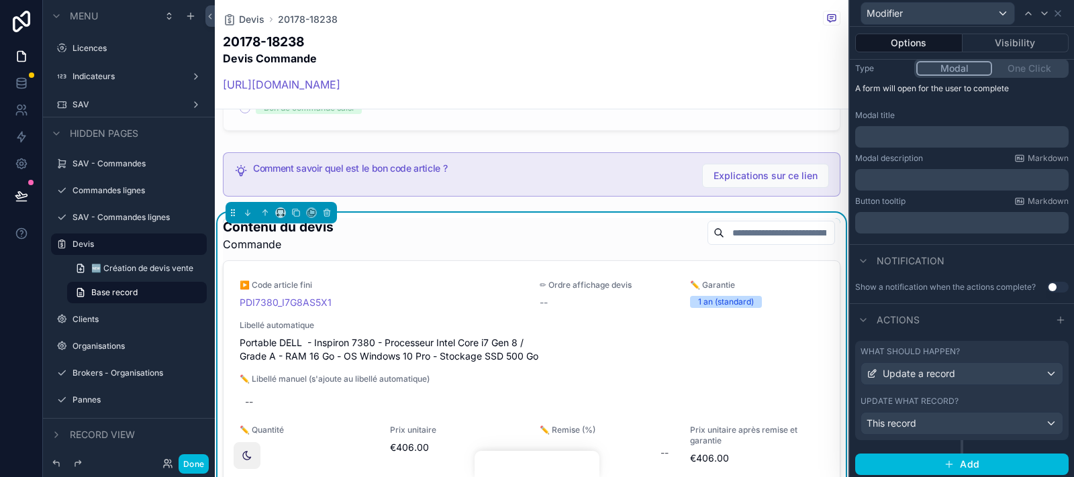
click at [966, 344] on div "What should happen? Update a record Update what record? This record" at bounding box center [961, 390] width 213 height 99
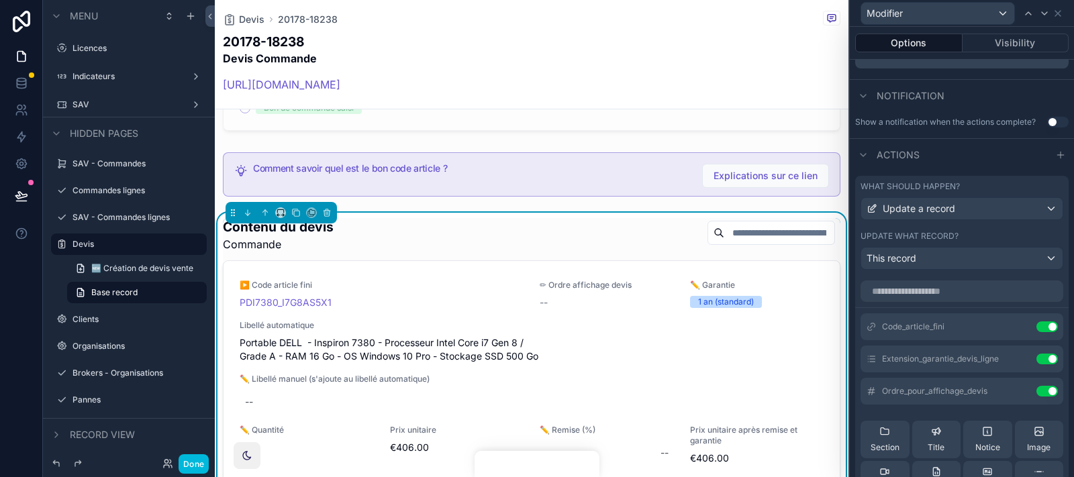
scroll to position [393, 0]
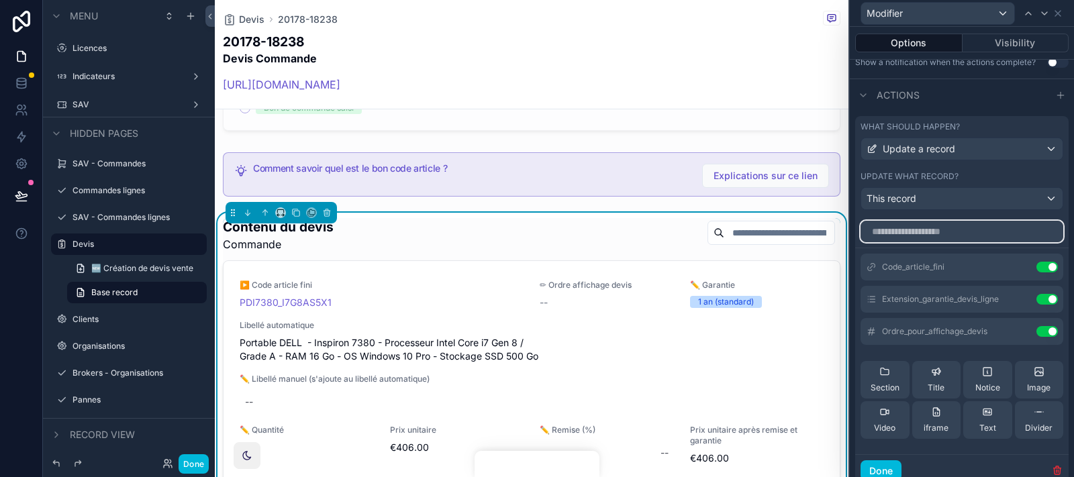
click at [957, 232] on input "text" at bounding box center [961, 231] width 203 height 21
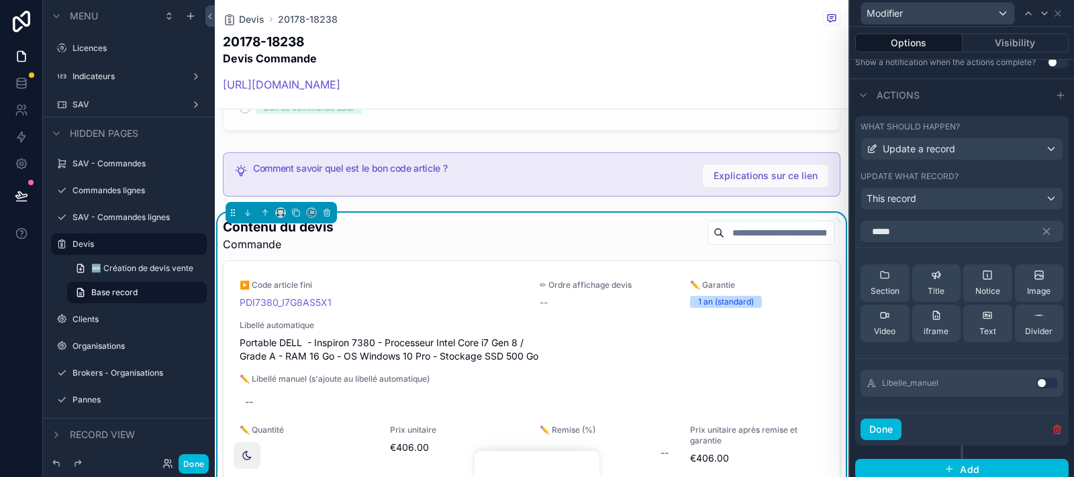
click at [966, 383] on button "Use setting" at bounding box center [1046, 383] width 21 height 11
click at [951, 224] on input "*****" at bounding box center [961, 231] width 203 height 21
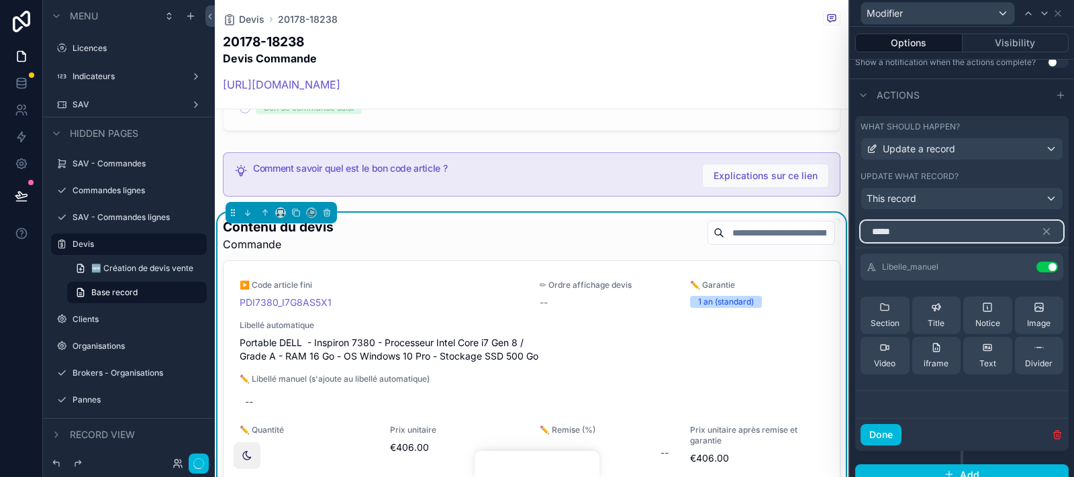
click at [951, 224] on input "*****" at bounding box center [961, 231] width 203 height 21
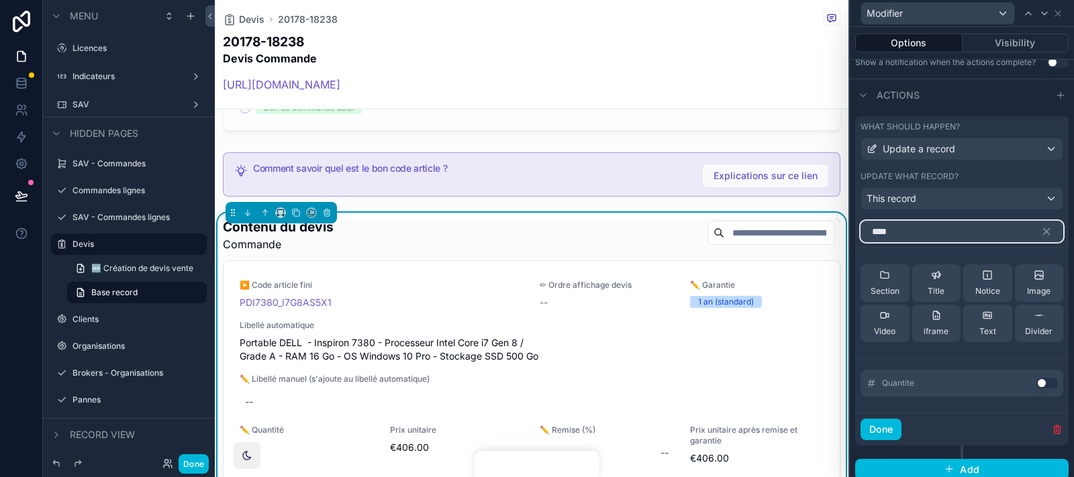
type input "****"
drag, startPoint x: 1049, startPoint y: 383, endPoint x: 1047, endPoint y: 227, distance: 156.4
click at [966, 383] on button "Use setting" at bounding box center [1046, 383] width 21 height 11
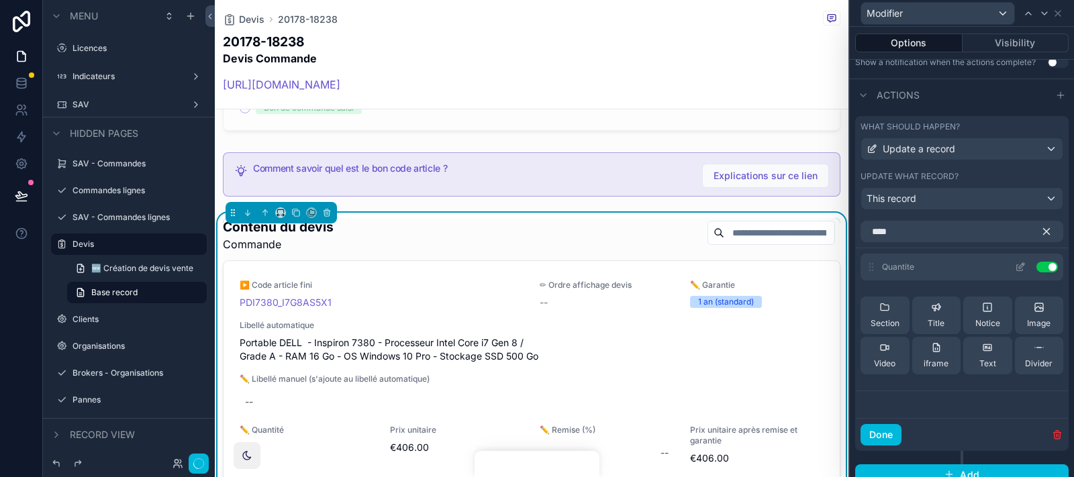
click at [966, 227] on icon "button" at bounding box center [1046, 231] width 12 height 12
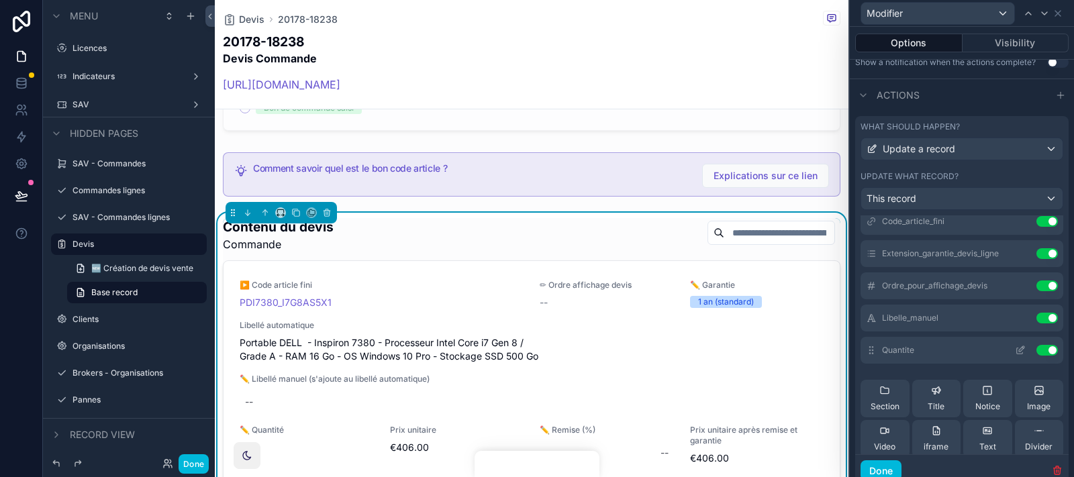
scroll to position [83, 0]
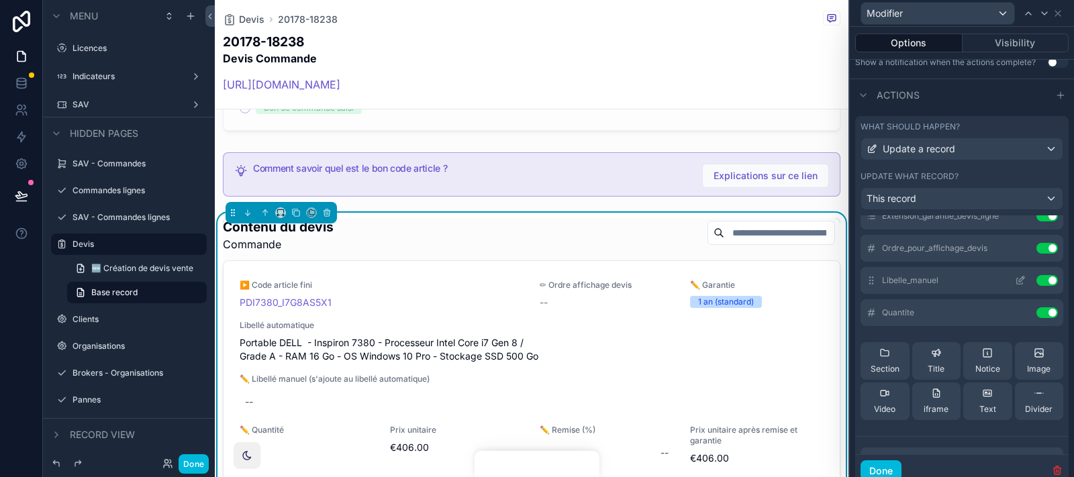
click at [966, 283] on div "Libelle_manuel Use setting" at bounding box center [961, 280] width 203 height 27
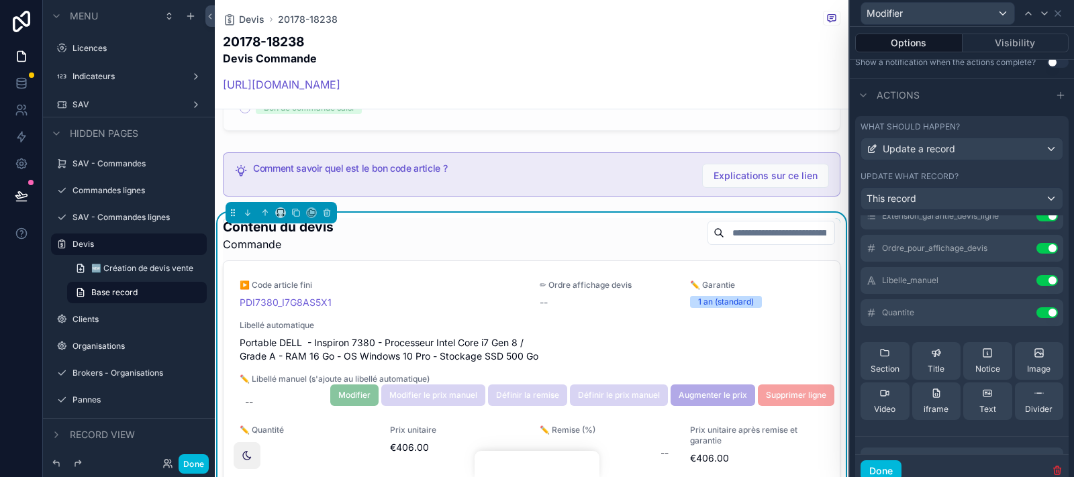
click at [287, 374] on span "✏️ Libellé manuel (s'ajoute au libellé automatique)" at bounding box center [532, 379] width 584 height 11
click at [281, 374] on span "✏️ Libellé manuel (s'ajoute au libellé automatique)" at bounding box center [532, 379] width 584 height 11
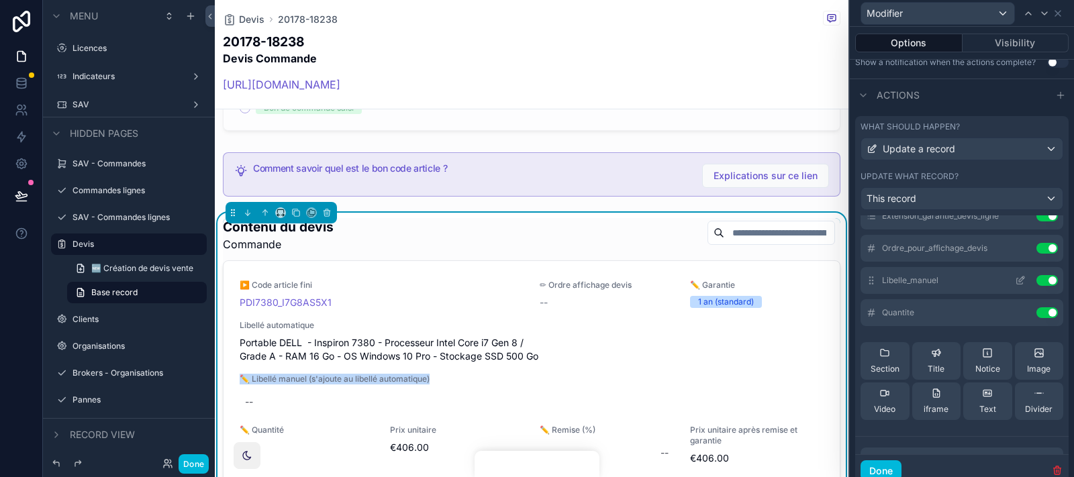
copy span "✏️ Libellé manuel (s'ajoute au libellé automatique)"
click at [966, 276] on icon at bounding box center [1020, 280] width 11 height 11
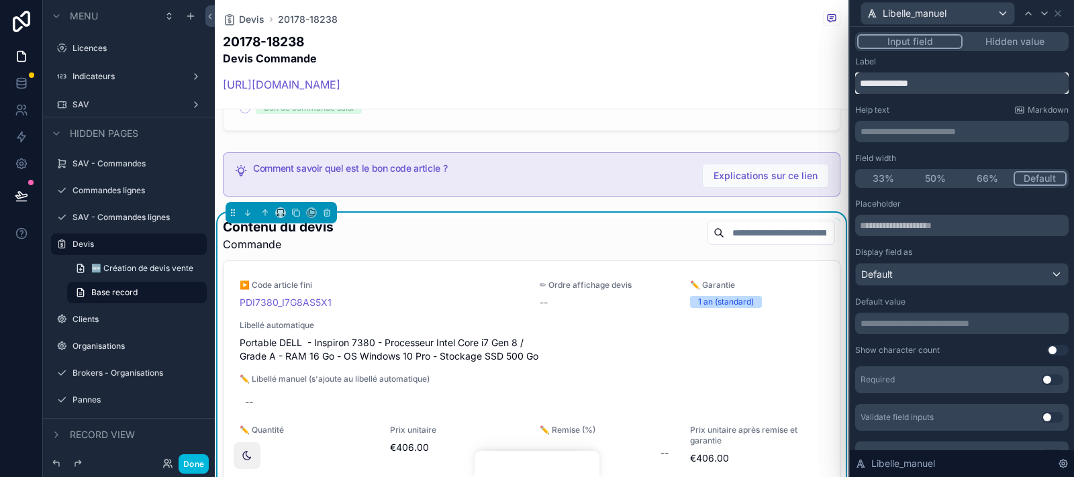
click at [931, 89] on input "**********" at bounding box center [961, 82] width 213 height 21
paste input "**********"
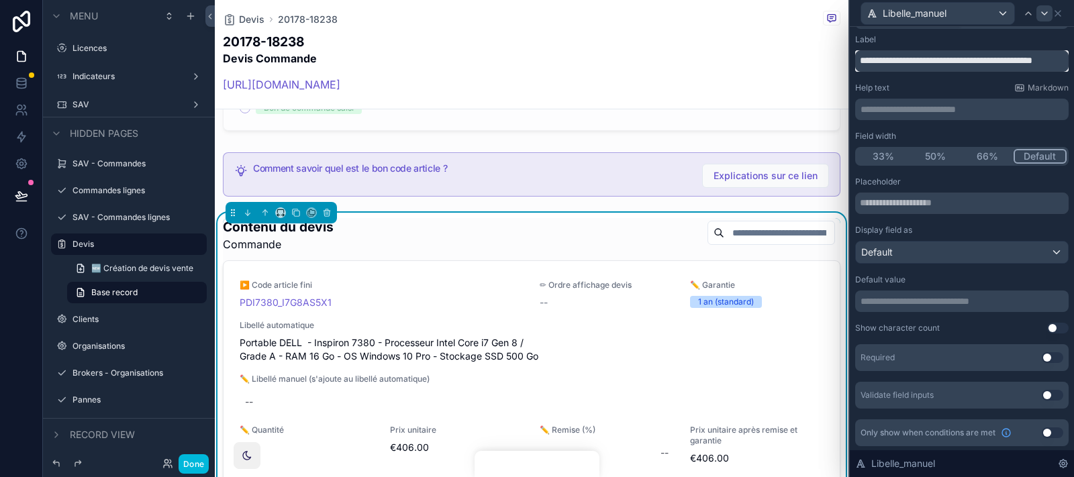
type input "**********"
click at [966, 19] on div at bounding box center [1044, 13] width 16 height 16
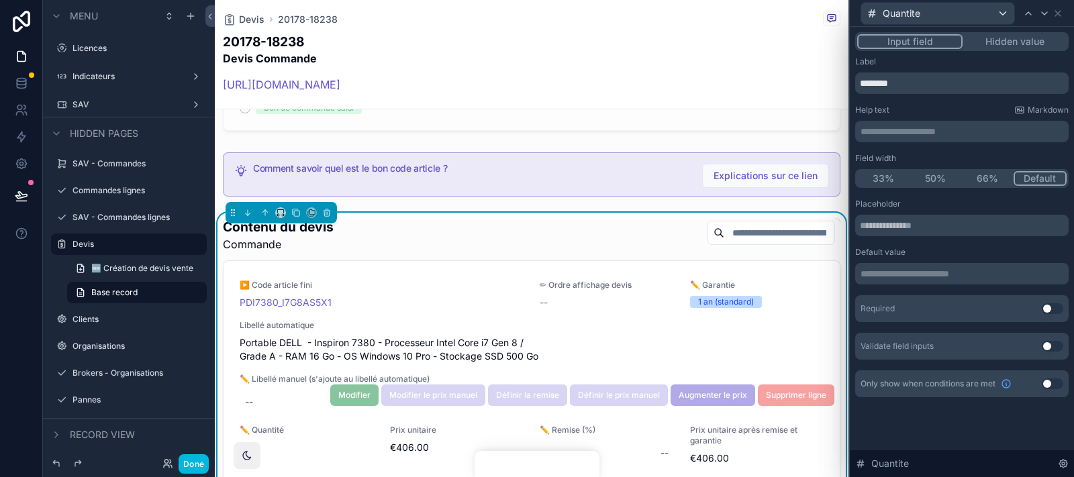
click at [264, 425] on span "✏️ Quantité" at bounding box center [307, 430] width 134 height 11
copy span "✏️ Quantité"
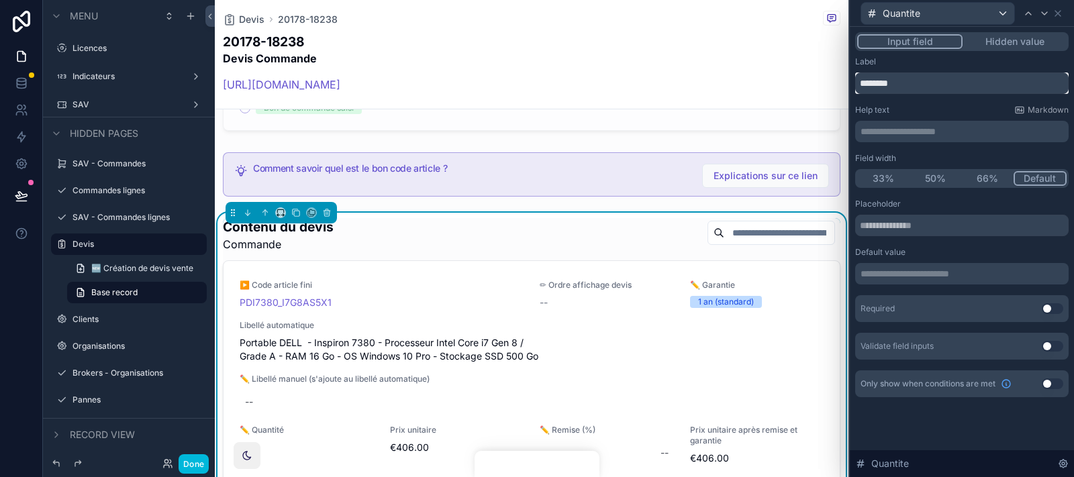
click at [913, 84] on input "********" at bounding box center [961, 82] width 213 height 21
paste input "***"
type input "**********"
click at [966, 20] on div "Quantite" at bounding box center [961, 13] width 213 height 26
click at [966, 11] on icon at bounding box center [1057, 13] width 11 height 11
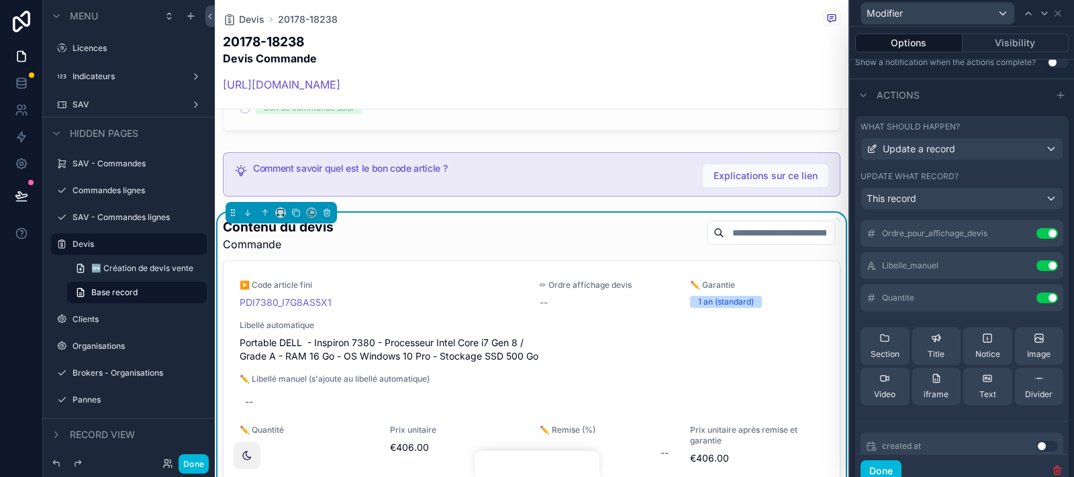
scroll to position [99, 0]
click at [888, 429] on button "Done" at bounding box center [880, 470] width 41 height 21
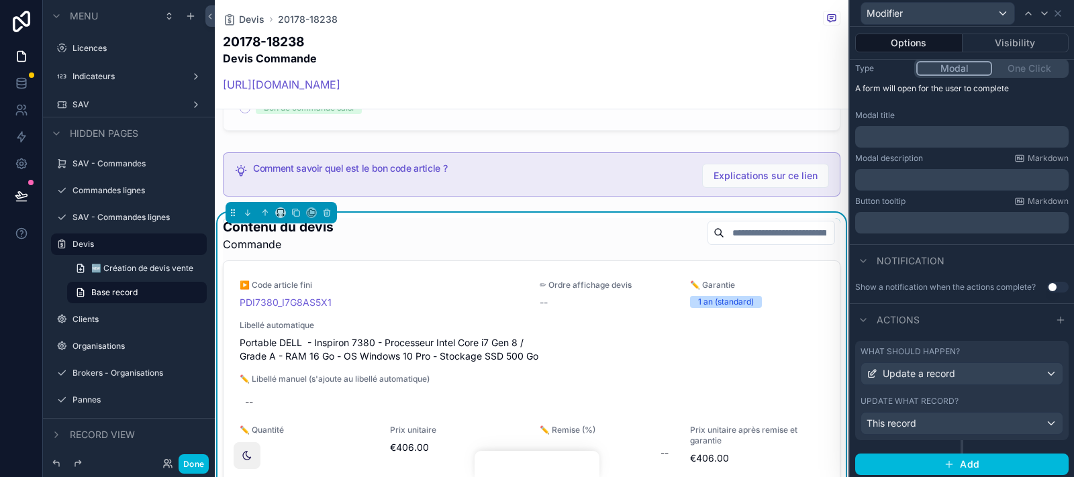
click at [948, 146] on div "﻿" at bounding box center [961, 136] width 213 height 21
click at [937, 142] on div "﻿" at bounding box center [961, 136] width 213 height 21
click at [922, 140] on p "﻿" at bounding box center [962, 136] width 205 height 13
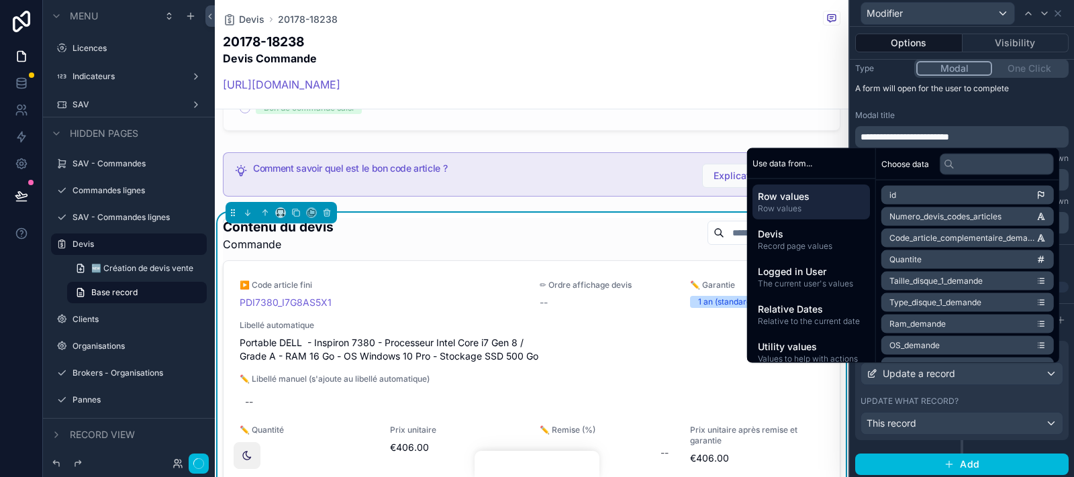
click at [966, 102] on div "**********" at bounding box center [962, 119] width 224 height 240
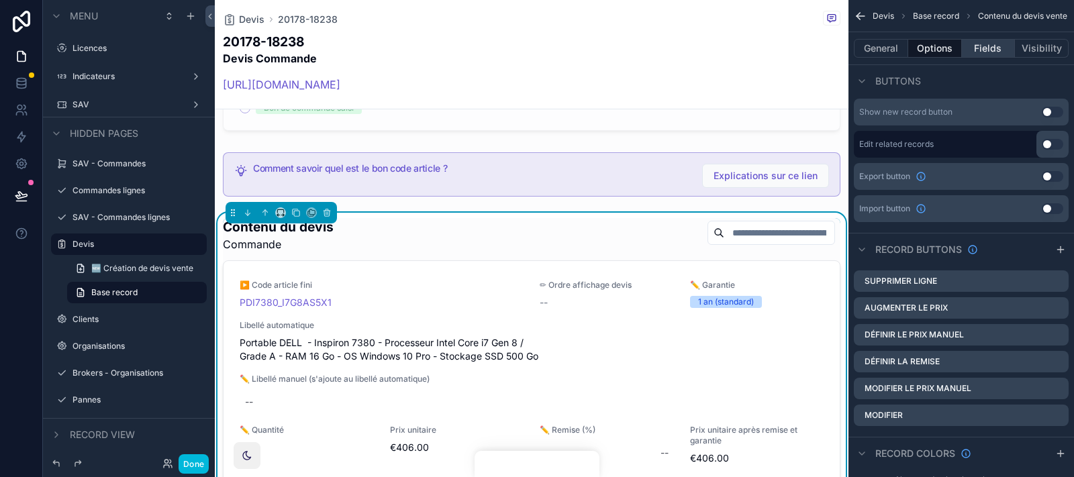
click at [966, 54] on button "Fields" at bounding box center [989, 48] width 54 height 19
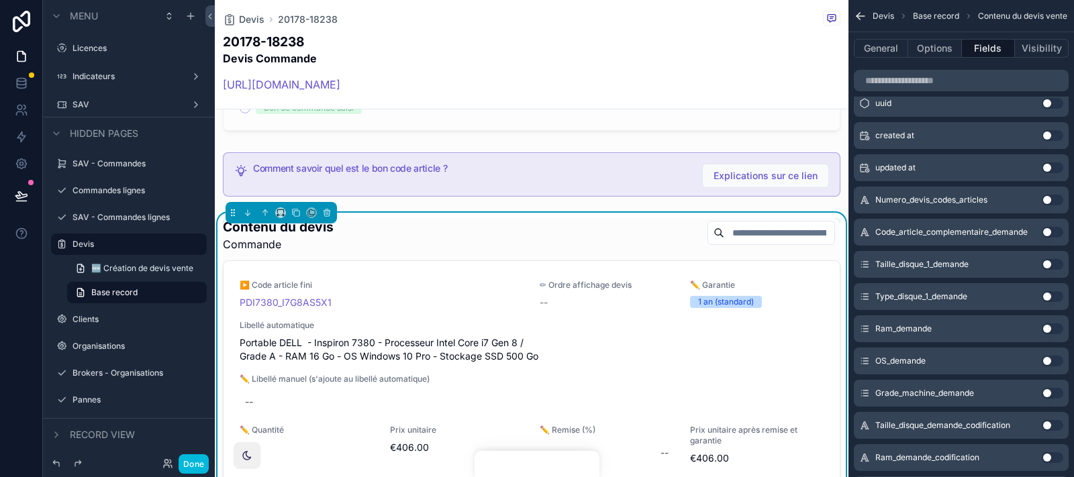
scroll to position [0, 0]
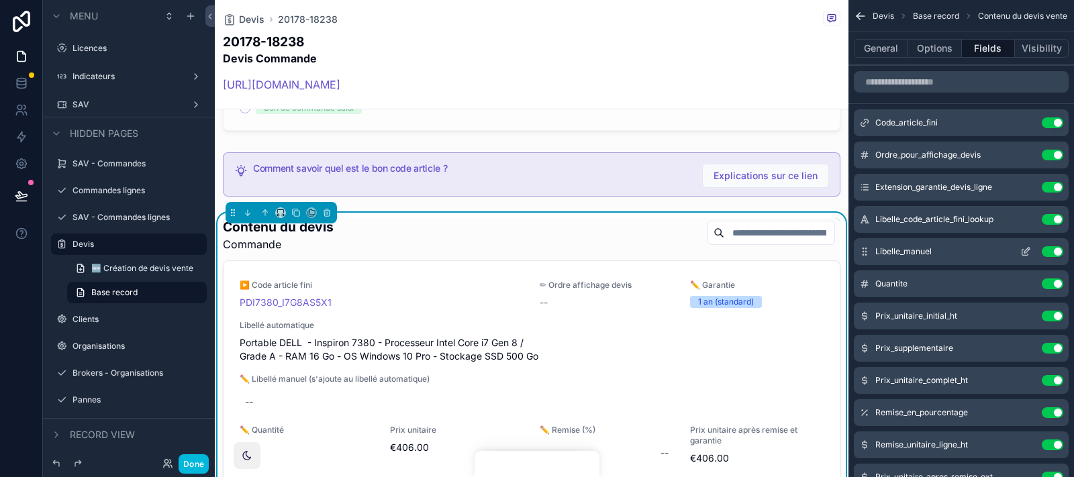
click at [966, 250] on icon "scrollable content" at bounding box center [1025, 251] width 11 height 11
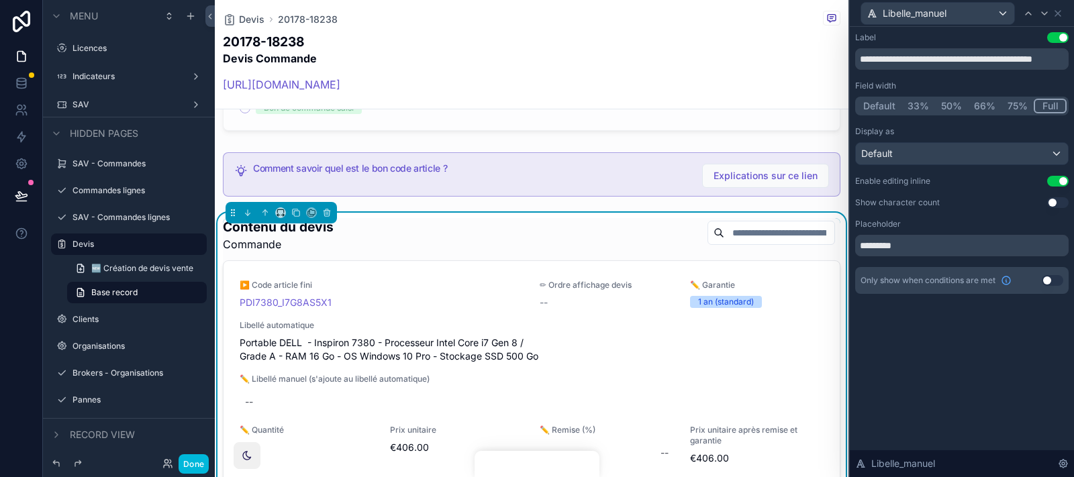
click at [966, 173] on div "**********" at bounding box center [961, 163] width 213 height 262
click at [966, 179] on button "Use setting" at bounding box center [1057, 181] width 21 height 11
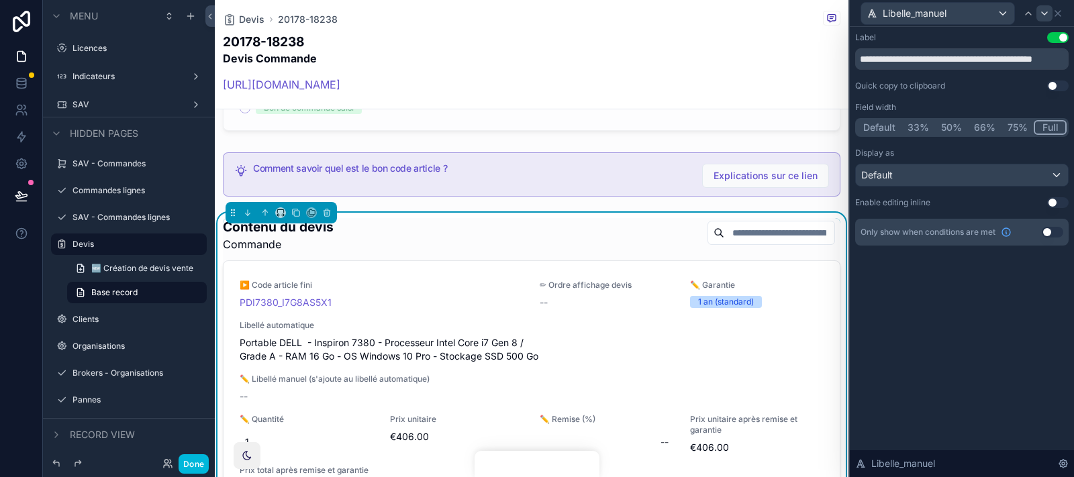
click at [966, 8] on icon at bounding box center [1044, 13] width 11 height 11
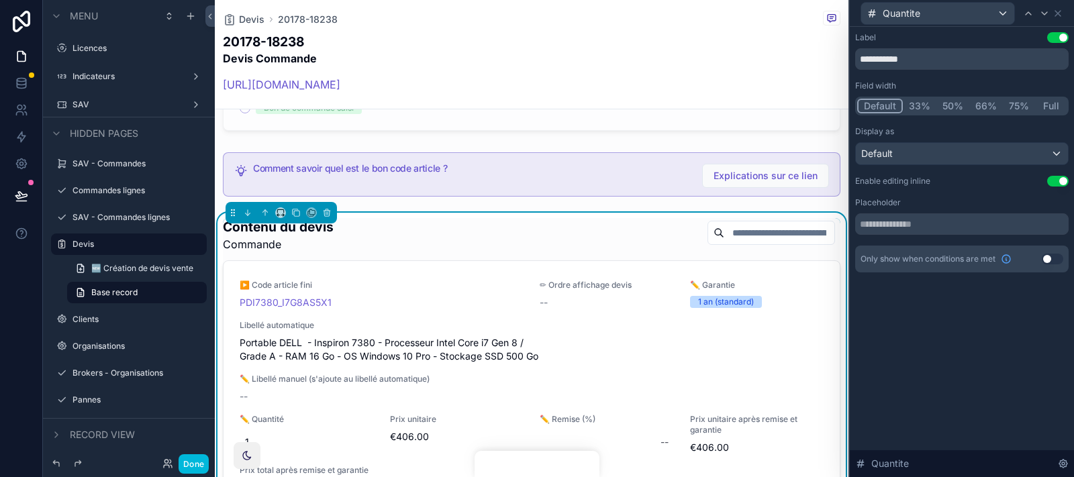
click at [966, 180] on button "Use setting" at bounding box center [1057, 181] width 21 height 11
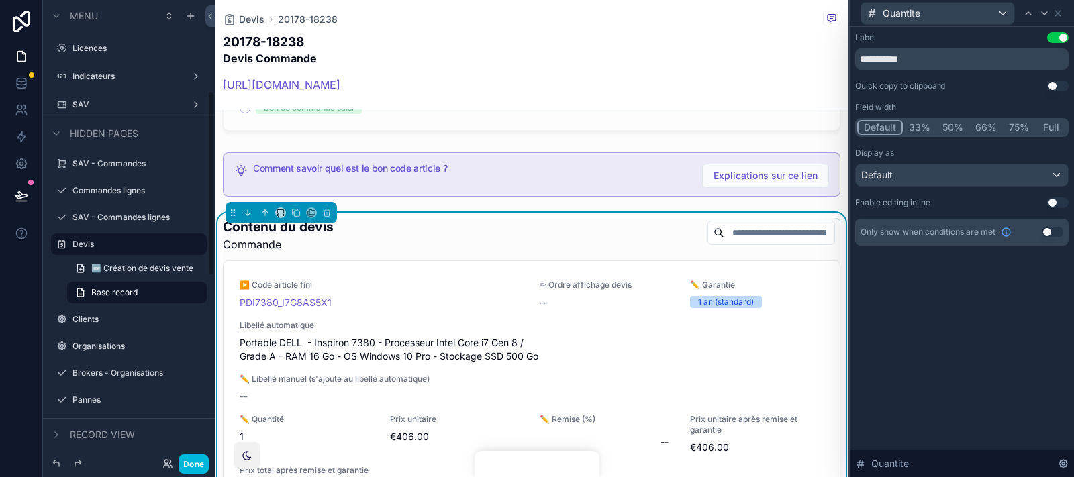
click at [183, 429] on div "Done" at bounding box center [129, 463] width 172 height 27
click at [187, 429] on button "Done" at bounding box center [194, 463] width 30 height 19
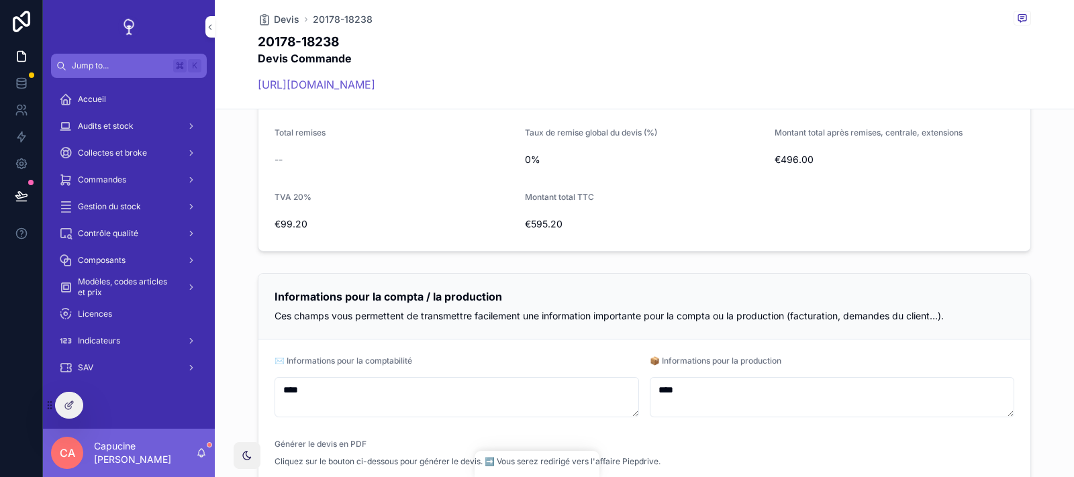
scroll to position [1484, 0]
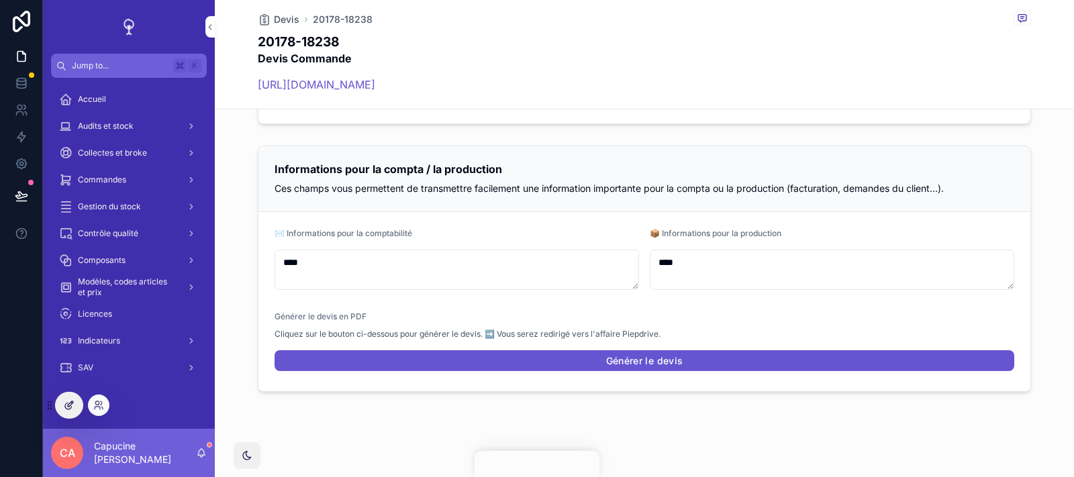
click at [80, 399] on div at bounding box center [69, 406] width 27 height 26
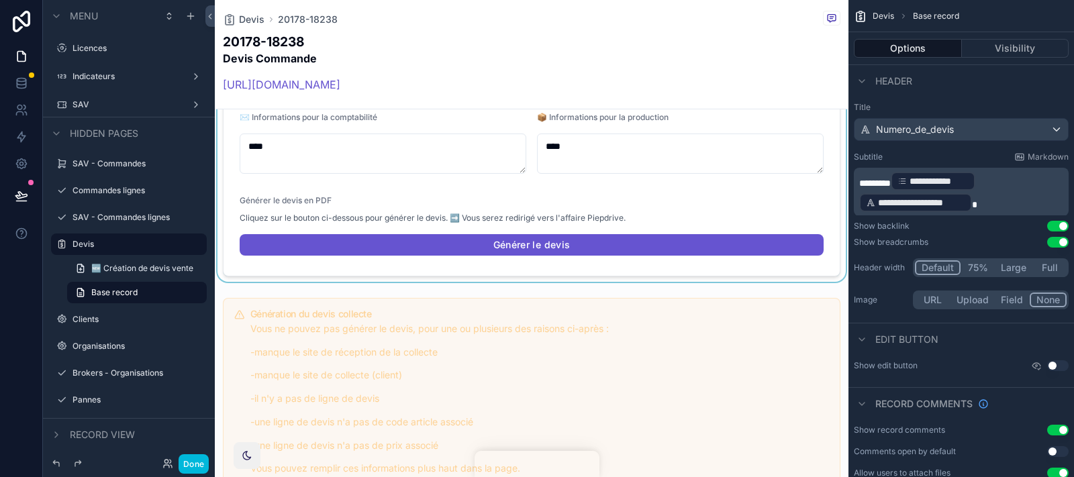
scroll to position [3525, 0]
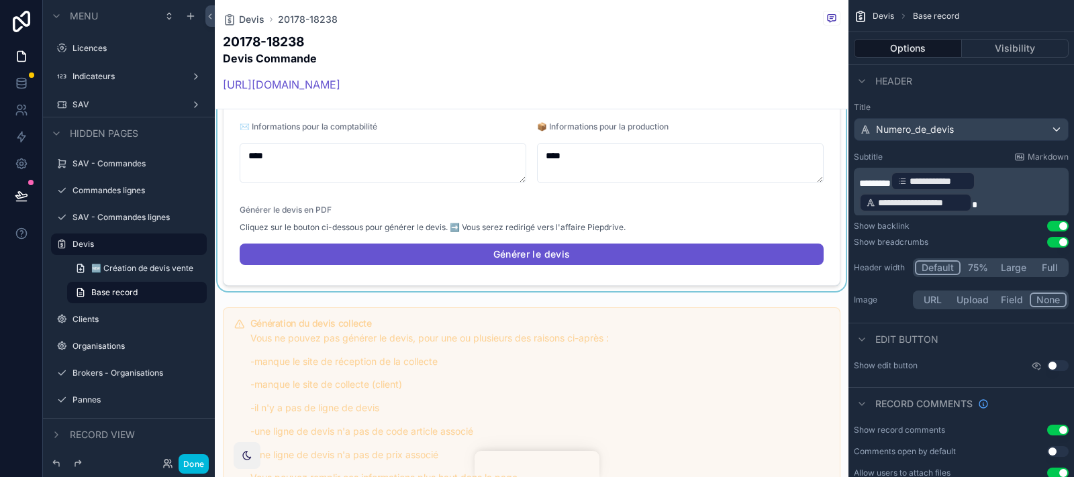
click at [597, 248] on div "scrollable content" at bounding box center [531, 155] width 633 height 271
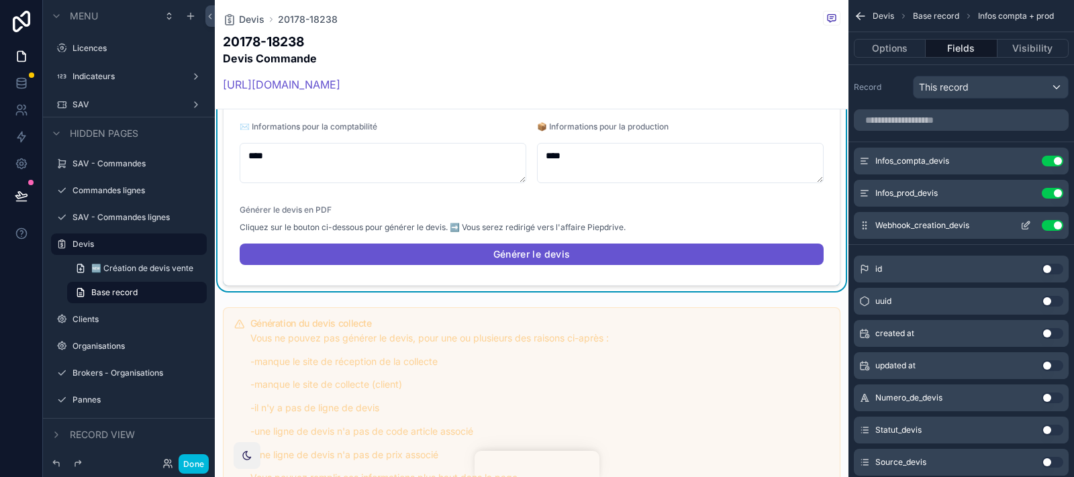
click at [966, 220] on icon "scrollable content" at bounding box center [1025, 225] width 11 height 11
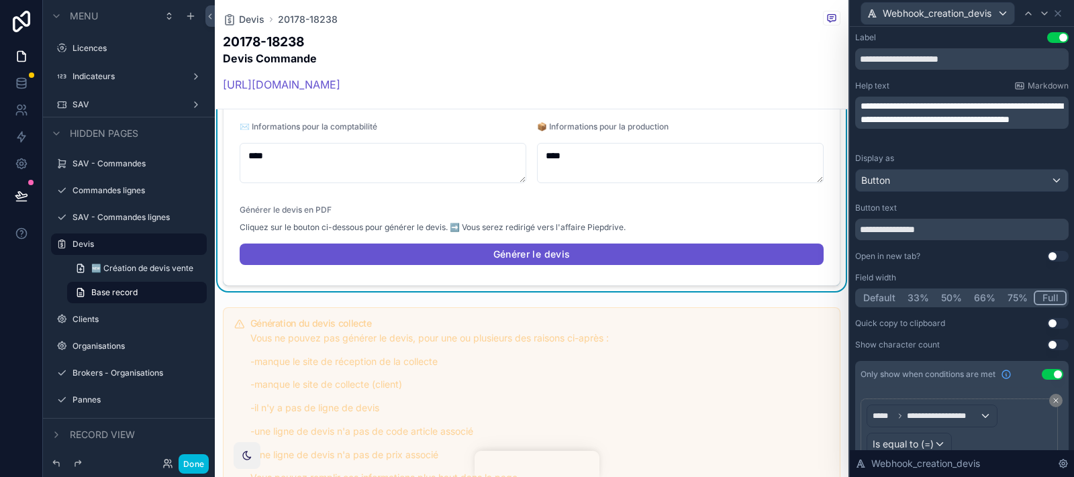
click at [884, 307] on div "**********" at bounding box center [961, 251] width 213 height 197
click at [877, 297] on button "Default" at bounding box center [879, 298] width 44 height 15
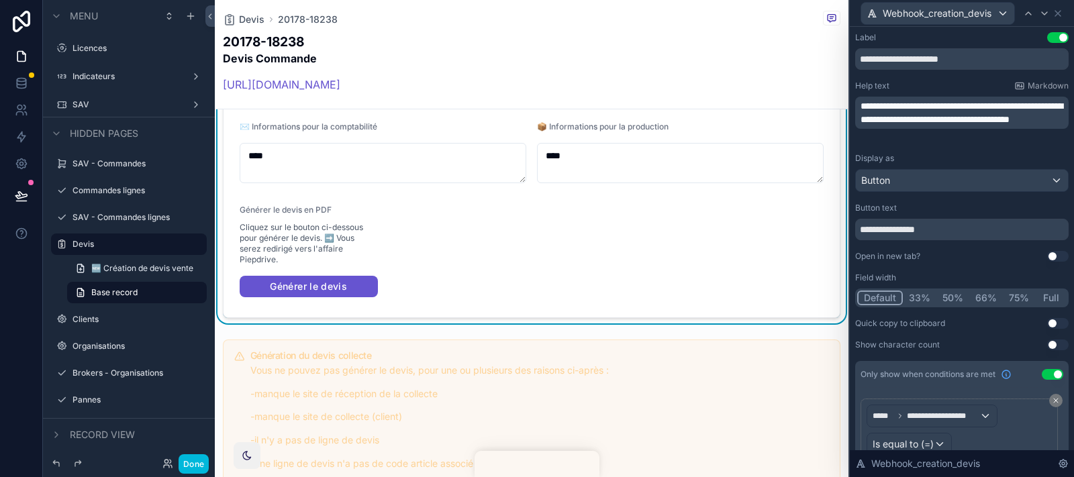
click at [913, 300] on button "33%" at bounding box center [920, 298] width 34 height 15
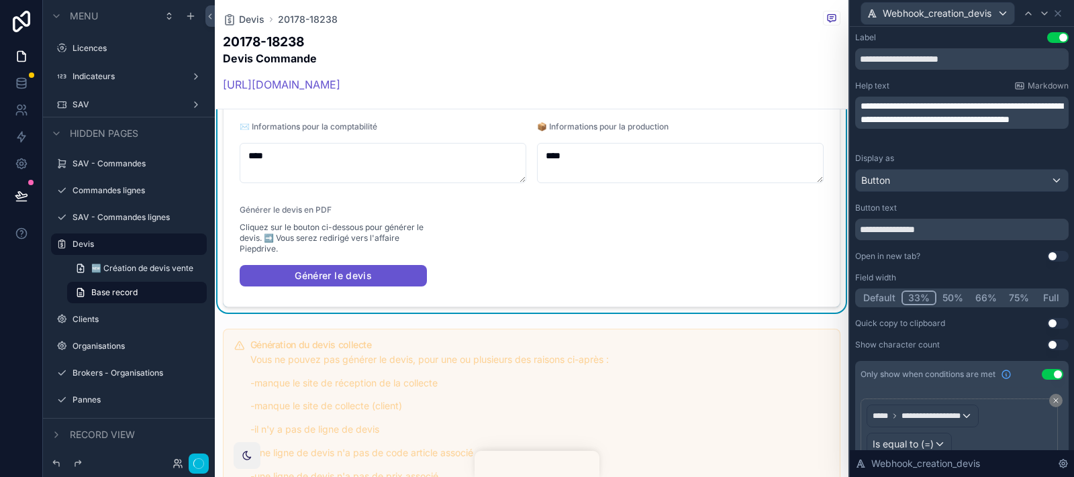
click at [939, 297] on button "50%" at bounding box center [952, 298] width 33 height 15
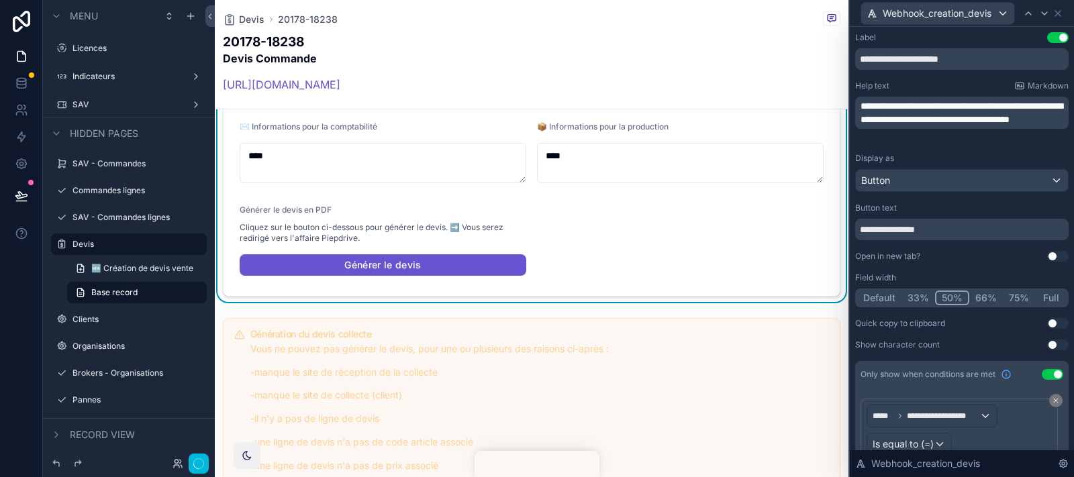
click at [911, 298] on button "33%" at bounding box center [918, 298] width 34 height 15
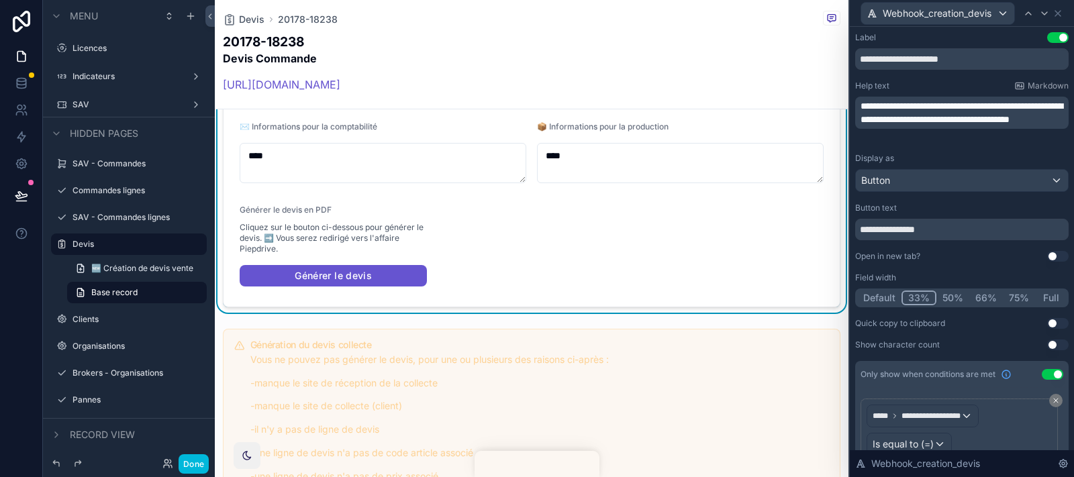
click at [944, 295] on button "50%" at bounding box center [952, 298] width 33 height 15
click at [966, 295] on button "66%" at bounding box center [986, 298] width 34 height 15
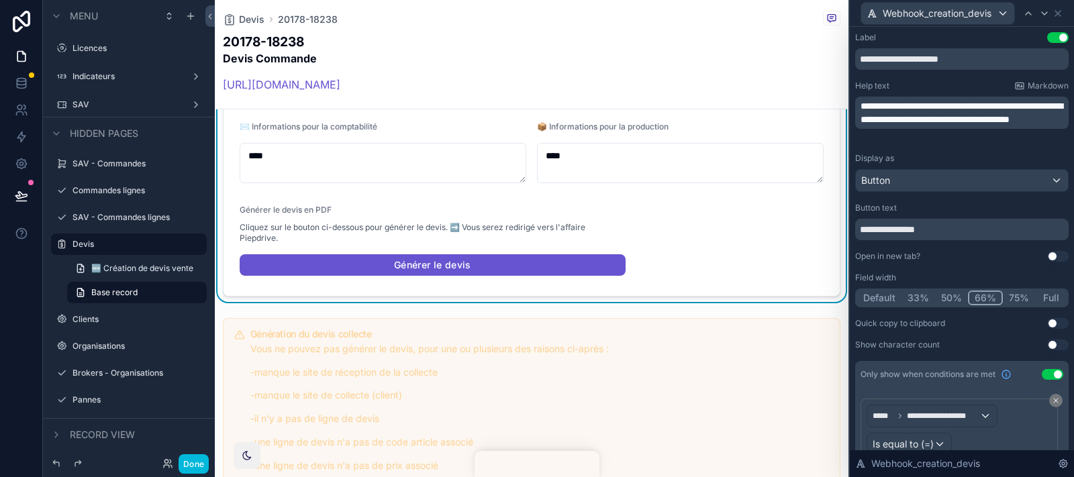
click at [942, 295] on button "50%" at bounding box center [951, 298] width 33 height 15
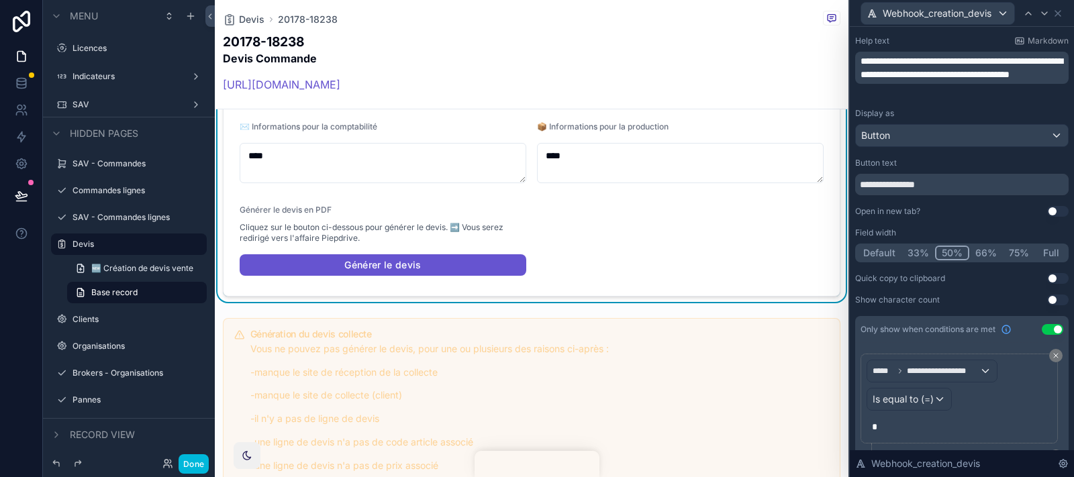
scroll to position [0, 0]
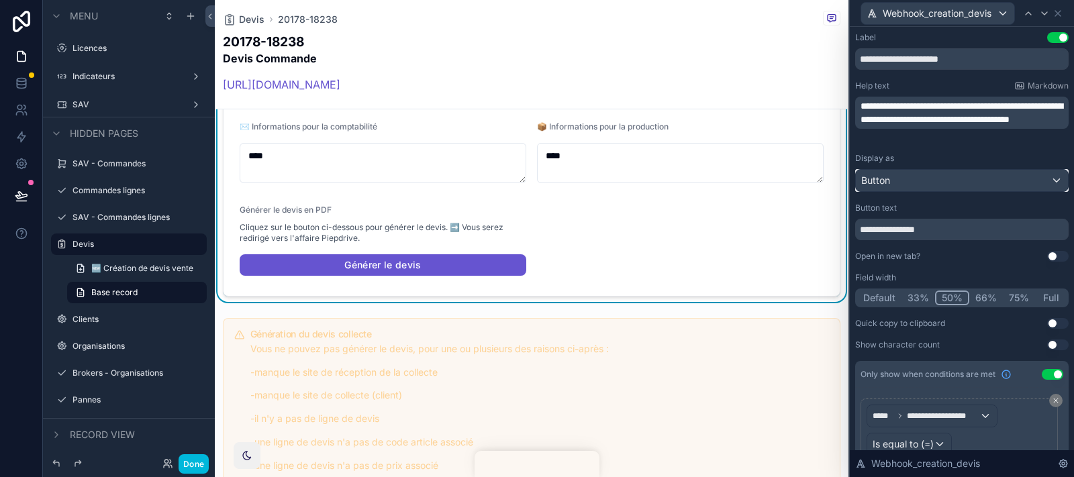
click at [944, 176] on div "Button" at bounding box center [962, 180] width 212 height 21
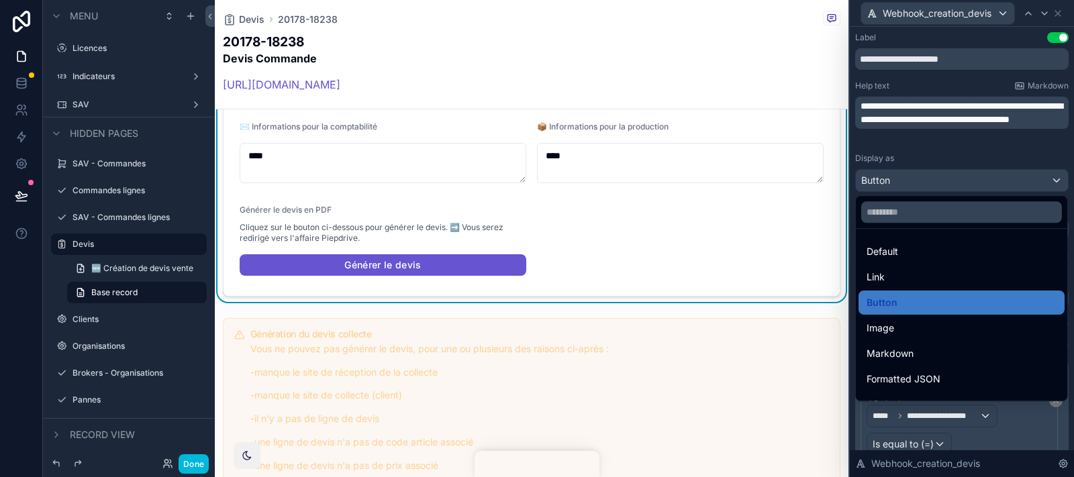
click at [934, 164] on div at bounding box center [962, 238] width 224 height 477
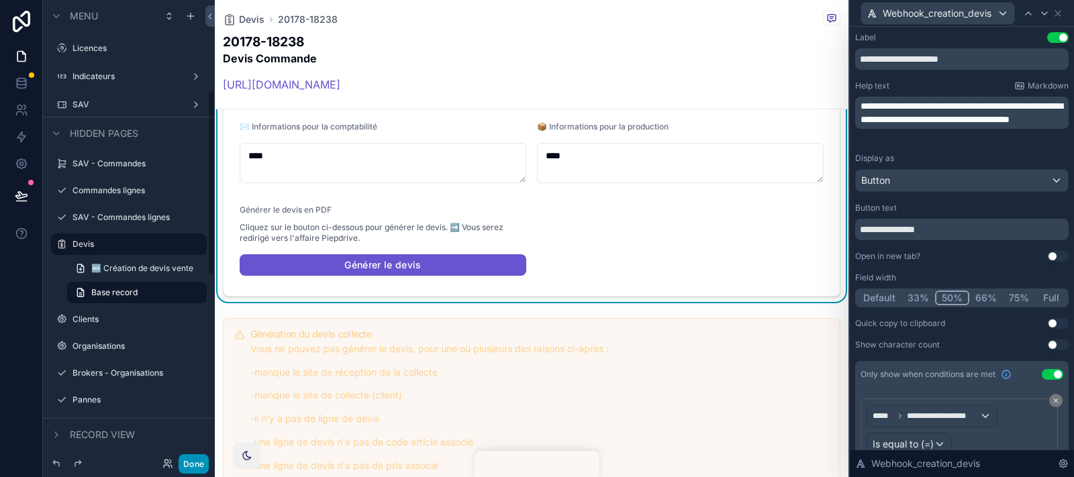
click at [201, 429] on button "Done" at bounding box center [194, 463] width 30 height 19
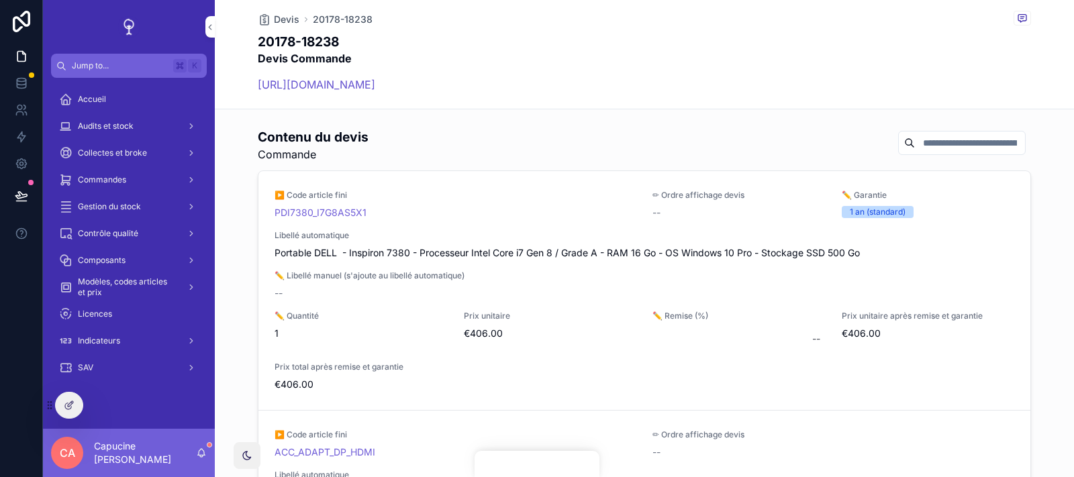
scroll to position [719, 0]
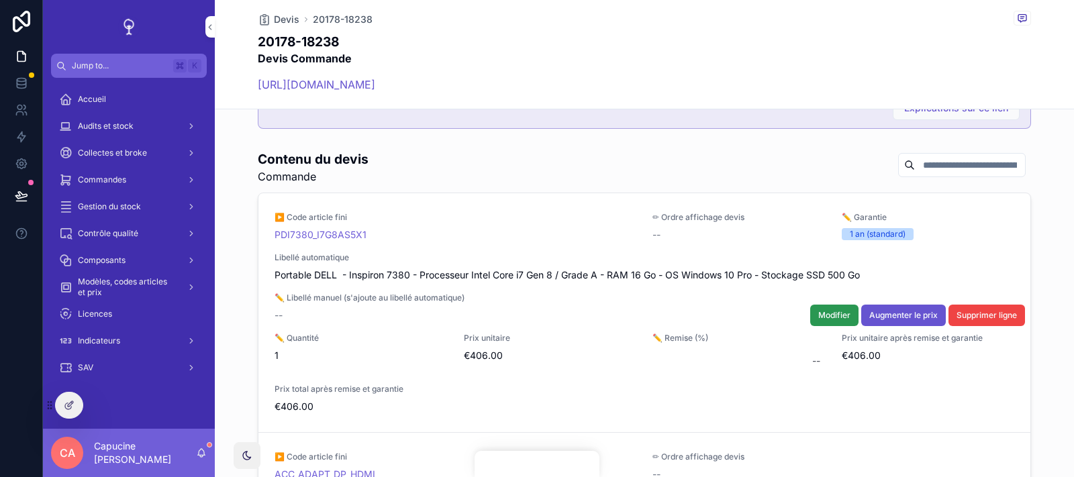
click at [826, 310] on span "Modifier" at bounding box center [834, 315] width 32 height 11
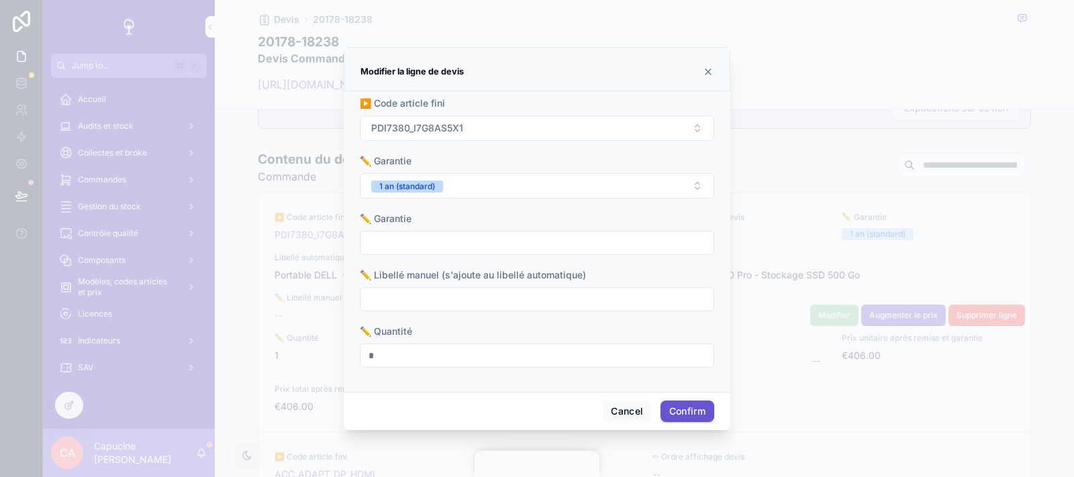
click at [653, 204] on form "▶️ Code article fini PDI7380_I7G8AS5X1 ✏️ Garantie 1 an (standard) ✏️ Garantie …" at bounding box center [537, 239] width 354 height 285
click at [568, 254] on div at bounding box center [537, 243] width 354 height 24
click at [552, 250] on input "text" at bounding box center [536, 243] width 353 height 19
click at [534, 226] on div "✏️ Garantie" at bounding box center [537, 233] width 354 height 43
click at [623, 407] on button "Cancel" at bounding box center [627, 411] width 50 height 21
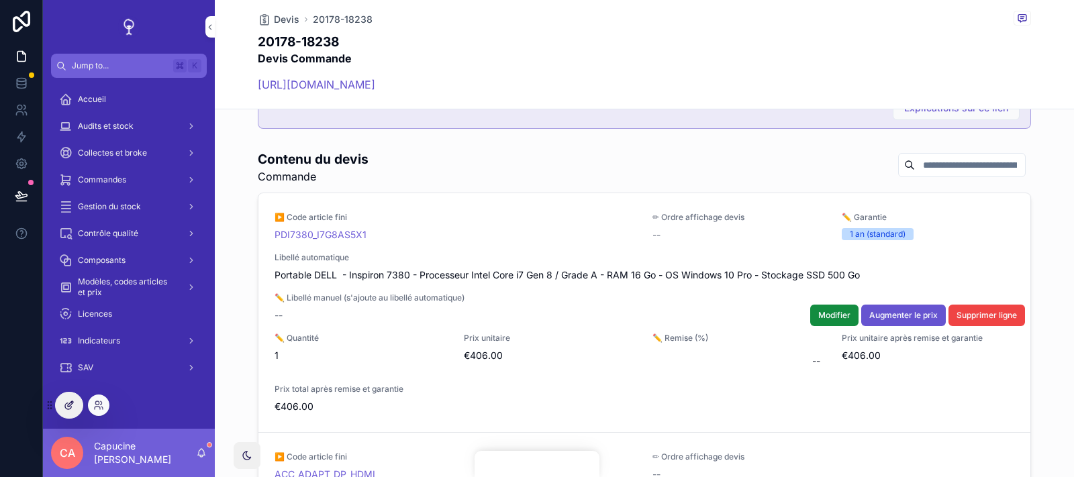
click at [62, 414] on div at bounding box center [69, 406] width 27 height 26
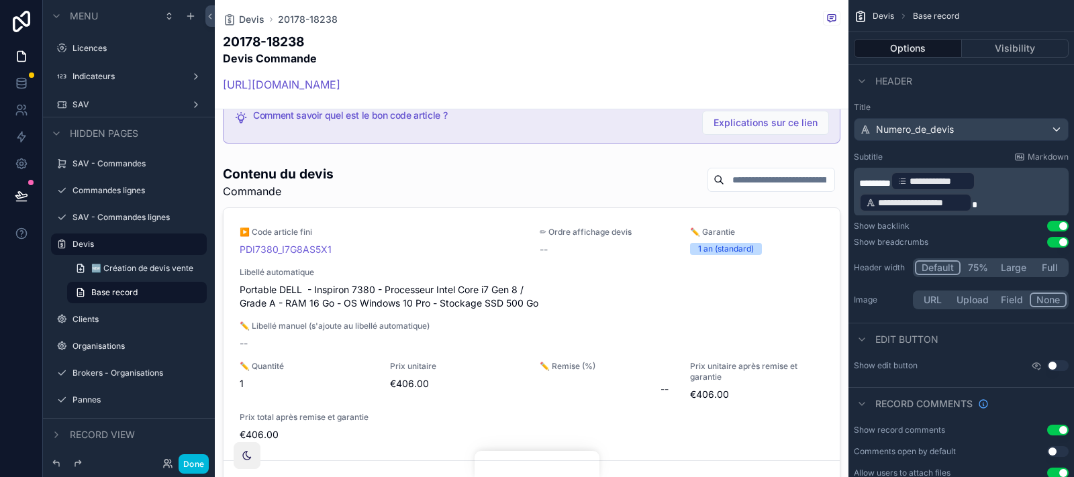
scroll to position [1382, 0]
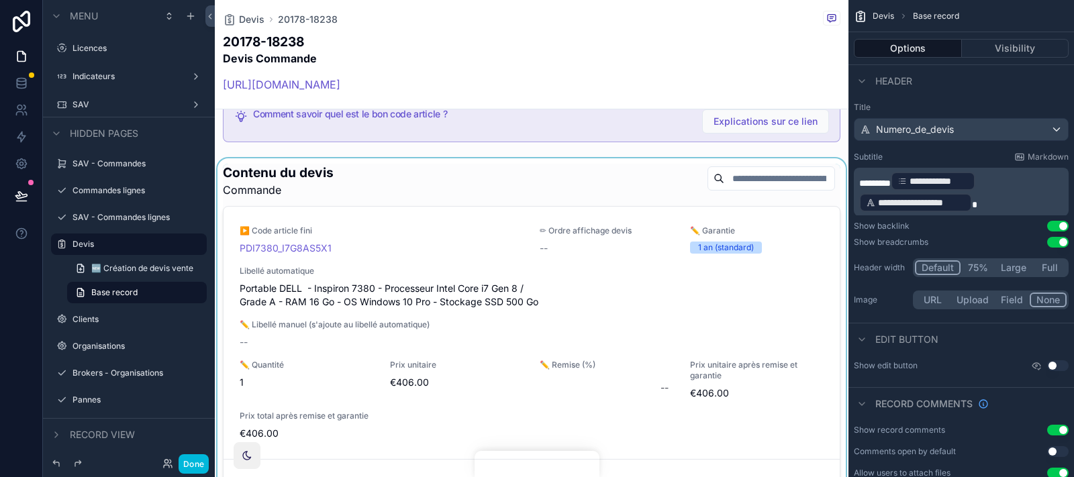
click at [529, 165] on div "scrollable content" at bounding box center [531, 366] width 633 height 416
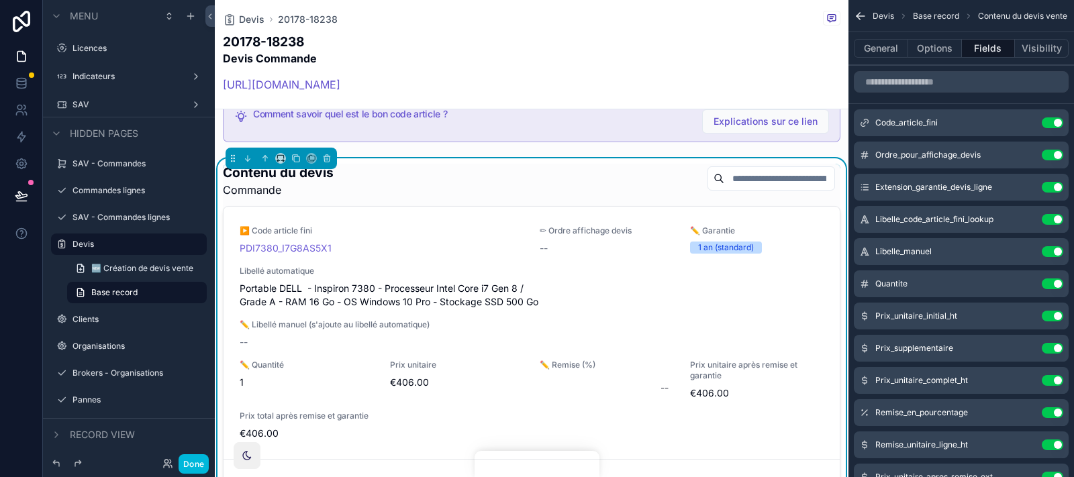
click at [815, 176] on div "Contenu du devis Commande" at bounding box center [531, 181] width 617 height 34
click at [956, 48] on button "Options" at bounding box center [935, 48] width 54 height 19
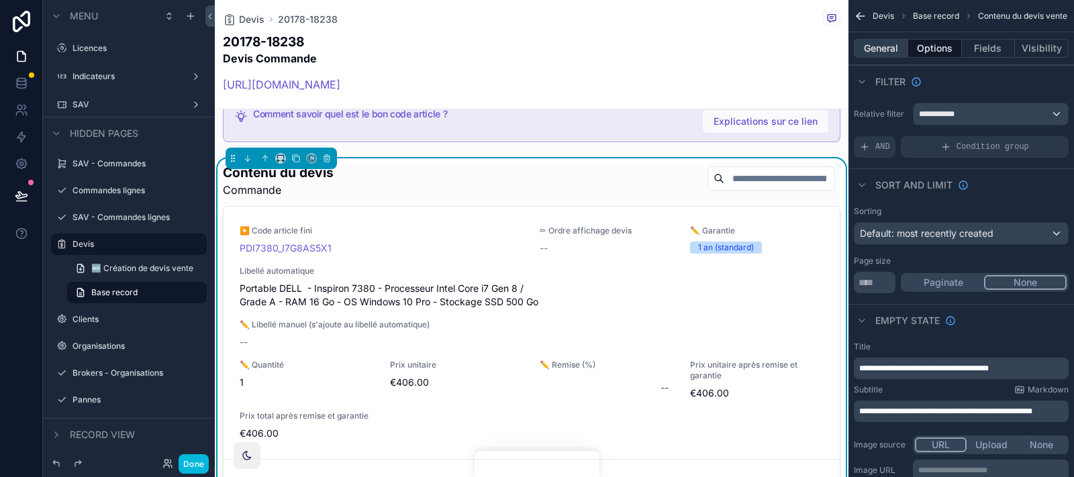
click at [882, 47] on button "General" at bounding box center [881, 48] width 54 height 19
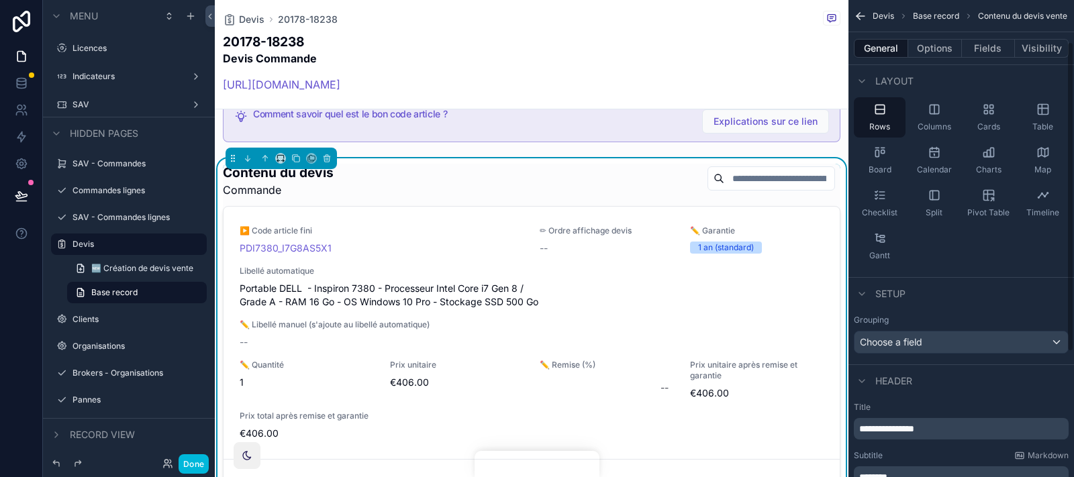
scroll to position [0, 0]
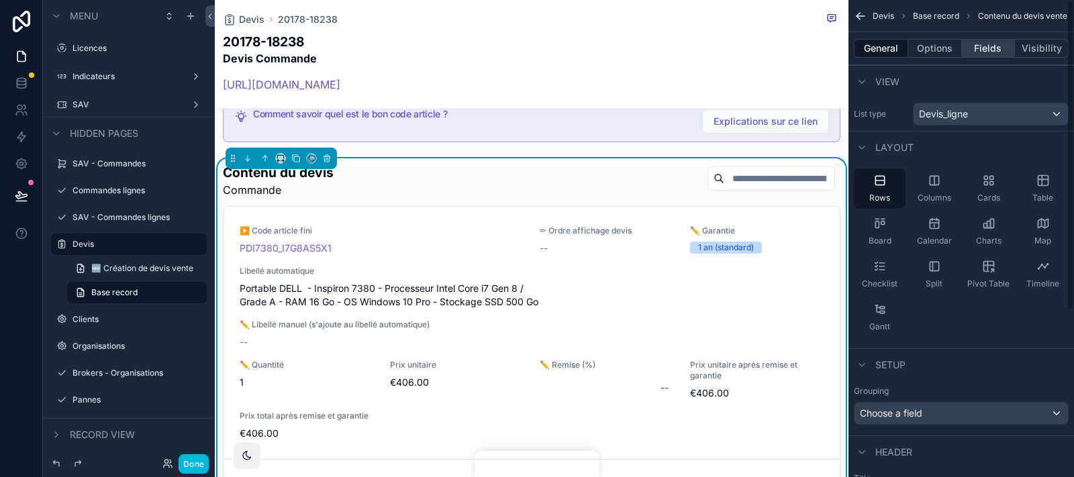
click at [966, 54] on button "Fields" at bounding box center [989, 48] width 54 height 19
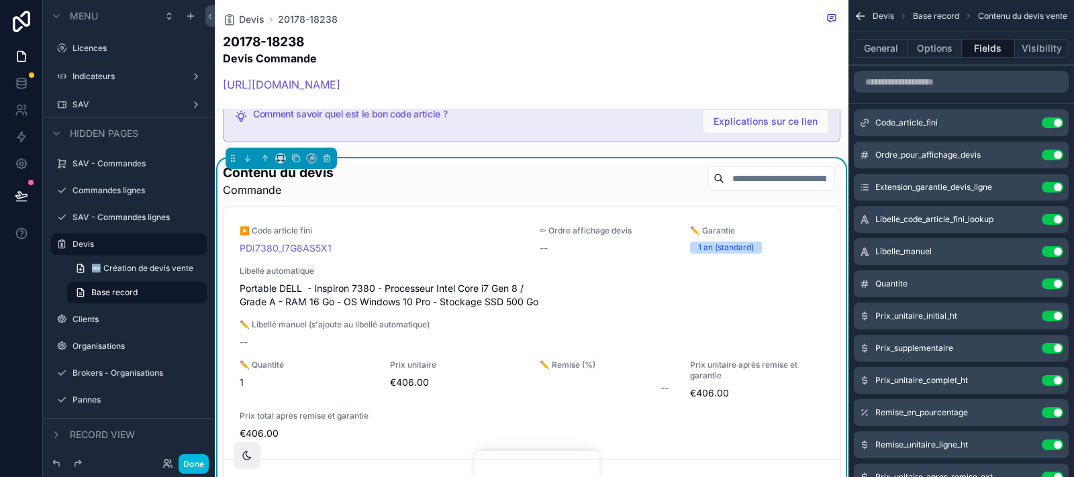
click at [940, 66] on div "scrollable content" at bounding box center [960, 82] width 225 height 32
click at [939, 60] on div "General Options Fields Visibility" at bounding box center [960, 48] width 225 height 32
click at [938, 56] on button "Options" at bounding box center [935, 48] width 54 height 19
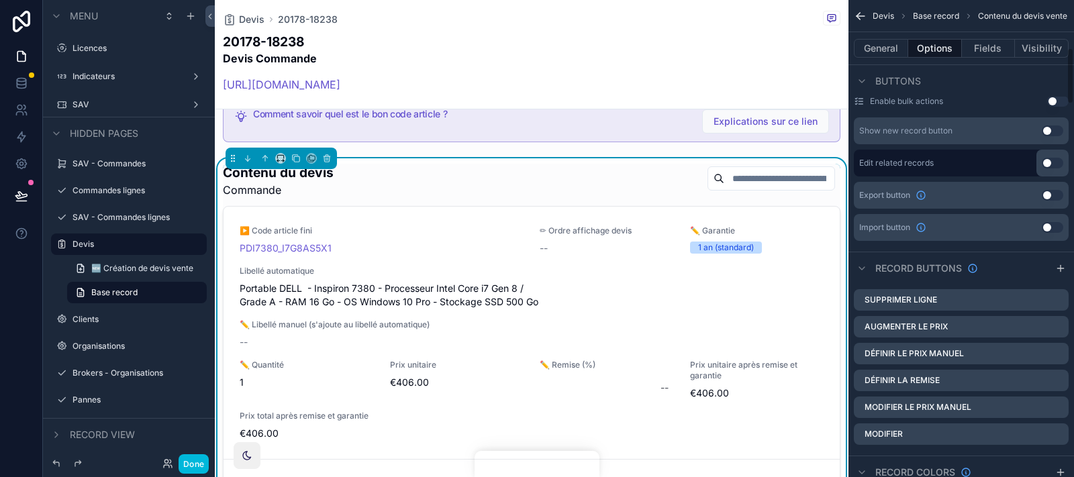
scroll to position [466, 0]
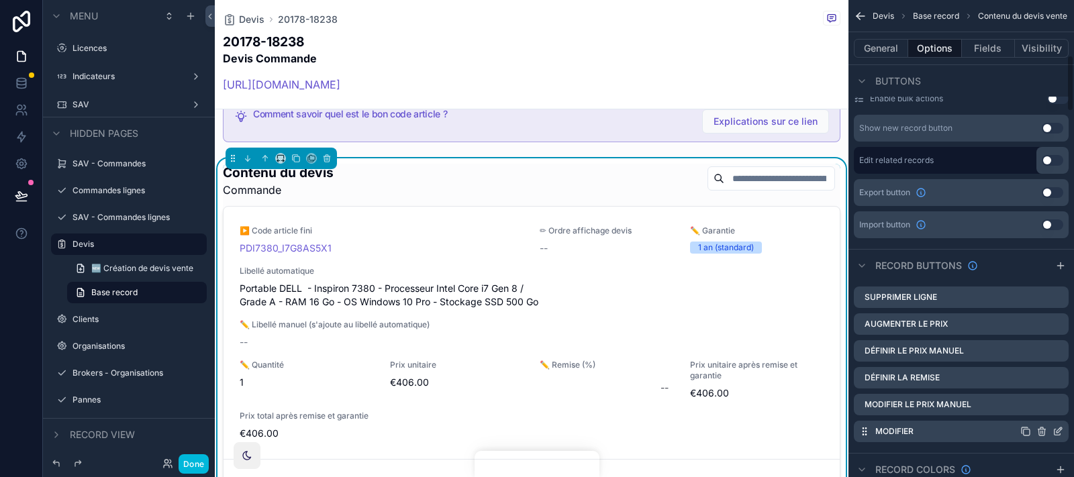
click at [966, 428] on icon "scrollable content" at bounding box center [1058, 429] width 5 height 5
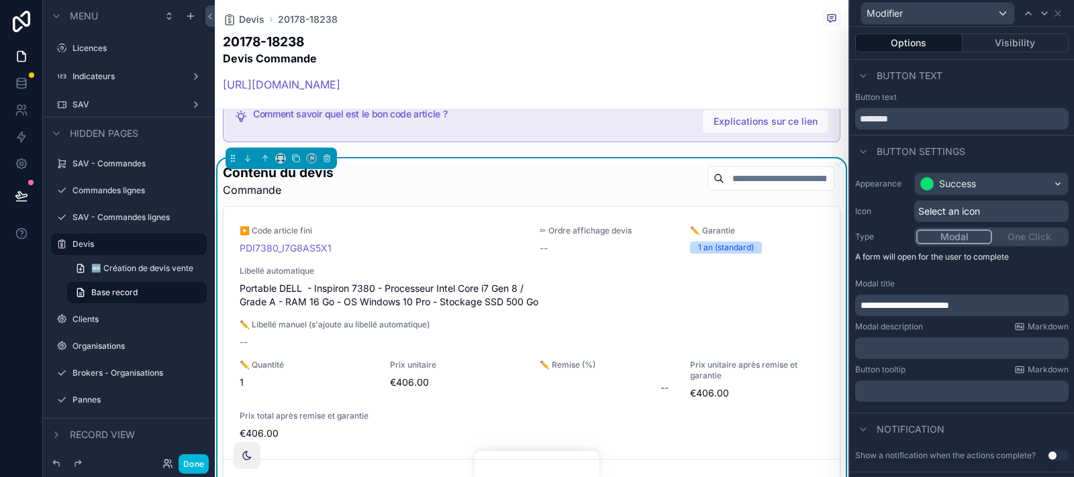
click at [966, 158] on div "Button settings" at bounding box center [962, 151] width 224 height 32
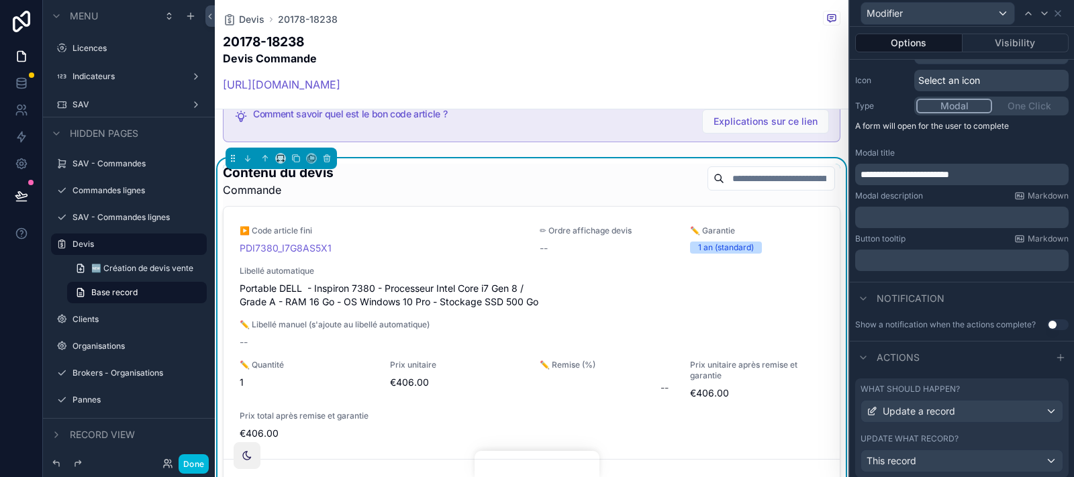
scroll to position [168, 0]
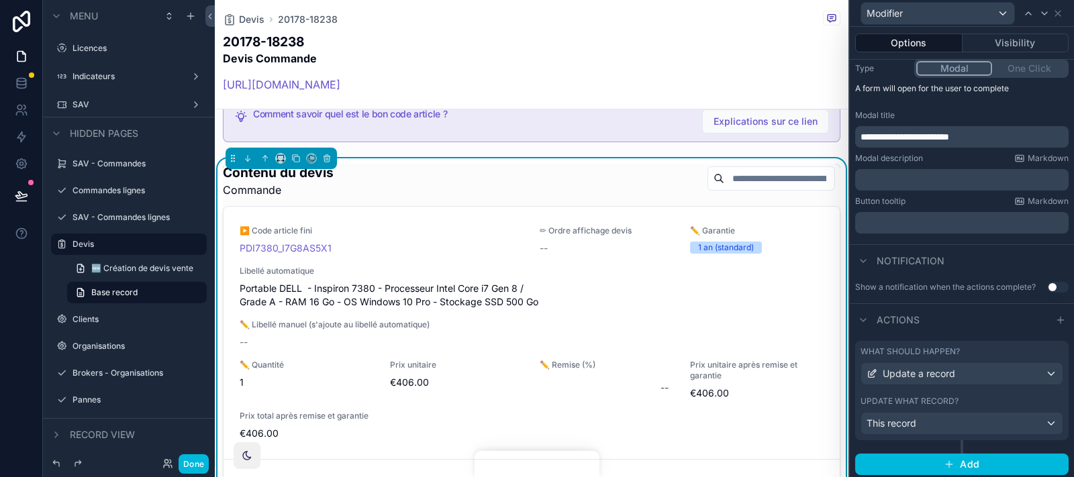
click at [966, 346] on div "What should happen?" at bounding box center [961, 351] width 203 height 11
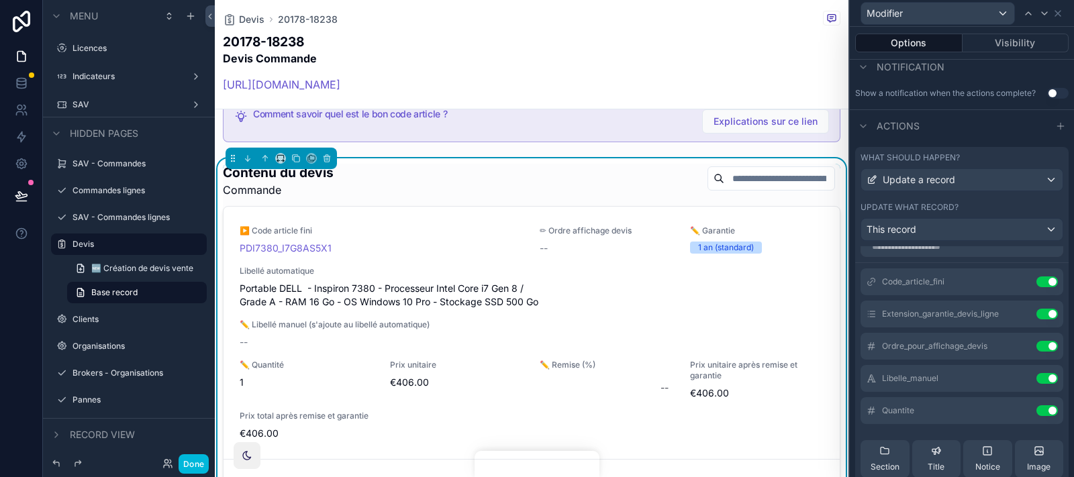
scroll to position [0, 0]
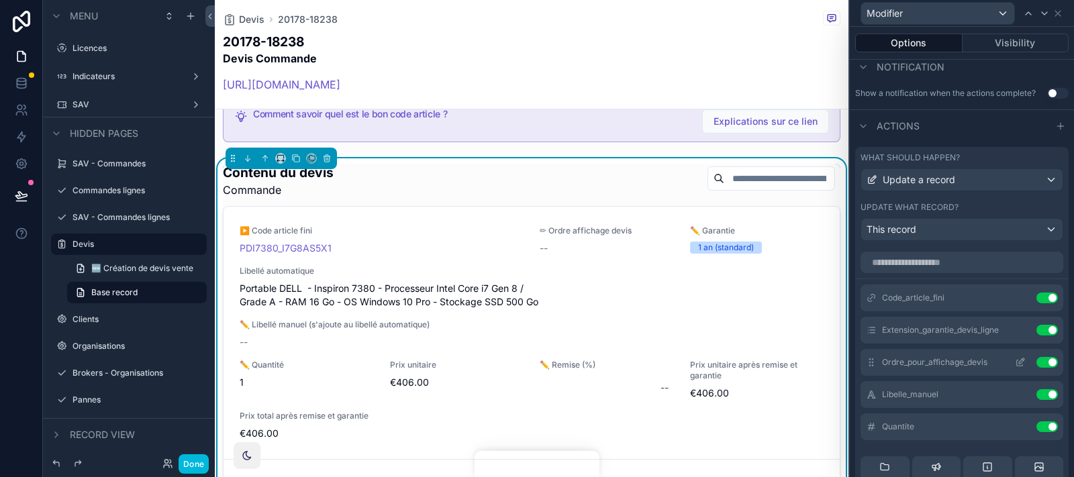
click at [966, 354] on div "Ordre_pour_affichage_devis Use setting" at bounding box center [961, 362] width 203 height 27
click at [966, 360] on icon at bounding box center [1020, 362] width 11 height 11
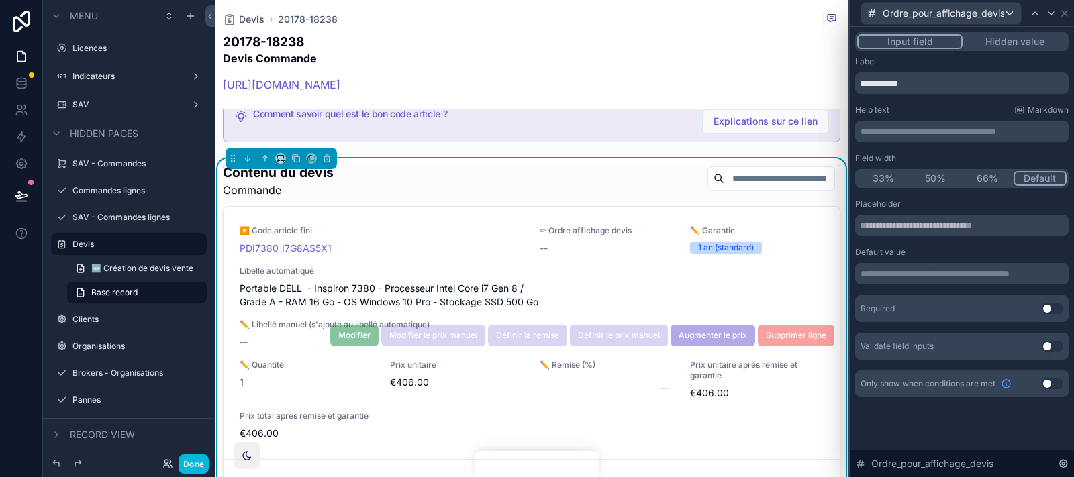
click at [589, 225] on span "✏ Ordre affichage devis" at bounding box center [607, 230] width 134 height 11
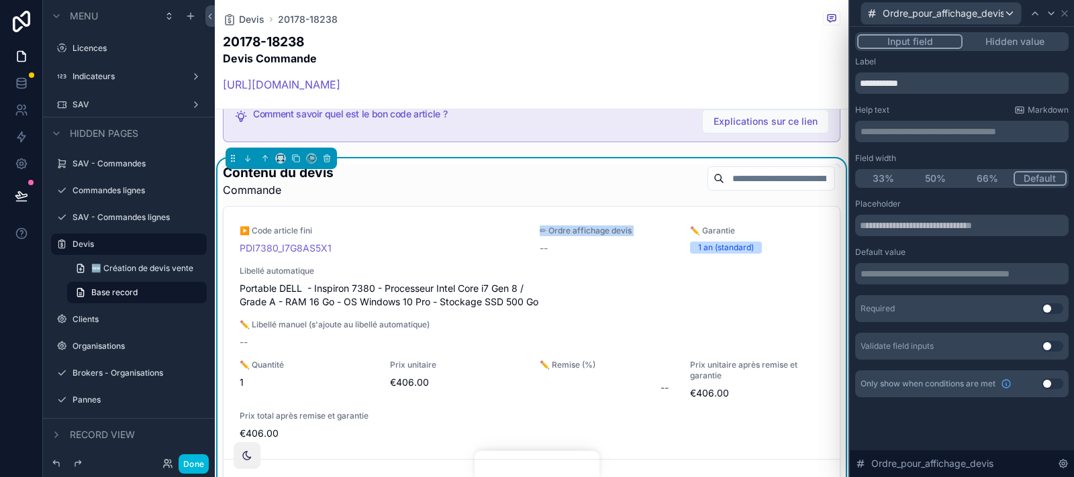
copy span "✏ Ordre affichage devis"
click at [915, 80] on input "**********" at bounding box center [961, 82] width 213 height 21
paste input "**********"
type input "**********"
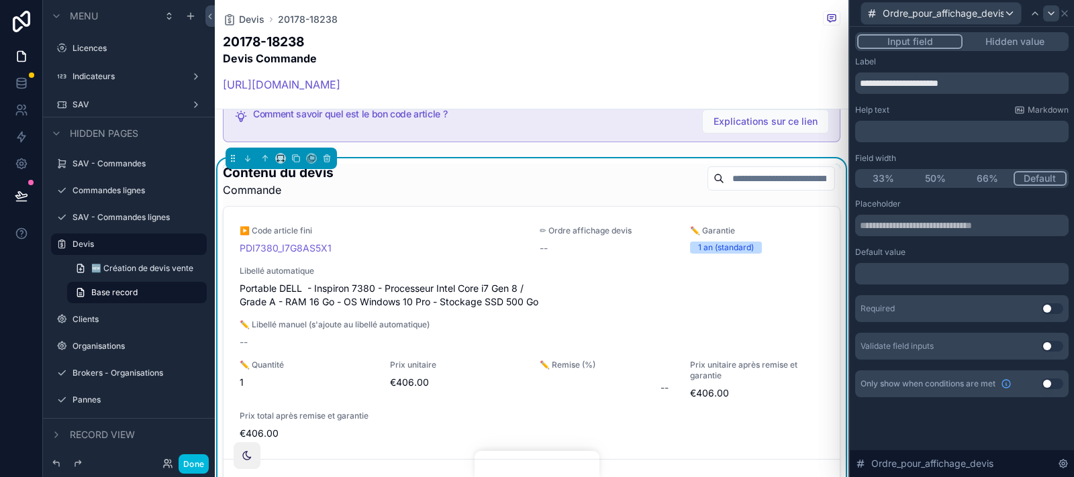
click at [966, 15] on icon at bounding box center [1051, 13] width 11 height 11
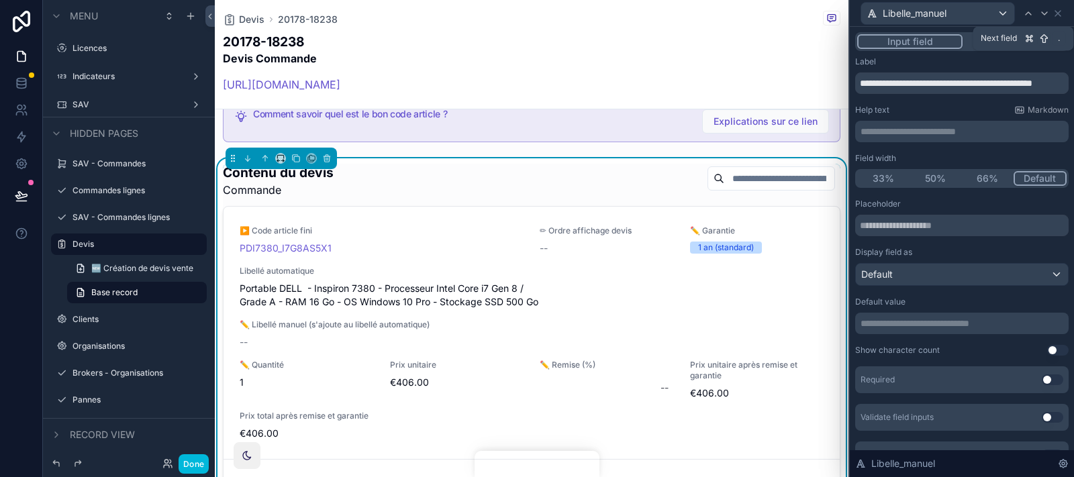
click at [966, 15] on icon at bounding box center [1044, 13] width 11 height 11
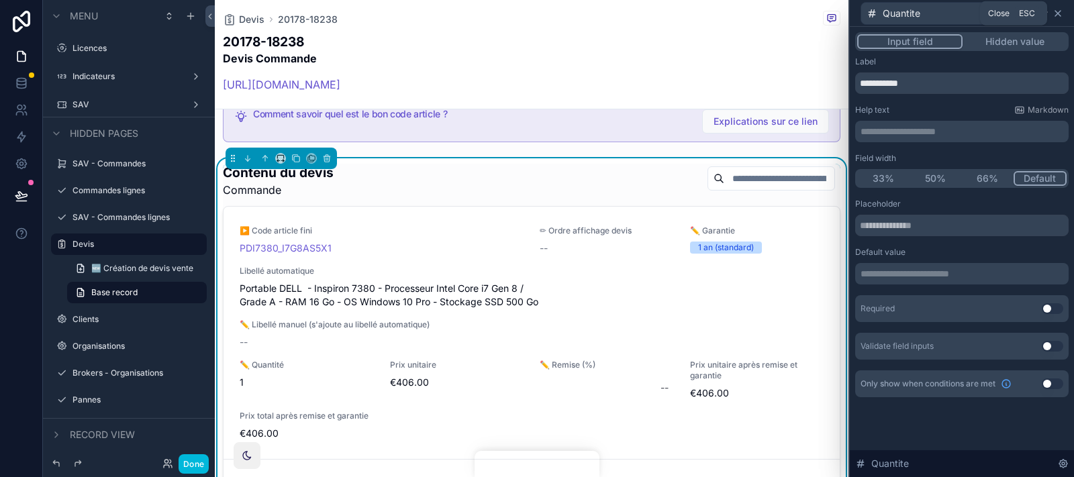
click at [966, 16] on icon at bounding box center [1057, 13] width 11 height 11
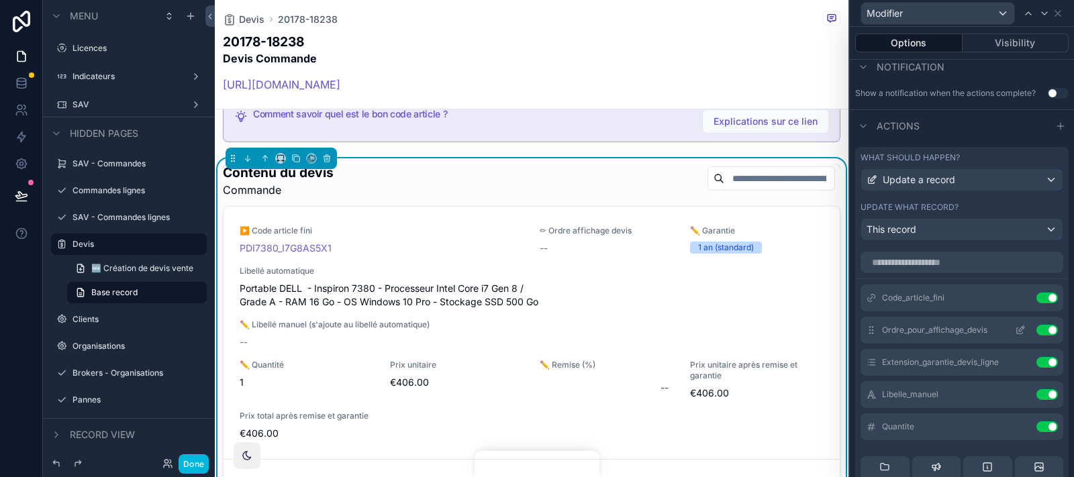
click at [966, 331] on icon at bounding box center [1020, 331] width 6 height 6
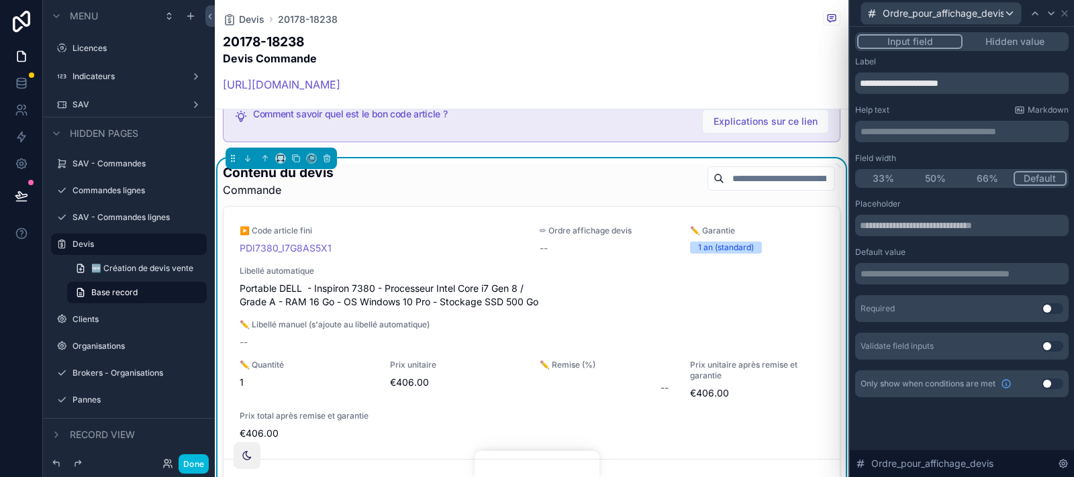
click at [966, 5] on div "Ordre_pour_affichage_devis" at bounding box center [961, 13] width 213 height 26
click at [190, 429] on div "Record view" at bounding box center [129, 434] width 172 height 32
click at [193, 429] on button "Done" at bounding box center [194, 463] width 30 height 19
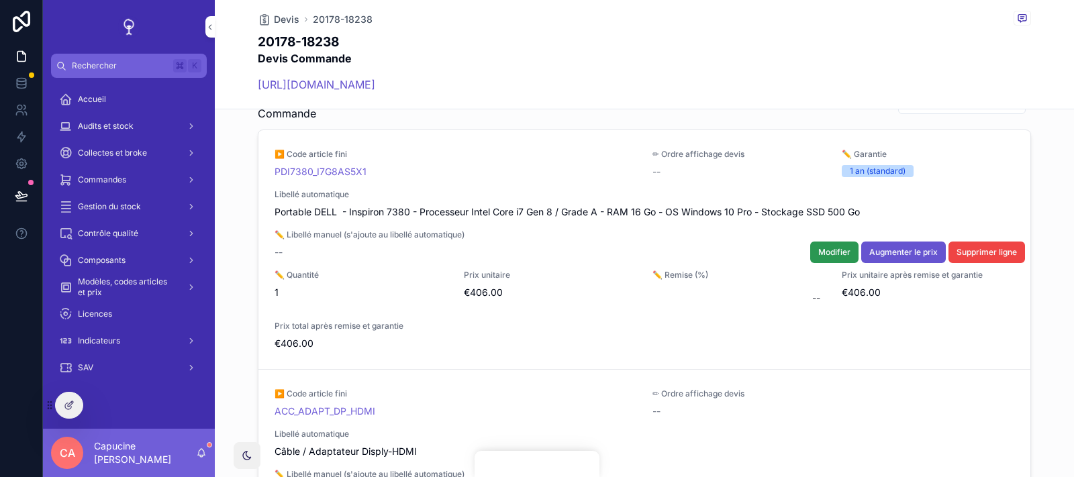
scroll to position [767, 0]
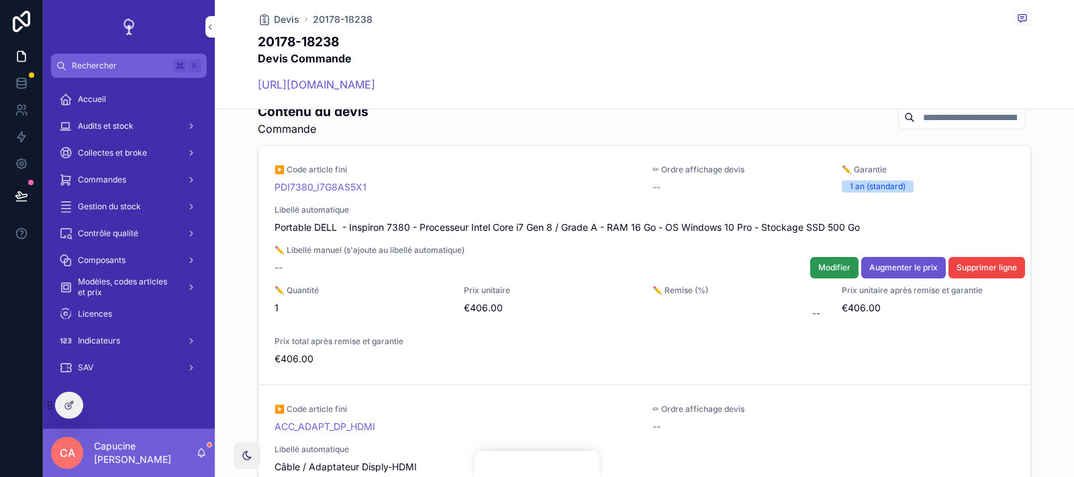
click at [833, 262] on span "Modifier" at bounding box center [834, 267] width 32 height 11
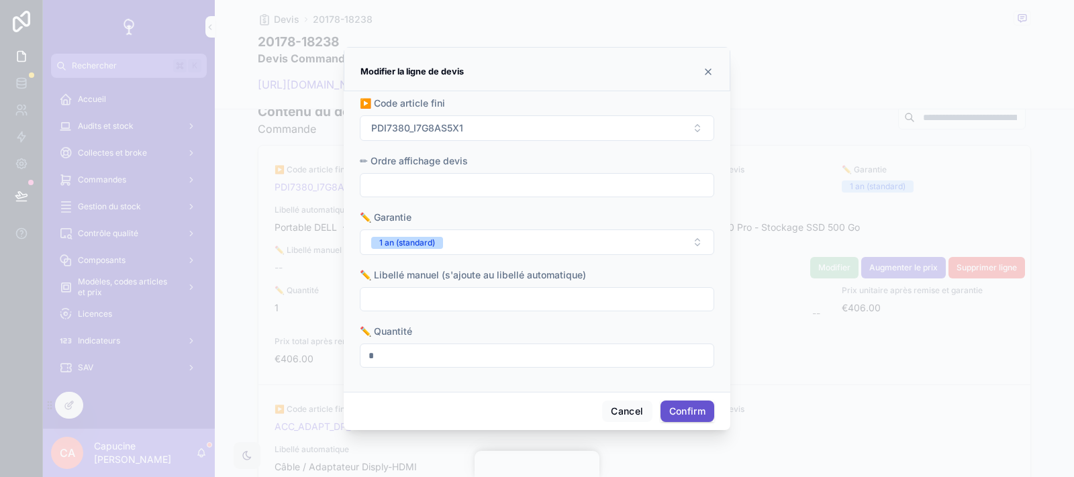
click at [809, 289] on div at bounding box center [537, 238] width 1074 height 477
click at [615, 405] on button "Cancel" at bounding box center [627, 411] width 50 height 21
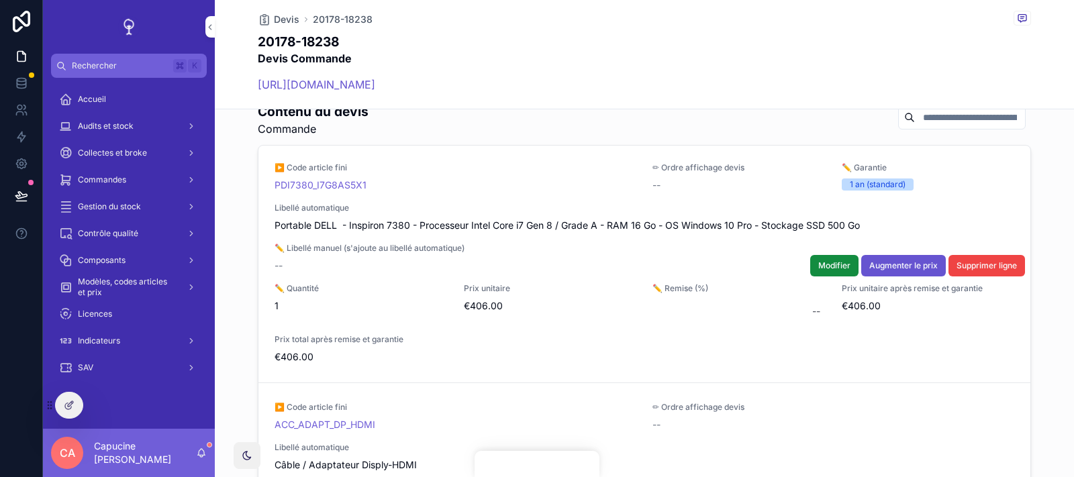
scroll to position [0, 0]
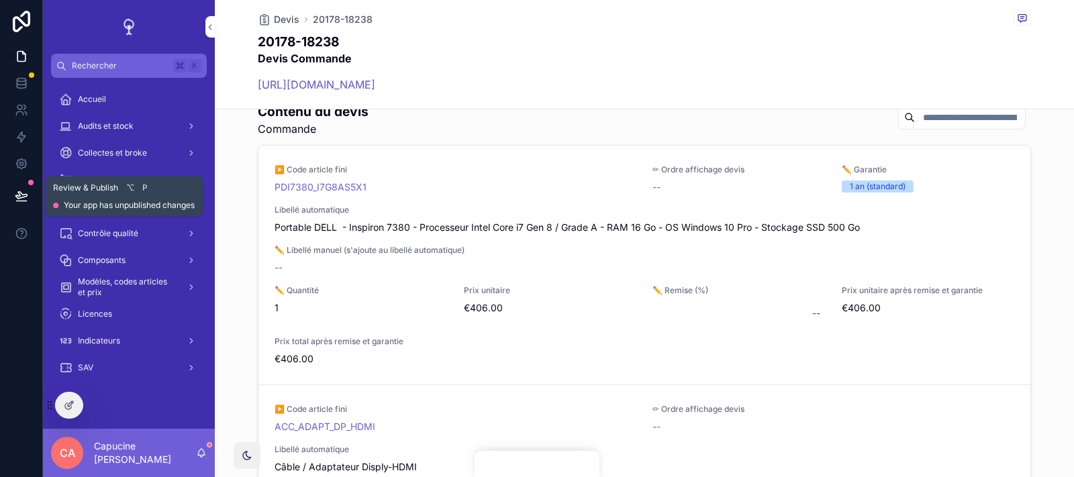
click at [13, 199] on button at bounding box center [22, 196] width 30 height 38
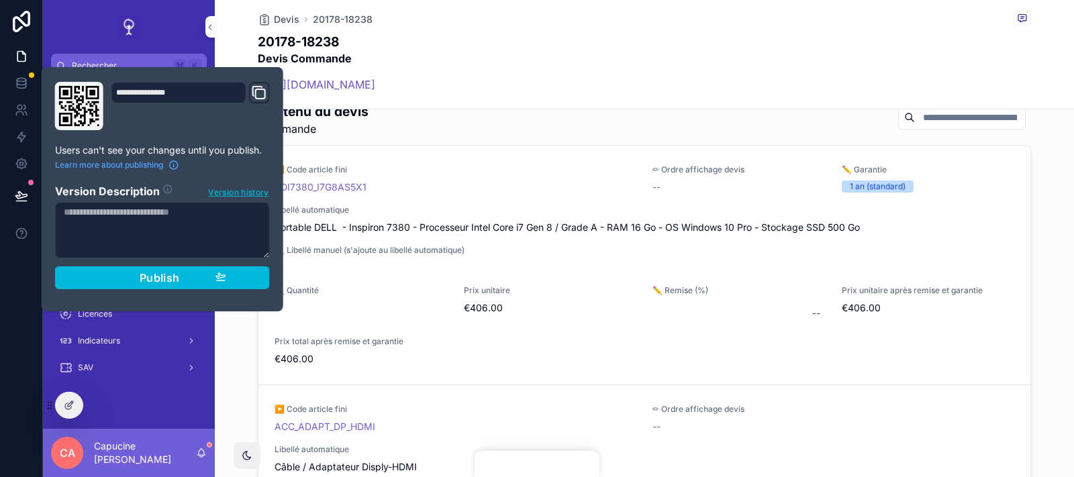
click at [515, 126] on div "Contenu du devis Commande" at bounding box center [644, 120] width 773 height 34
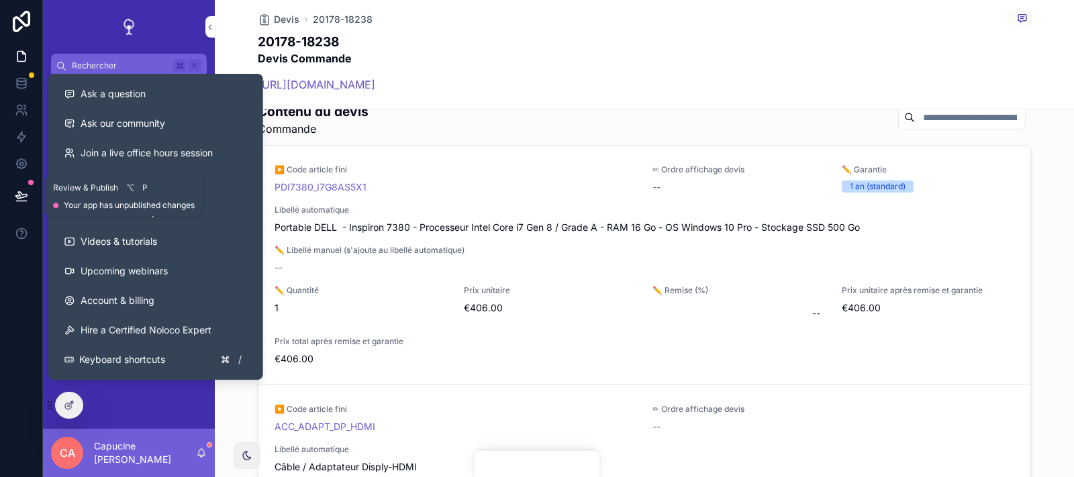
click at [15, 203] on button at bounding box center [22, 196] width 30 height 38
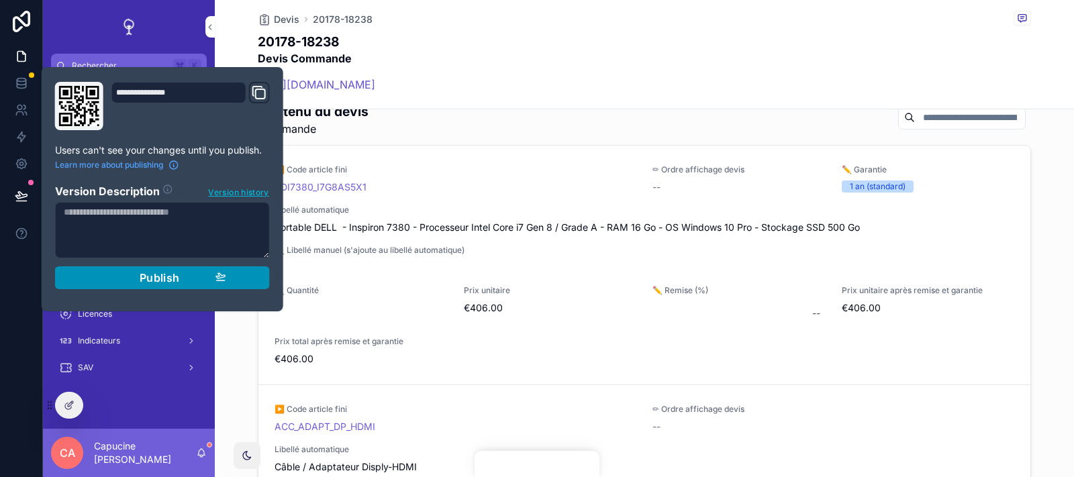
click at [113, 272] on div "Publish" at bounding box center [163, 277] width 128 height 13
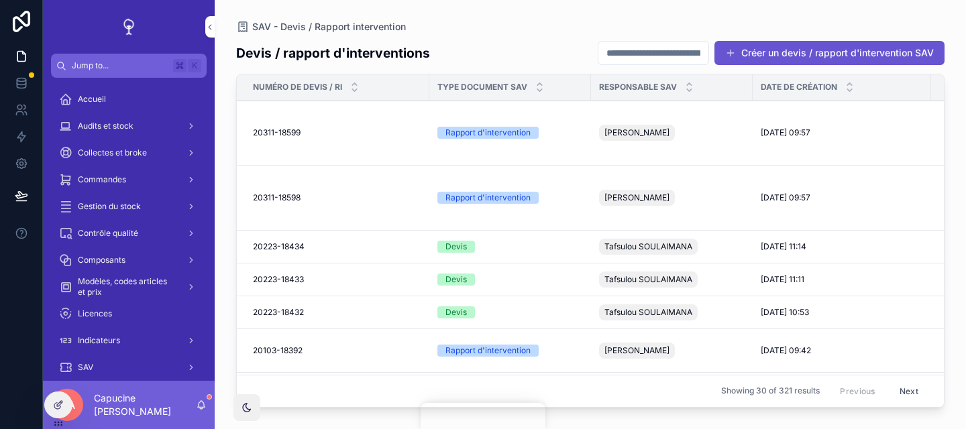
click at [291, 246] on span "20223-18434" at bounding box center [279, 247] width 52 height 11
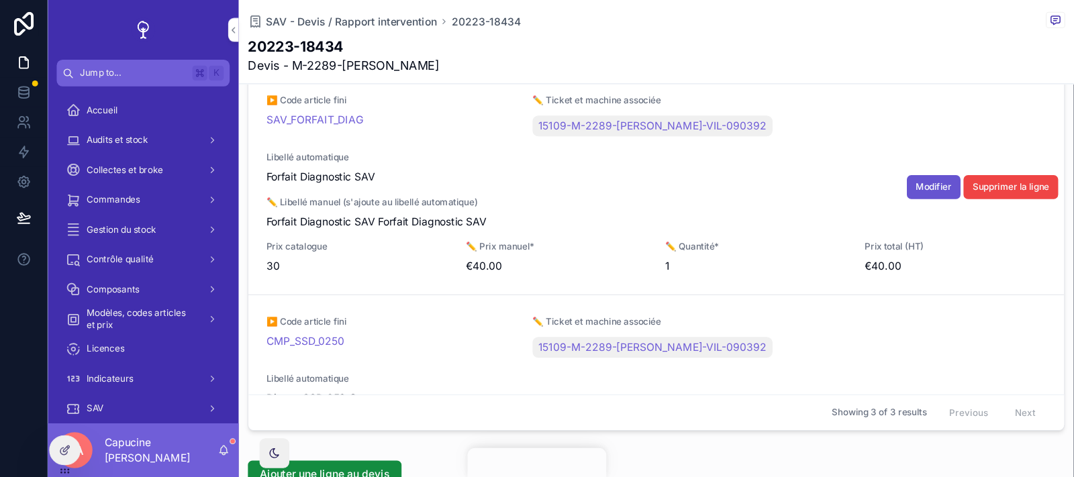
scroll to position [311, 0]
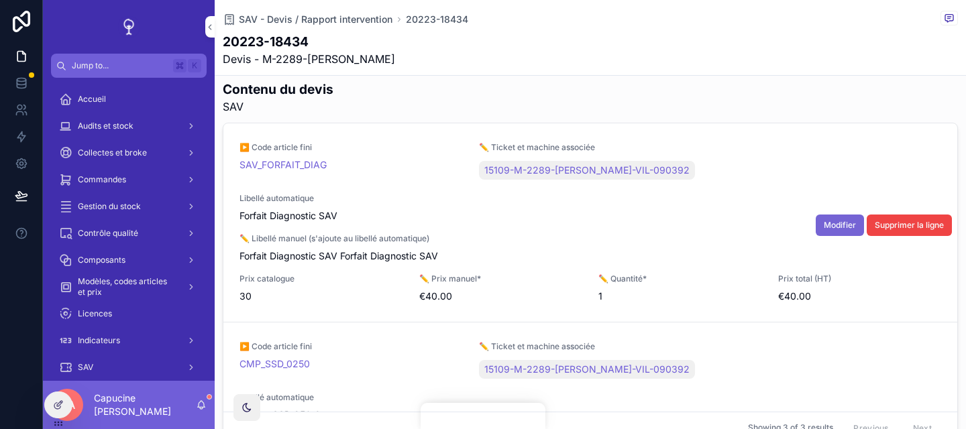
click at [838, 230] on span "Modifier" at bounding box center [840, 225] width 32 height 11
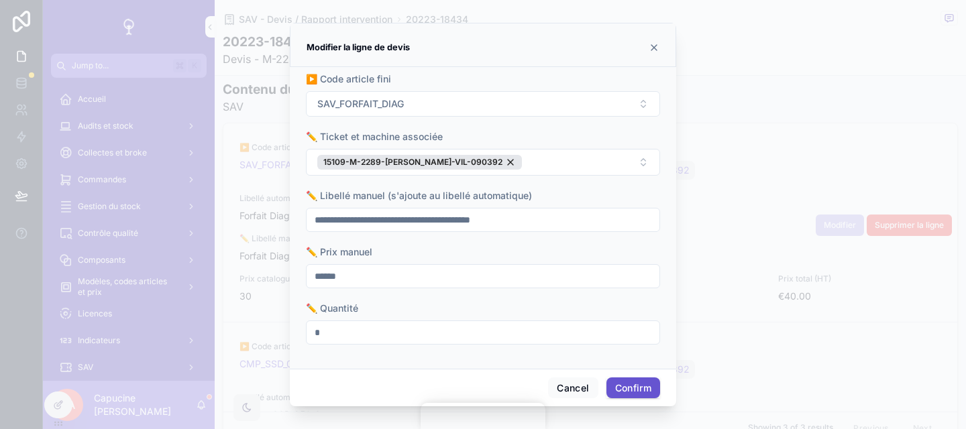
click at [648, 52] on div "Modifier la ligne de devis" at bounding box center [483, 48] width 353 height 16
click at [655, 50] on icon at bounding box center [654, 47] width 11 height 11
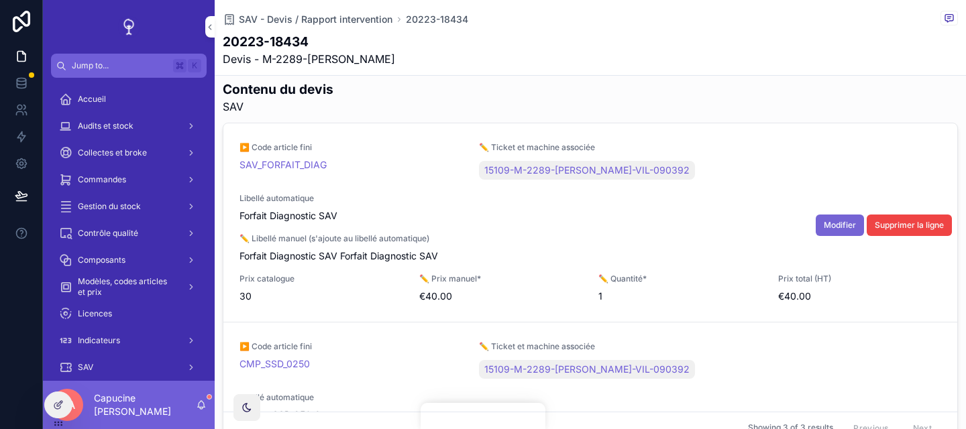
click at [846, 229] on span "Modifier" at bounding box center [840, 225] width 32 height 11
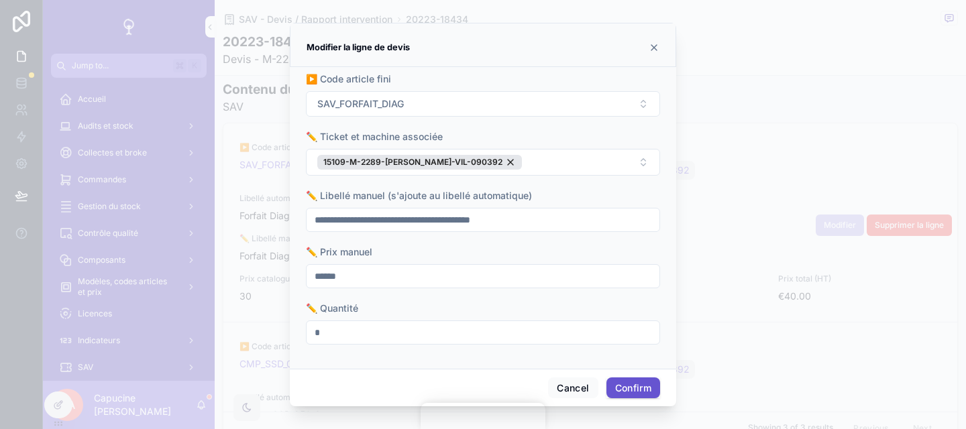
click at [658, 46] on icon at bounding box center [654, 47] width 11 height 11
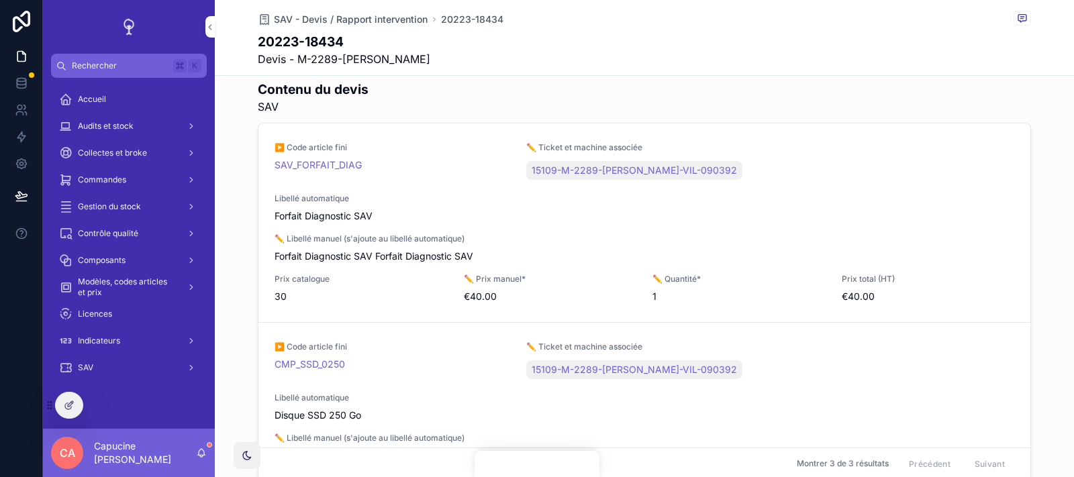
scroll to position [311, 0]
